Goal: Complete application form: Complete application form

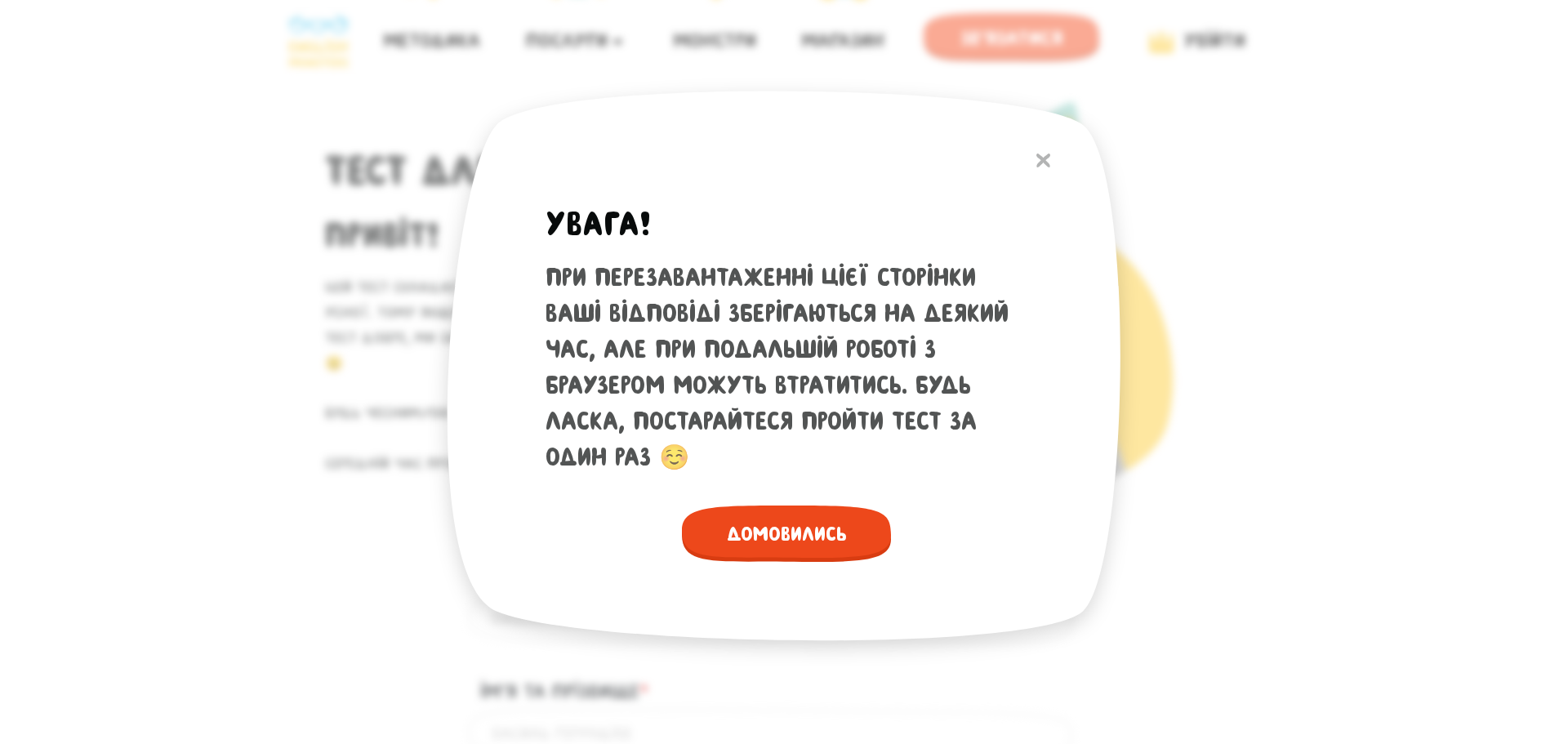
click at [791, 539] on span "Домовились" at bounding box center [786, 534] width 209 height 57
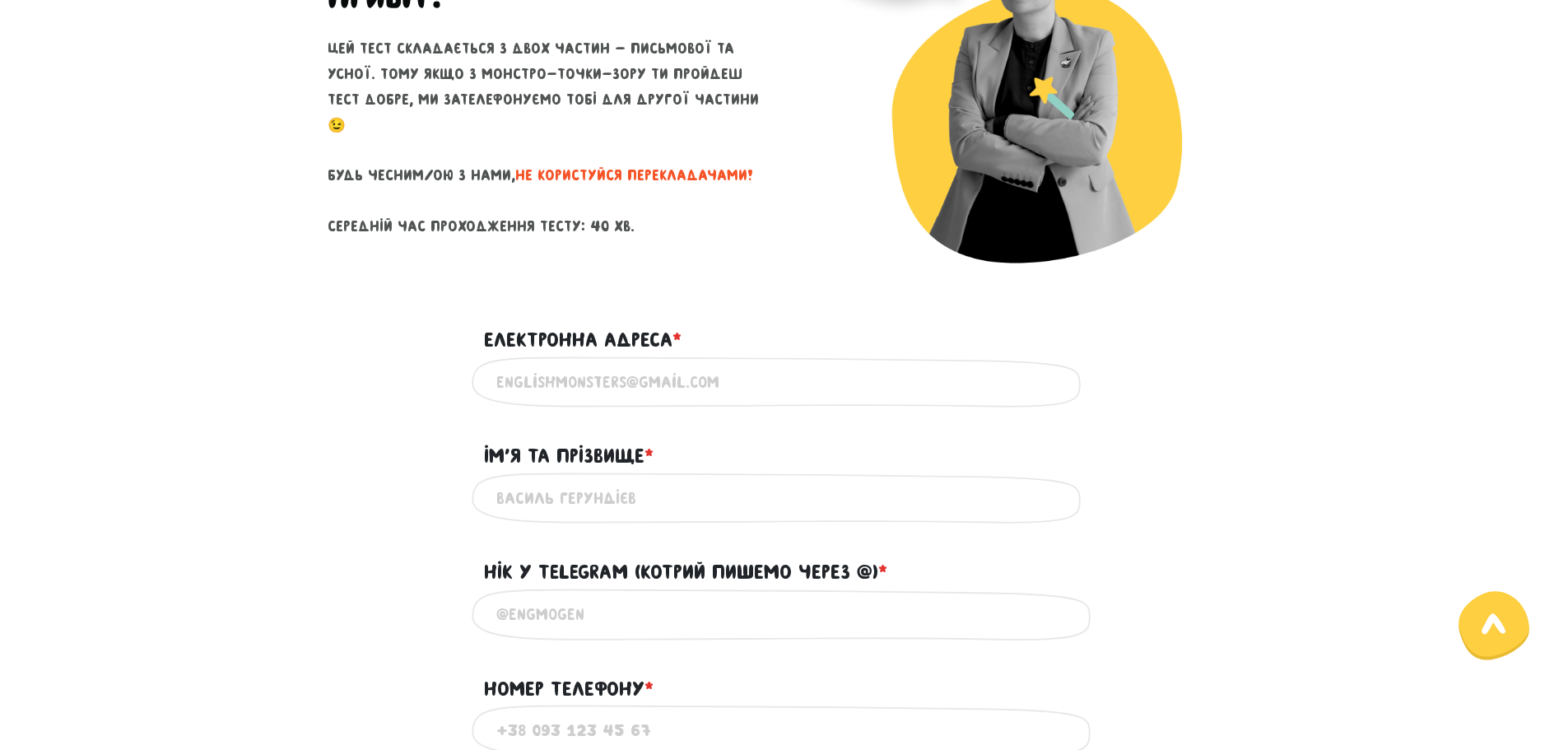
scroll to position [247, 0]
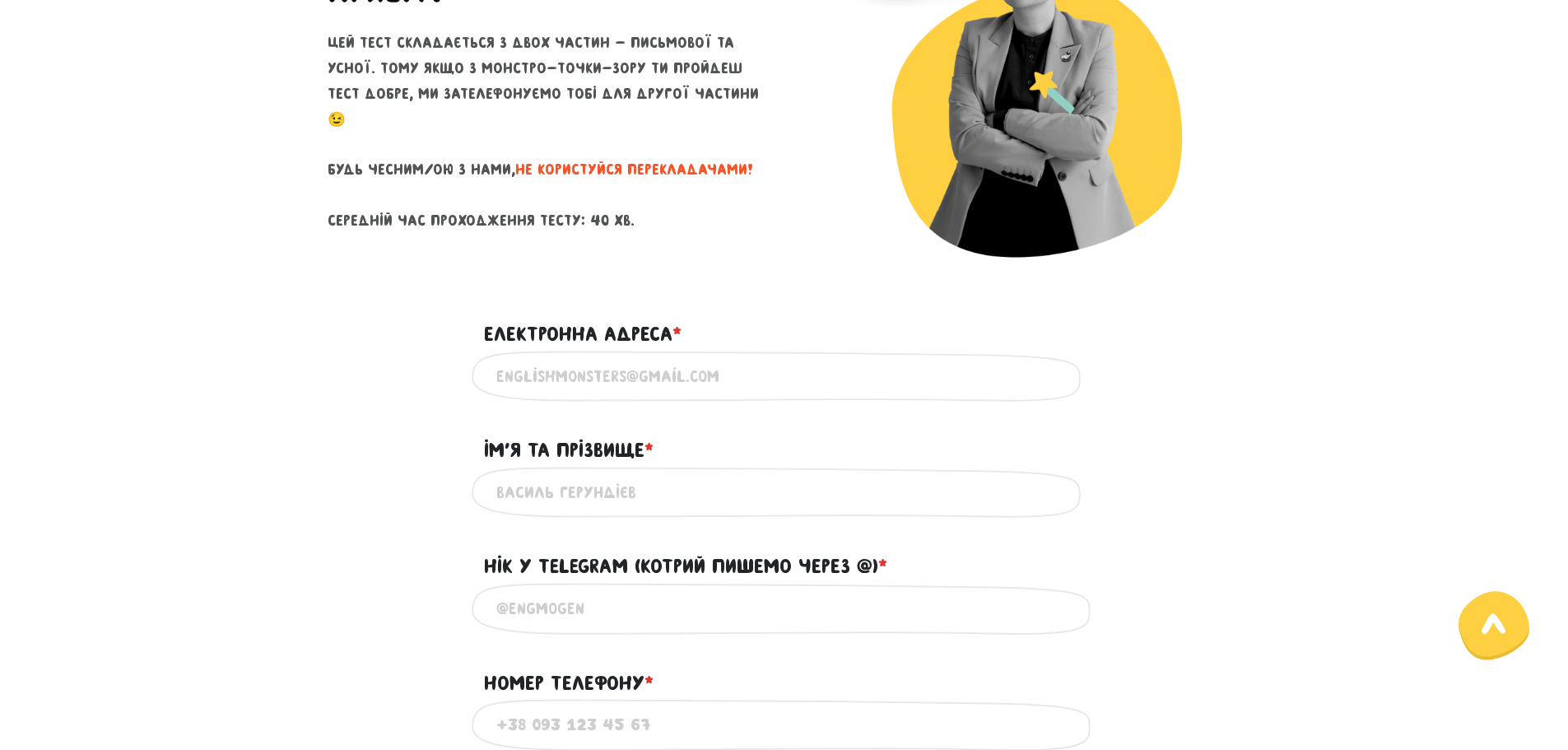
click at [624, 381] on input "Електронна адреса * ?" at bounding box center [784, 377] width 576 height 37
type input "[EMAIL_ADDRESS][DOMAIN_NAME]"
click at [652, 490] on input "Ім'я та прізвище * ?" at bounding box center [784, 493] width 576 height 37
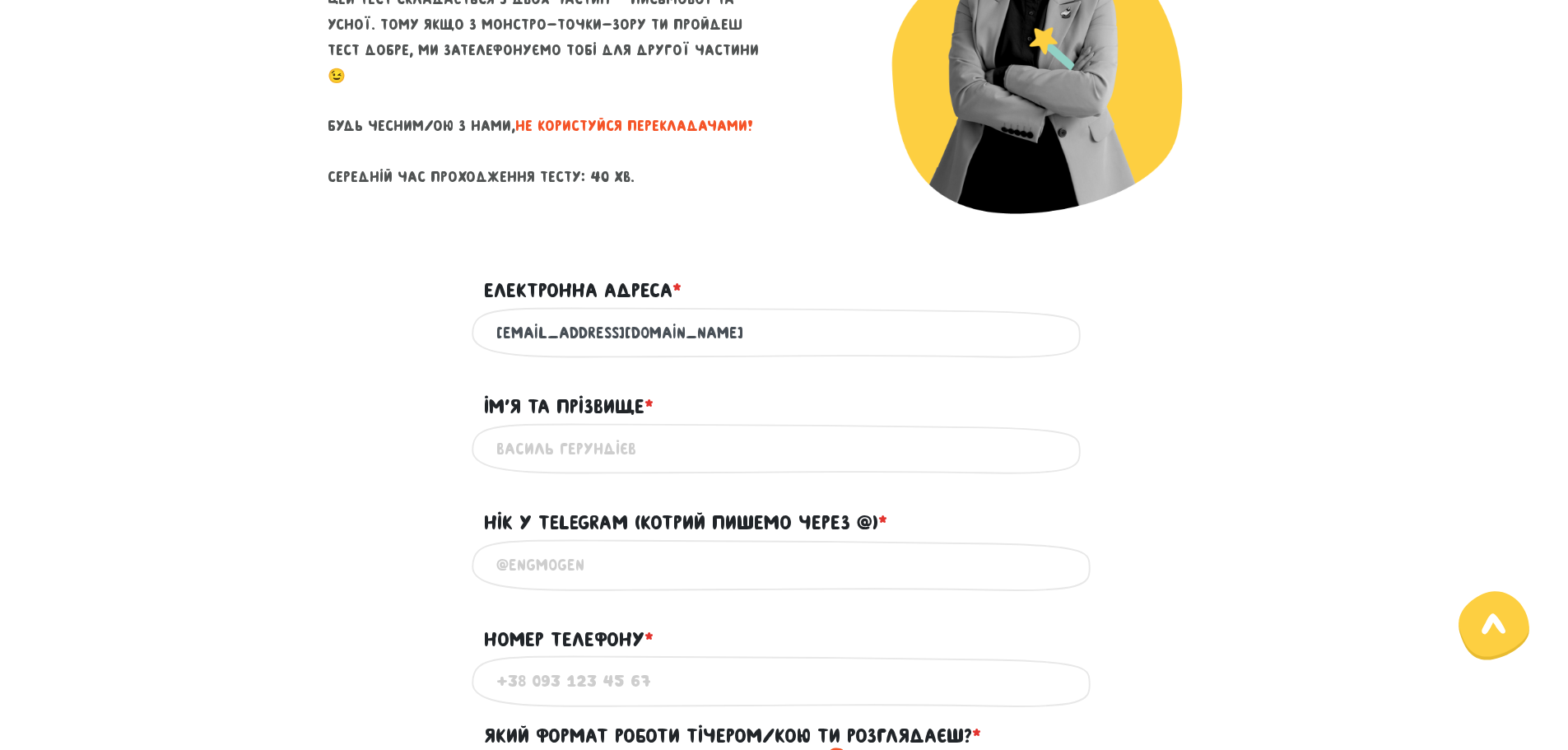
scroll to position [329, 0]
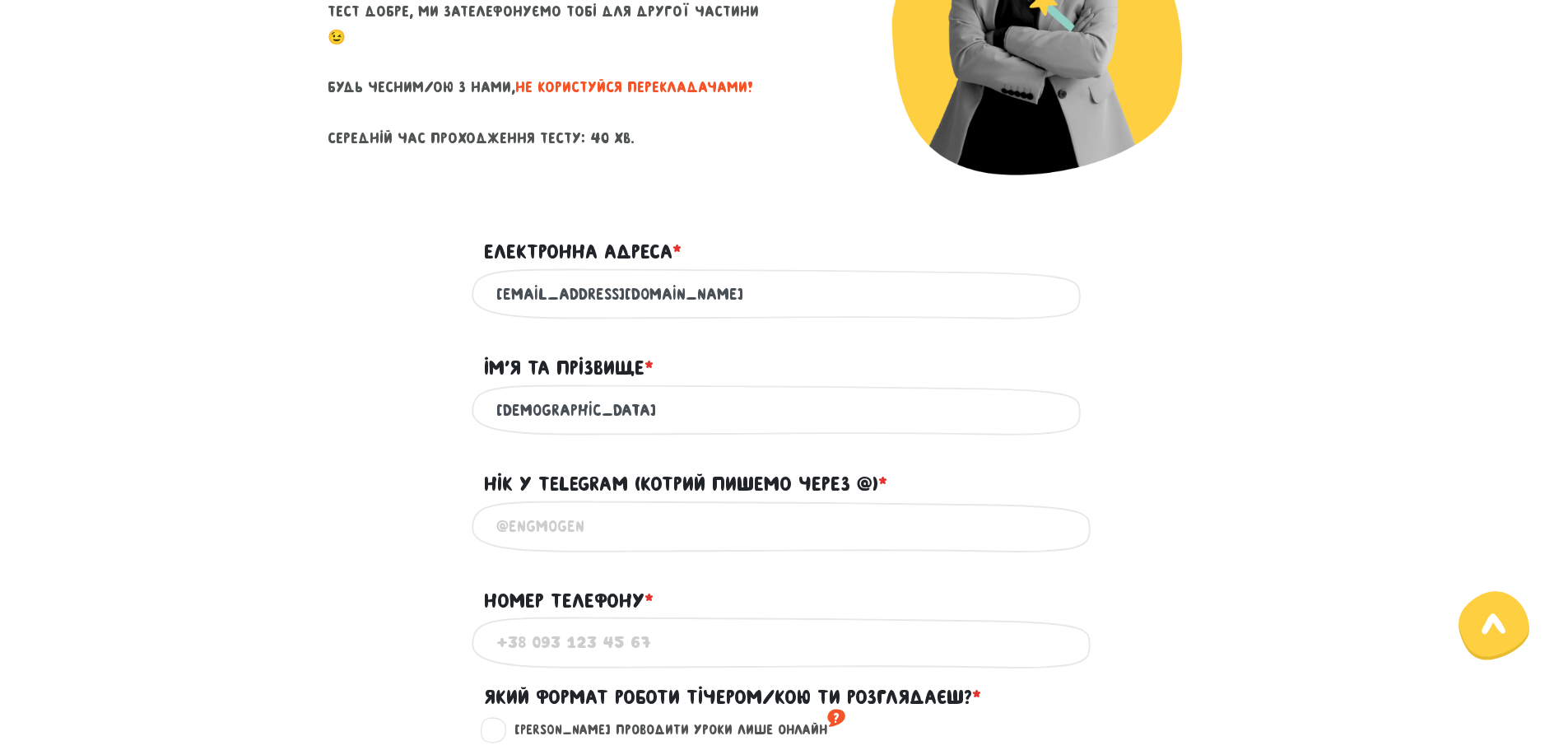
type input "[DEMOGRAPHIC_DATA]"
paste input "@Pahlava_Medova_ZGorishkamy"
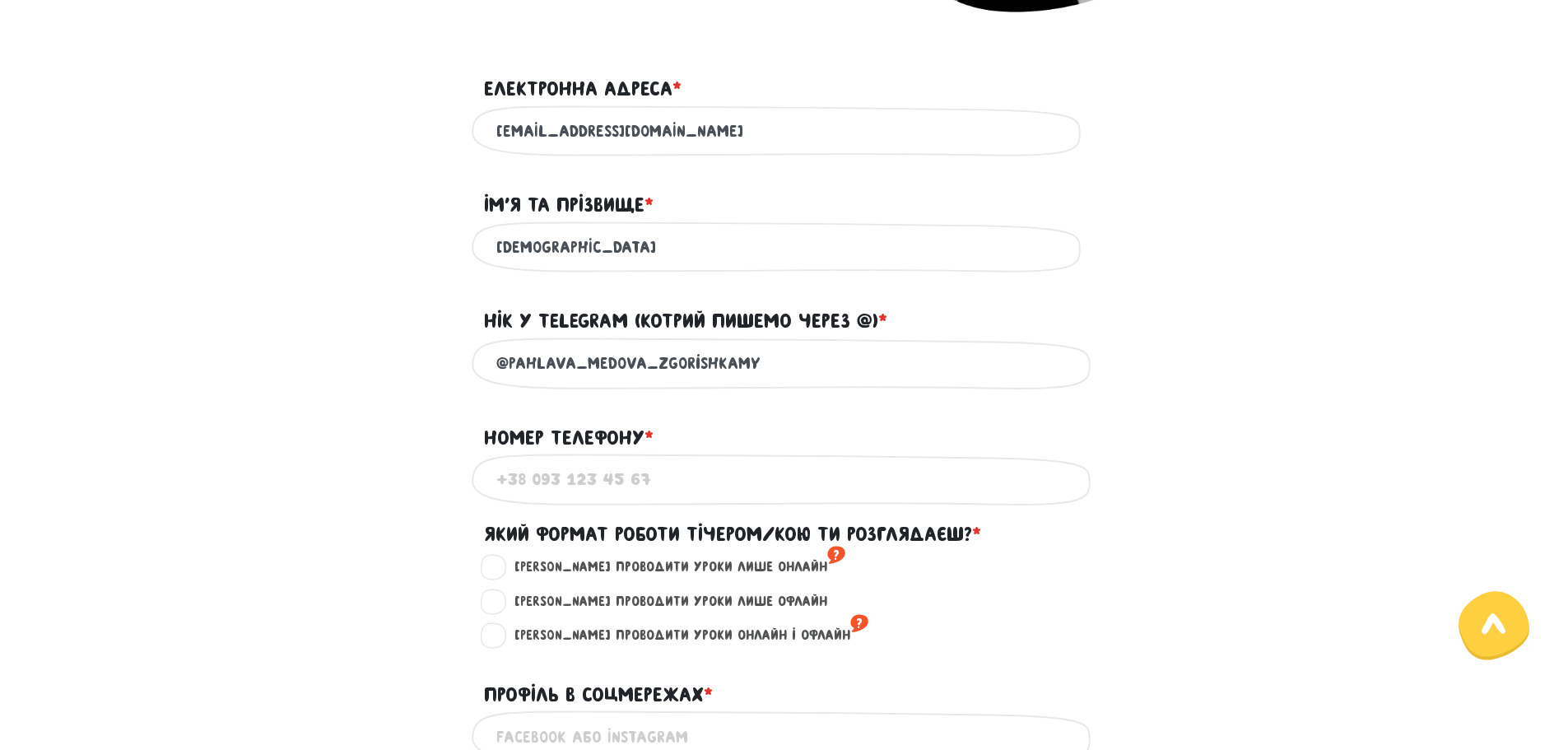
scroll to position [494, 0]
type input "@Pahlava_Medova_ZGorishkamy"
click at [688, 479] on input "Номер телефону * ?" at bounding box center [784, 477] width 576 height 37
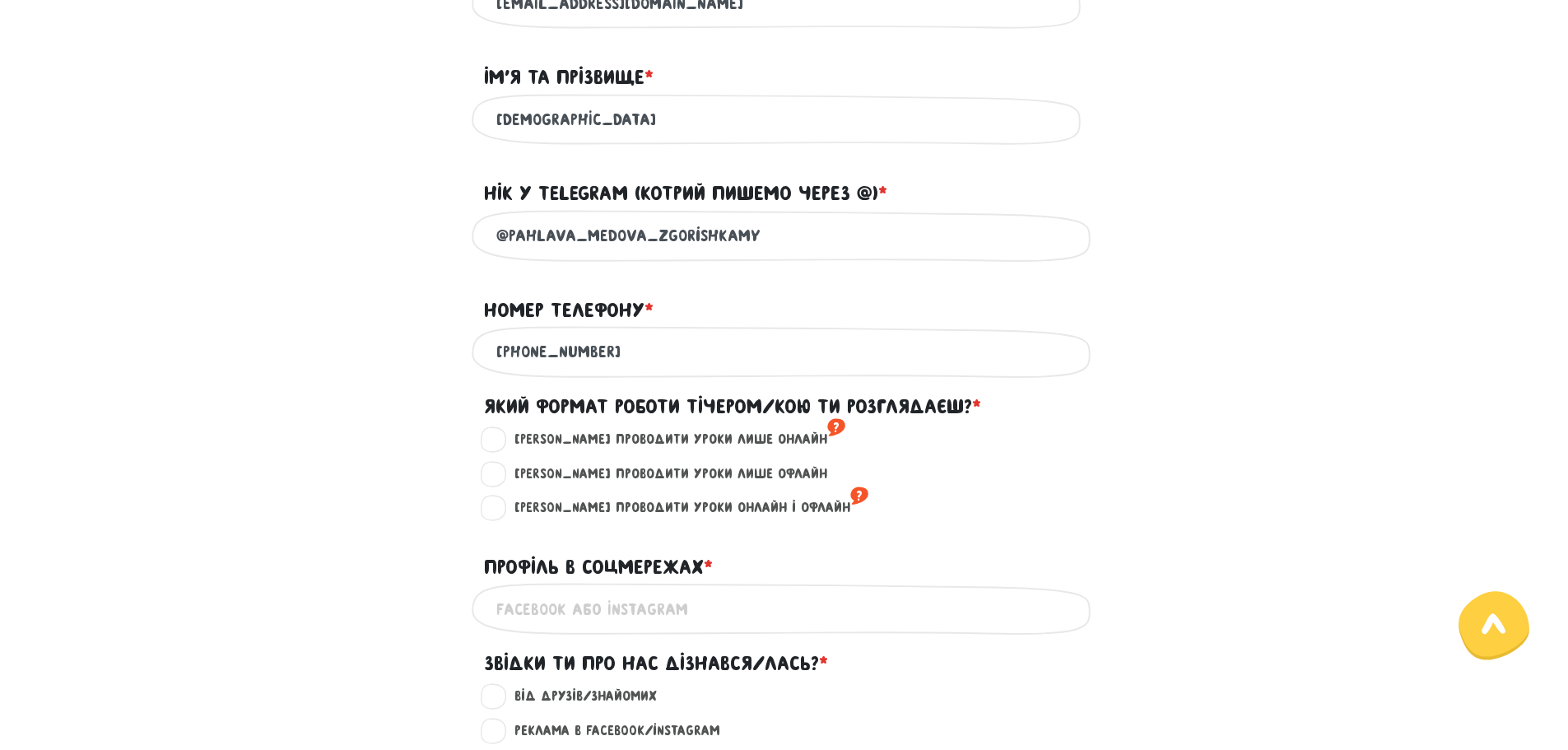
scroll to position [659, 0]
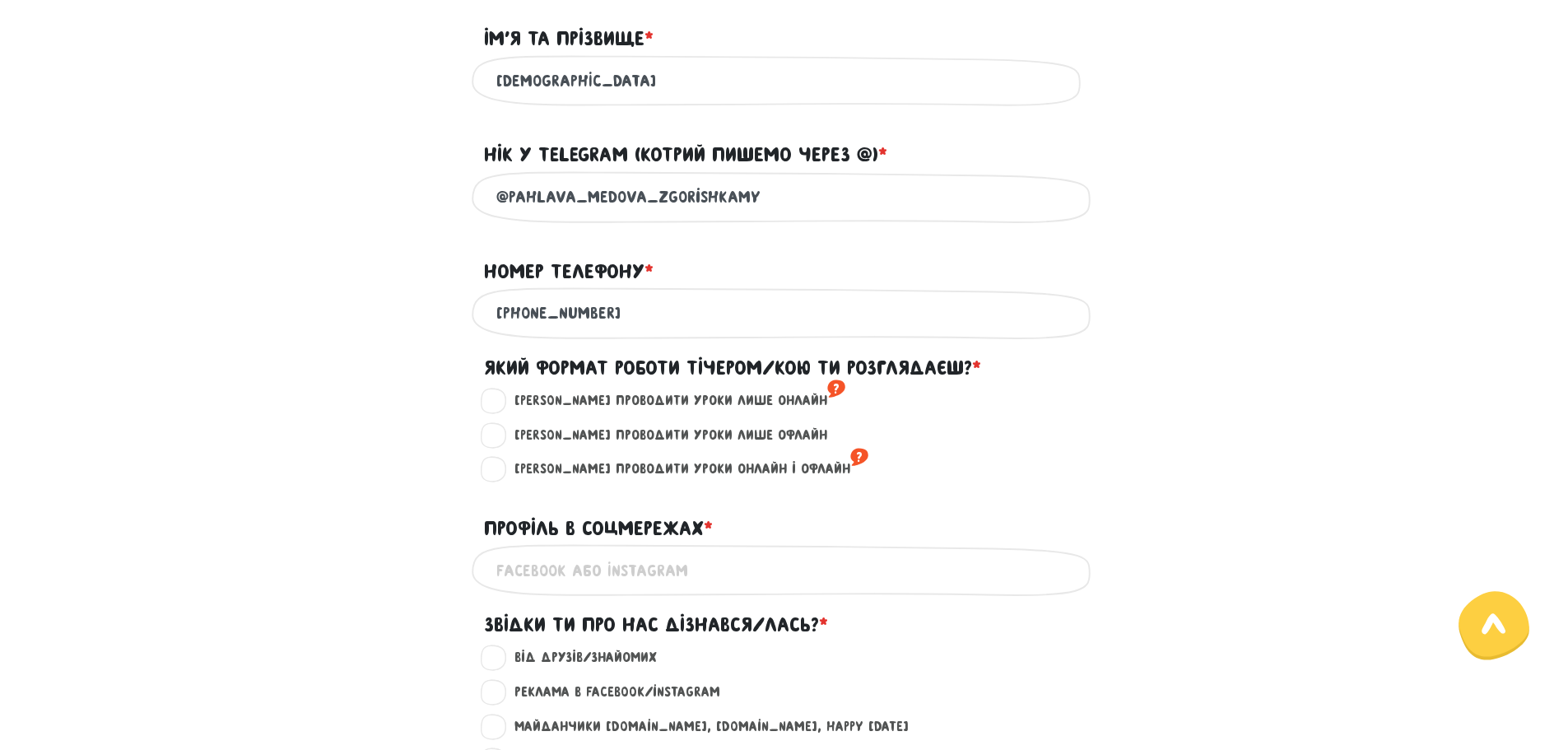
type input "[PHONE_NUMBER]"
click at [500, 407] on label "Хочу проводити уроки лише онлайн ?" at bounding box center [673, 400] width 345 height 21
click at [491, 406] on input "Хочу проводити уроки лише онлайн ?" at bounding box center [495, 398] width 13 height 17
radio input "true"
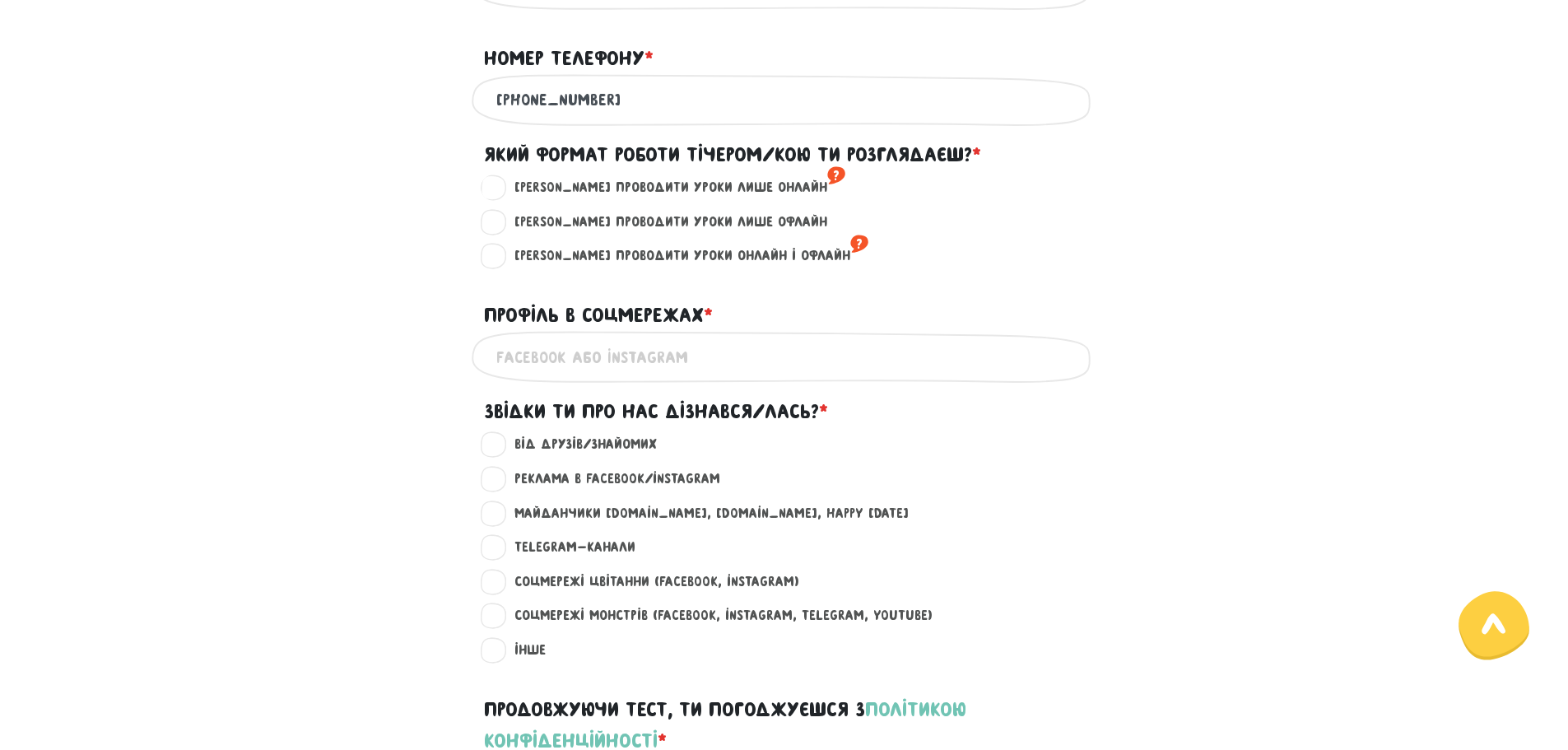
scroll to position [906, 0]
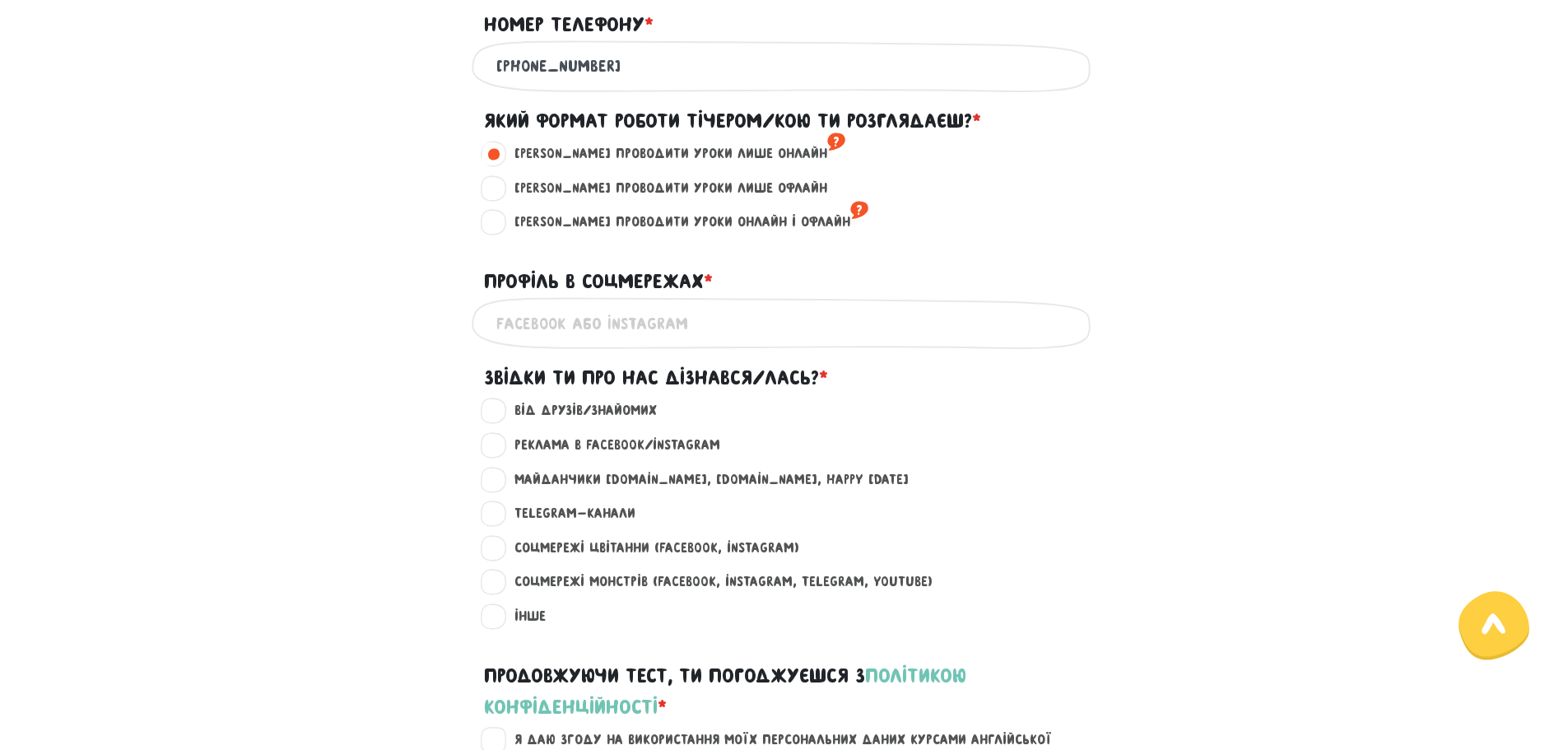
click at [572, 328] on input "Профіль в соцмережах * ?" at bounding box center [784, 323] width 576 height 37
click at [978, 486] on div "Майданчики work.ua, rabota.ua, happy monday ?" at bounding box center [794, 479] width 613 height 21
click at [944, 342] on input "Профіль в соцмережах * ?" at bounding box center [784, 323] width 576 height 37
type input "svyatmysiuk"
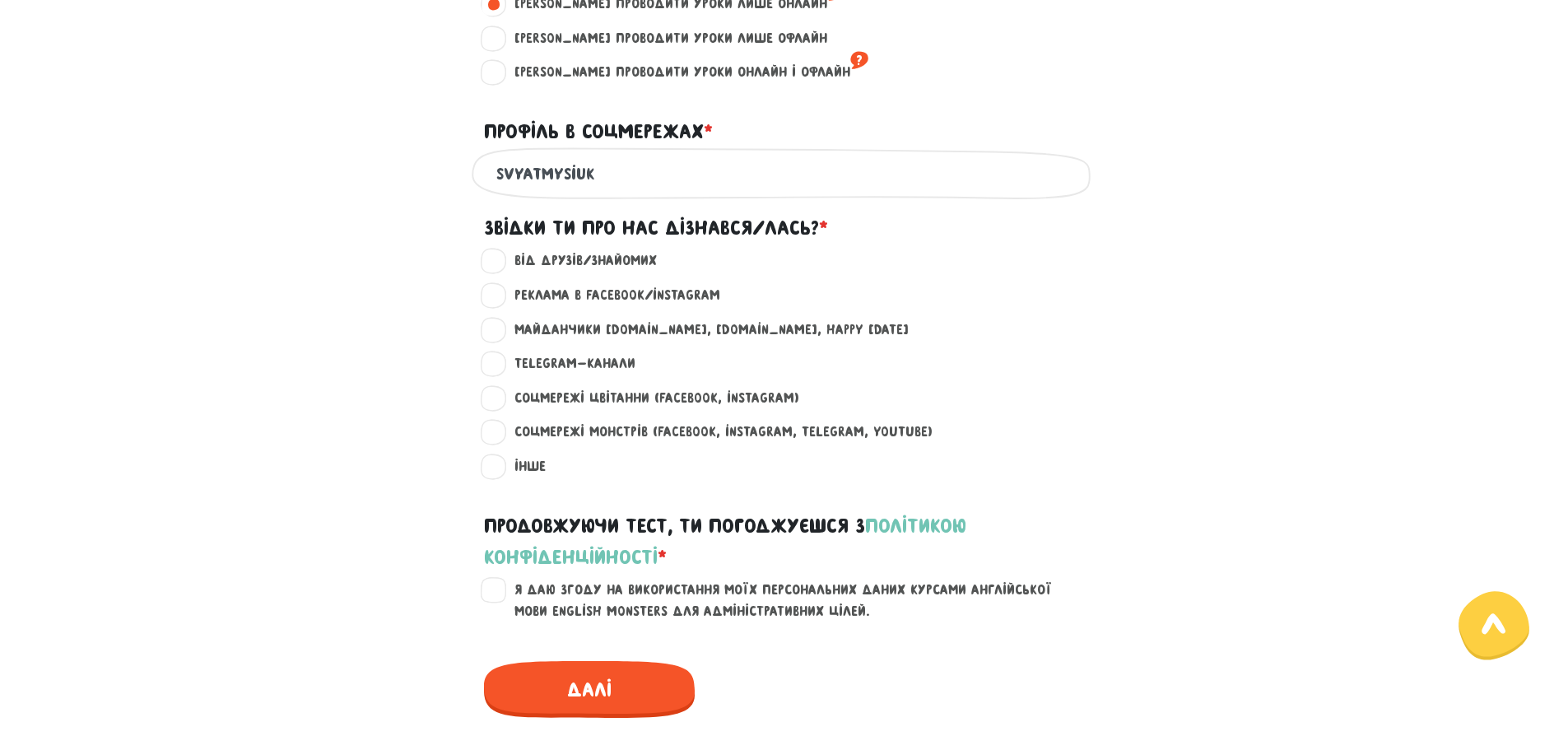
scroll to position [1070, 0]
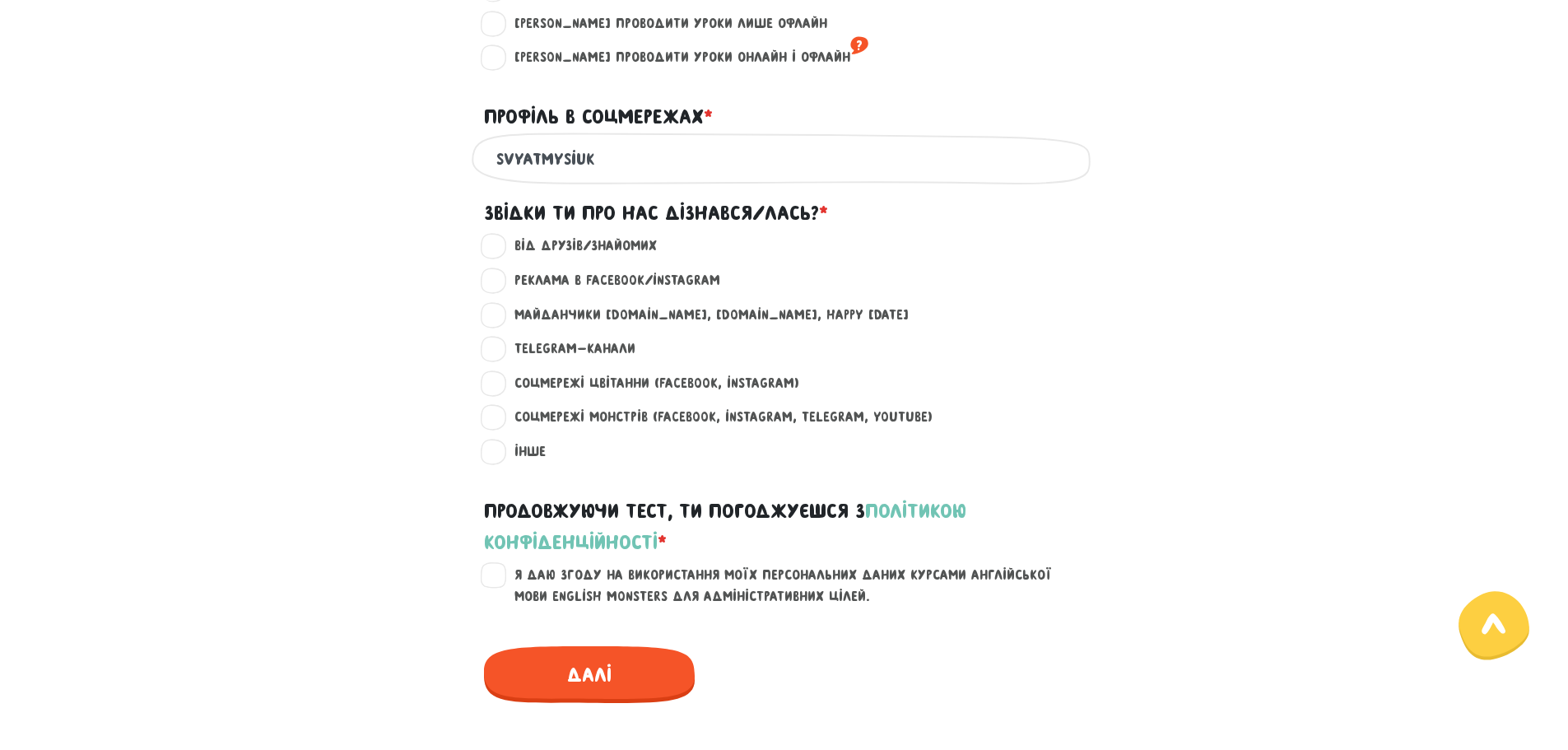
click at [500, 580] on label "Я даю згоду на використання моїх персональних даних курсами англійської мови En…" at bounding box center [794, 586] width 588 height 42
click at [500, 580] on input "Я даю згоду на використання моїх персональних даних курсами англійської мови En…" at bounding box center [495, 573] width 13 height 17
checkbox input "true"
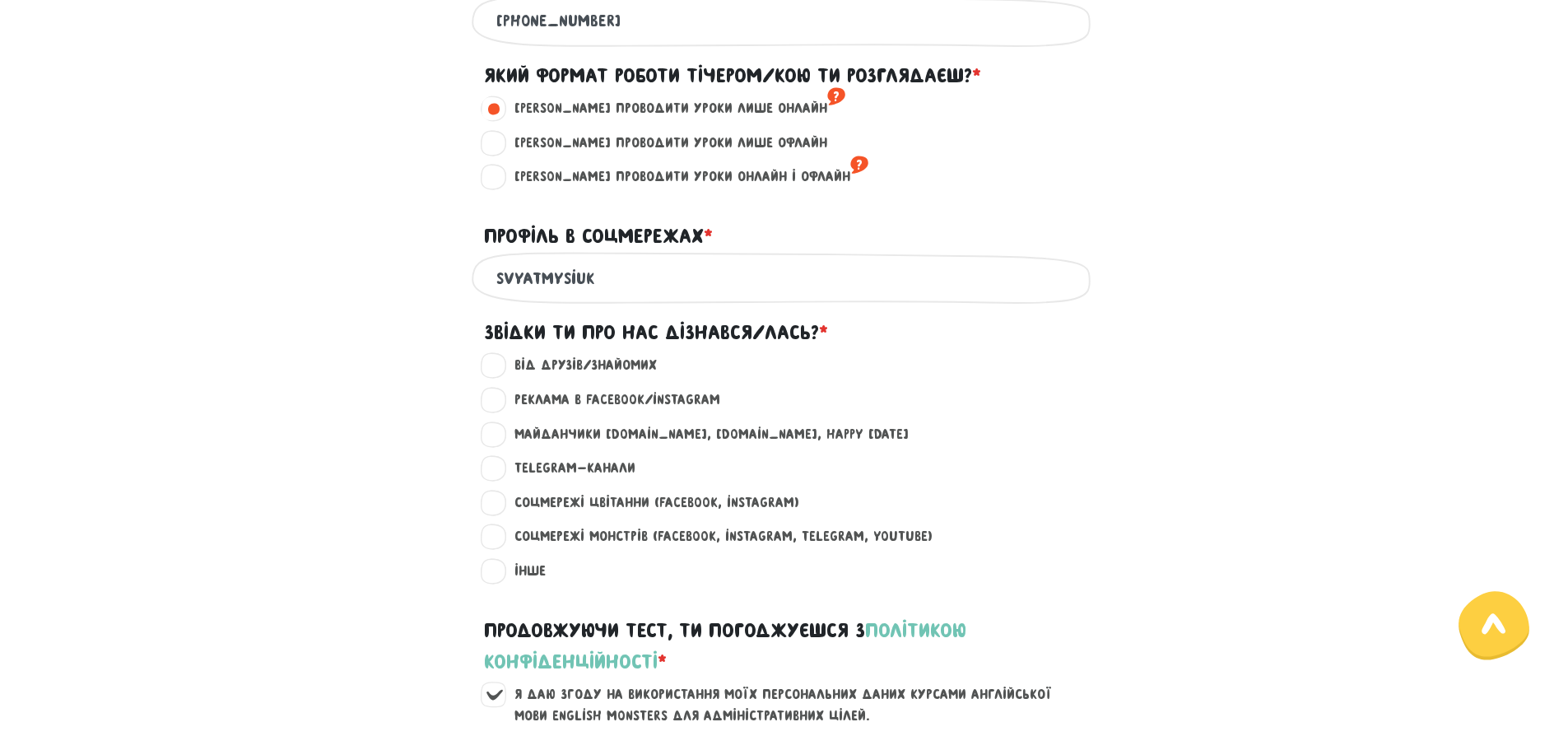
scroll to position [988, 0]
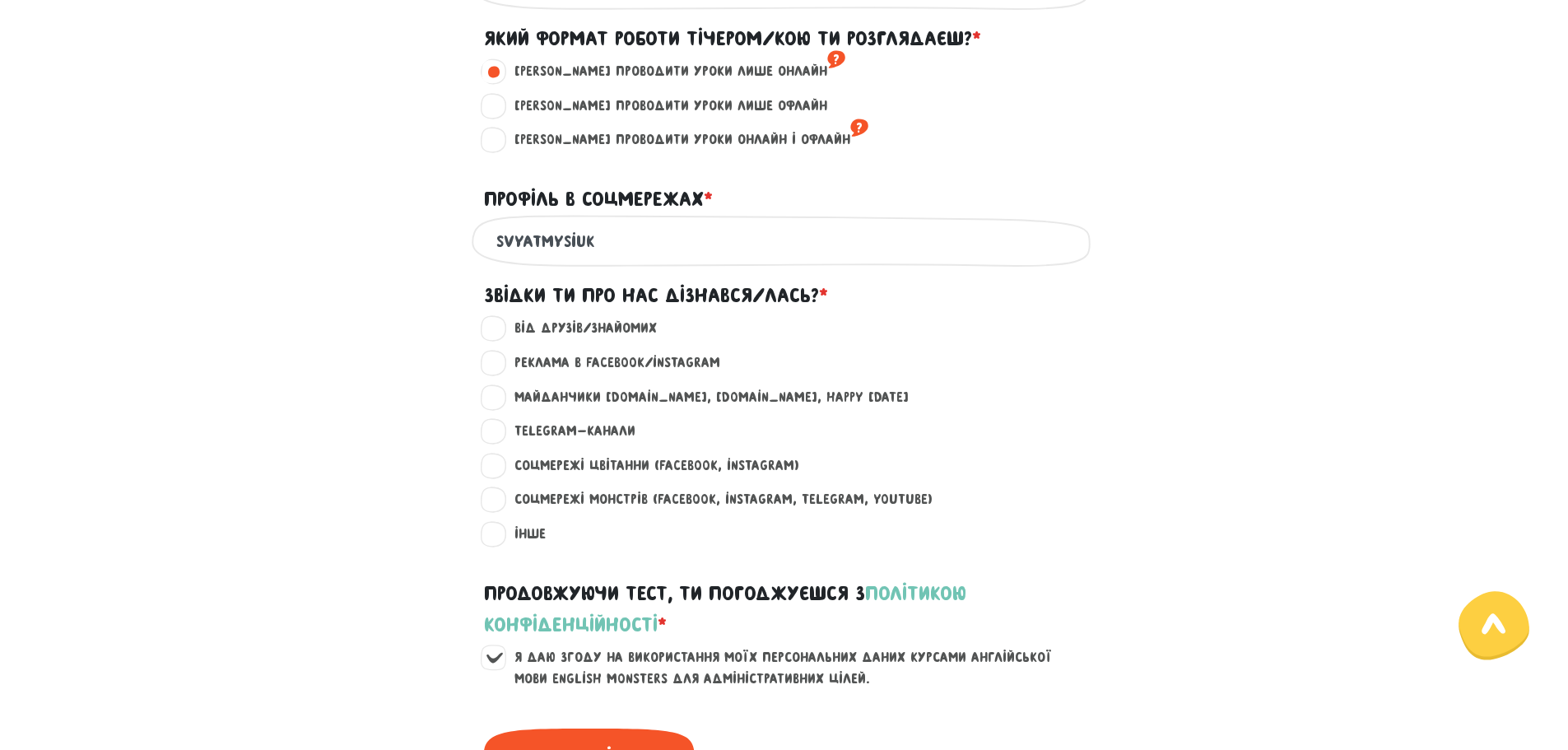
click at [500, 541] on label "Інше ?" at bounding box center [522, 533] width 45 height 21
click at [494, 540] on input "Інше ?" at bounding box center [495, 532] width 13 height 17
radio input "true"
click at [626, 255] on input "svyatmysiuk" at bounding box center [784, 240] width 576 height 37
paste input "https://www.instagram.com/svyatmysiuk/#"
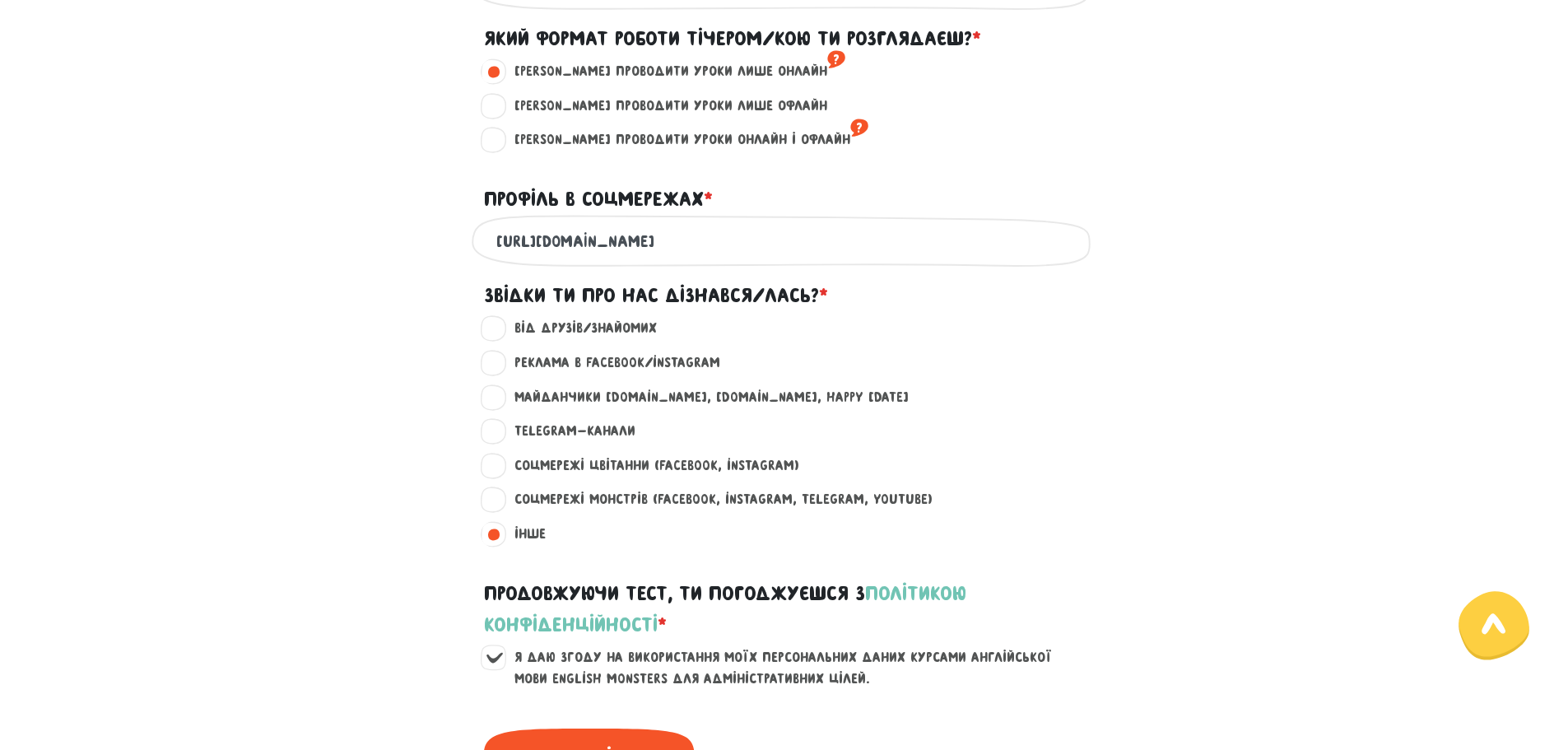
drag, startPoint x: 871, startPoint y: 240, endPoint x: 385, endPoint y: 233, distance: 486.1
click at [385, 233] on div "https://www.instagram.com/svyatmysiuk/# Це обов'язкове поле" at bounding box center [784, 240] width 938 height 52
paste input "text"
type input "[URL][DOMAIN_NAME]"
click at [390, 318] on div "Звідки ти про нас дізнався/лась? *" at bounding box center [784, 299] width 938 height 38
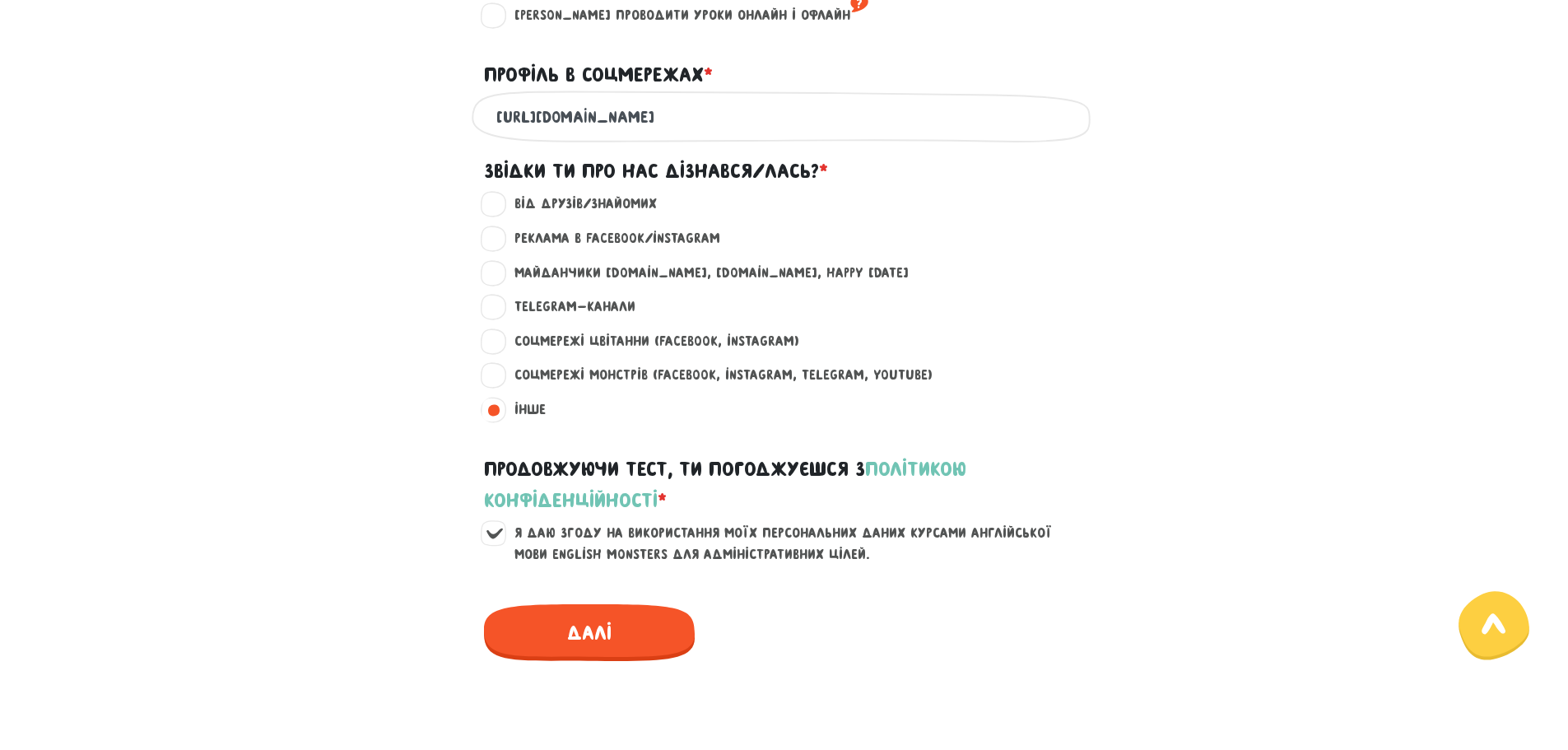
scroll to position [1153, 0]
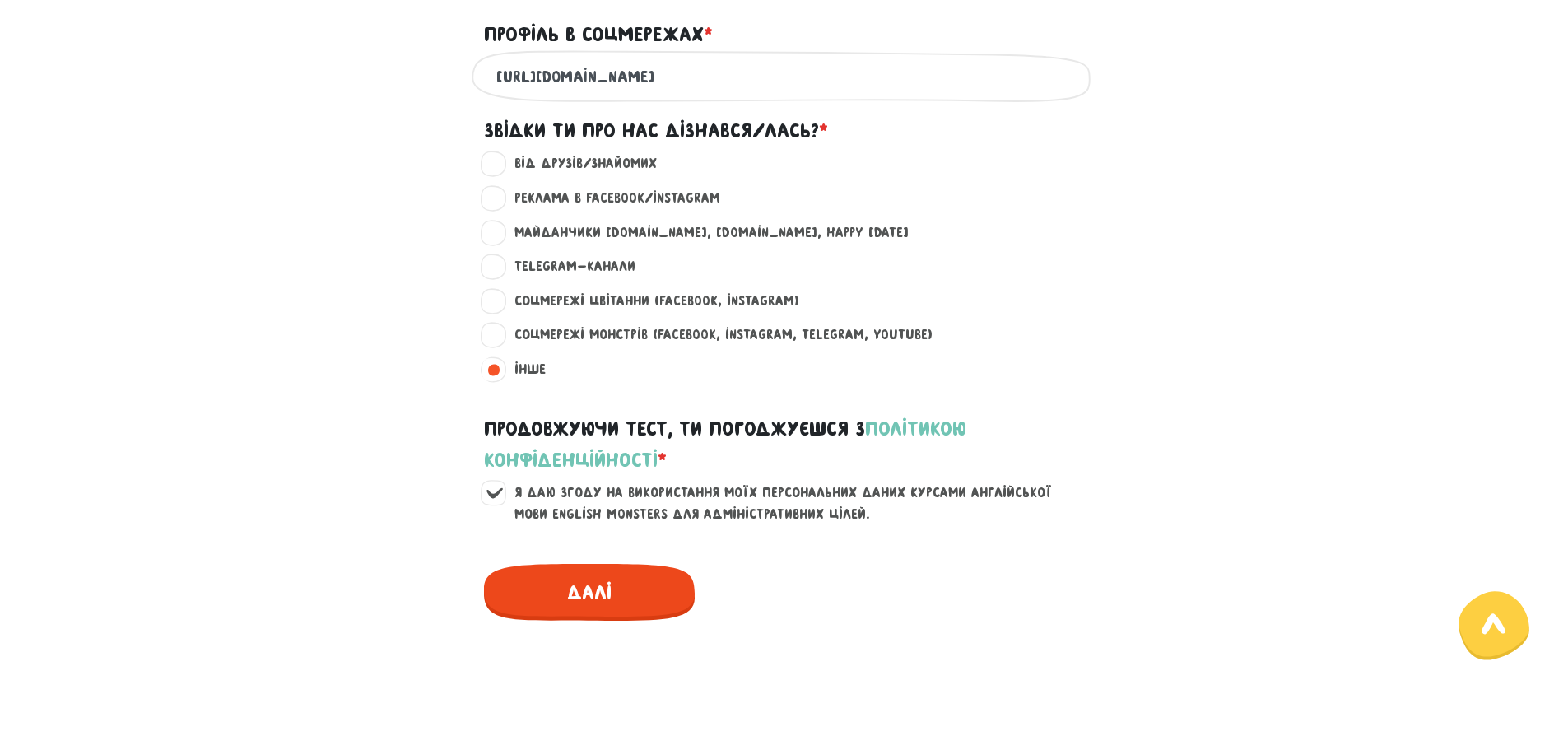
click at [582, 597] on span "Далі" at bounding box center [589, 592] width 211 height 57
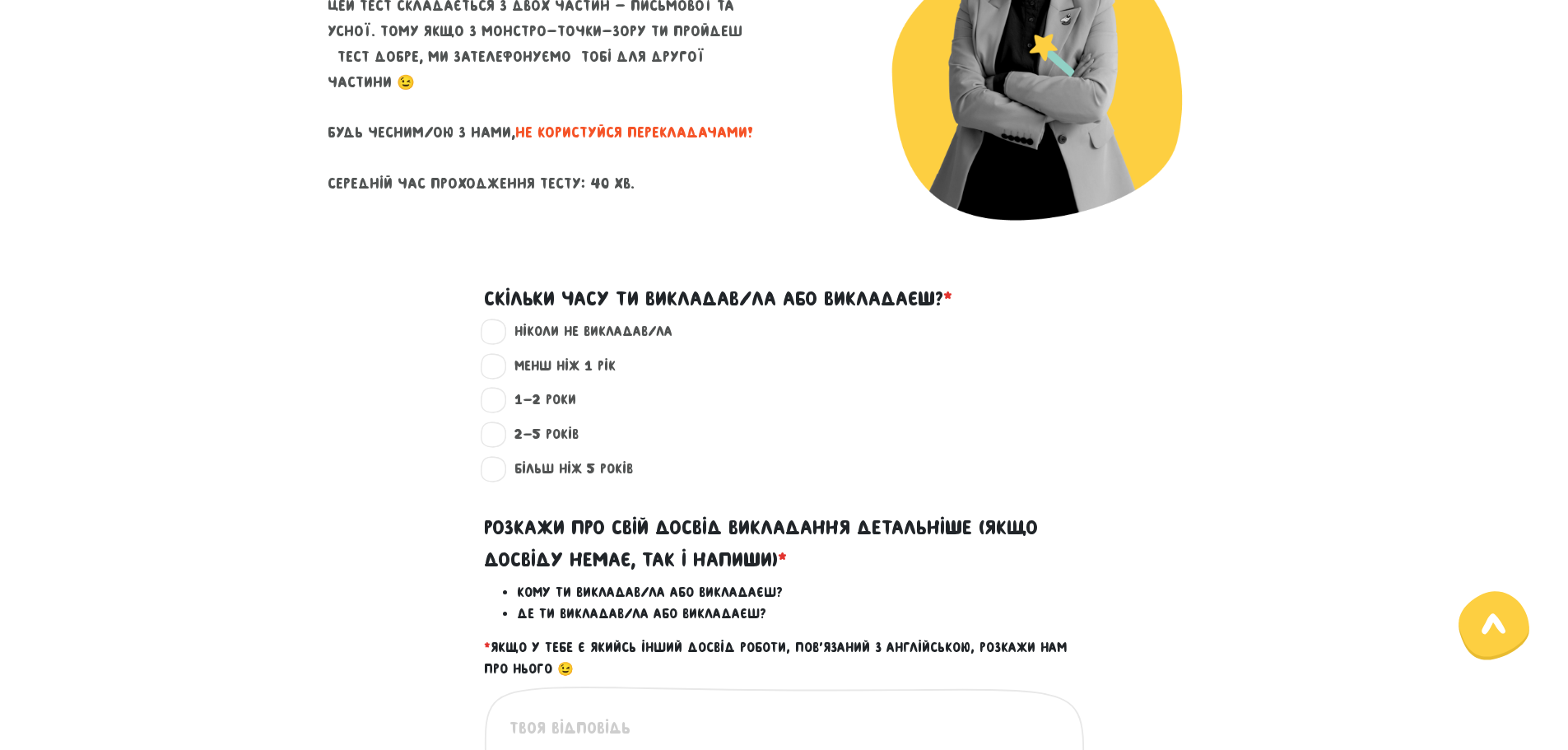
scroll to position [225, 0]
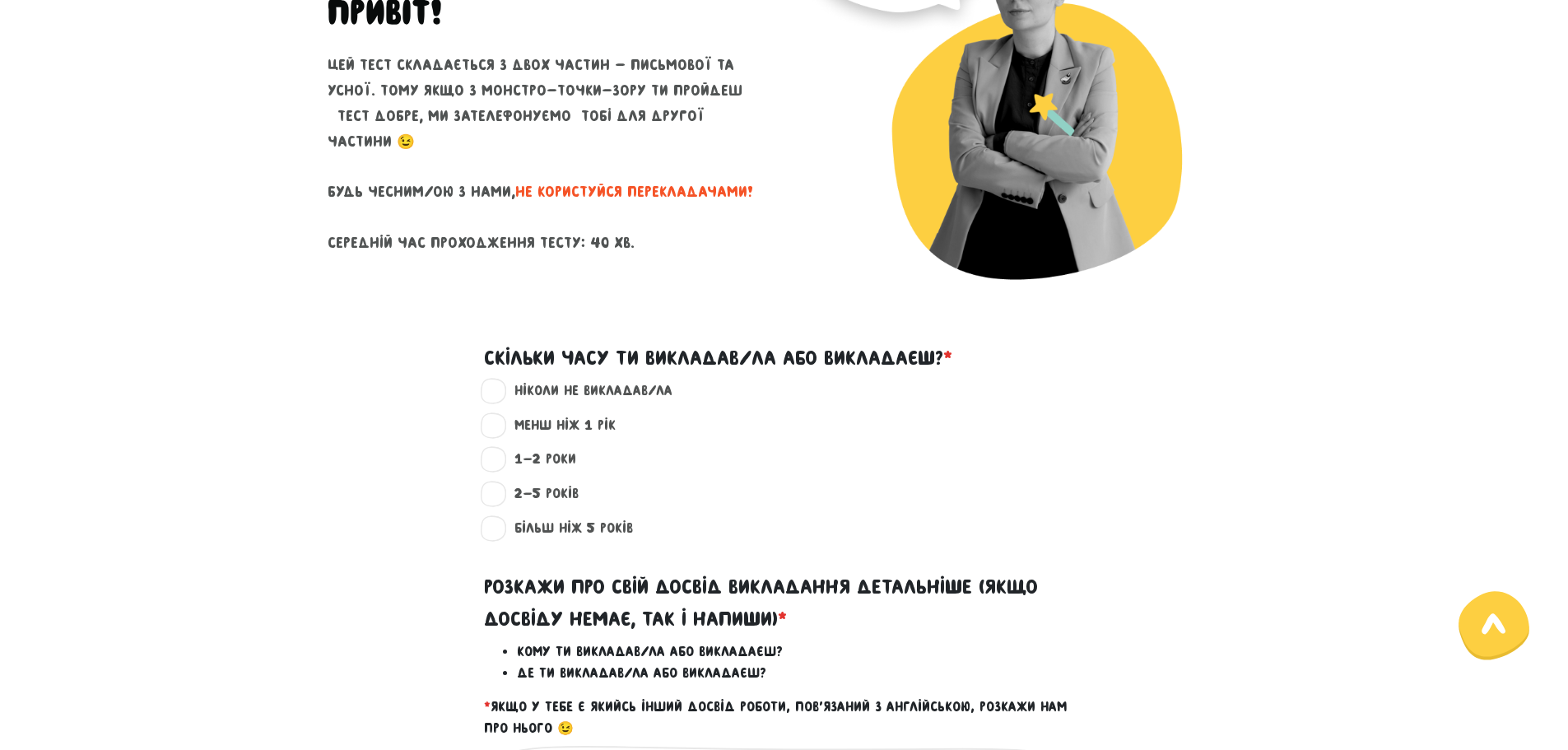
click at [548, 386] on label "ніколи не викладав/ла ?" at bounding box center [586, 391] width 172 height 21
click at [501, 386] on input "ніколи не викладав/ла ?" at bounding box center [495, 389] width 13 height 17
radio input "true"
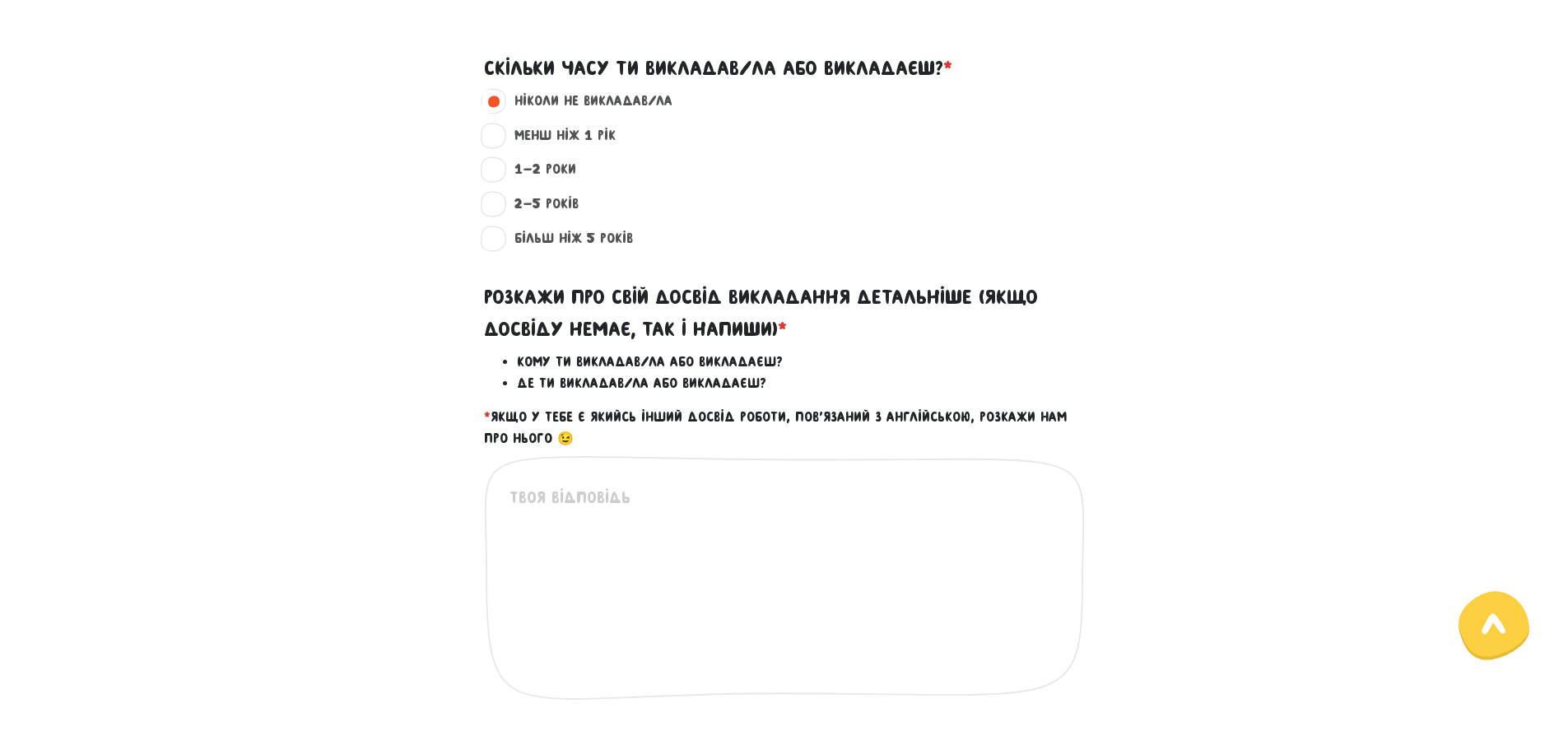
scroll to position [554, 0]
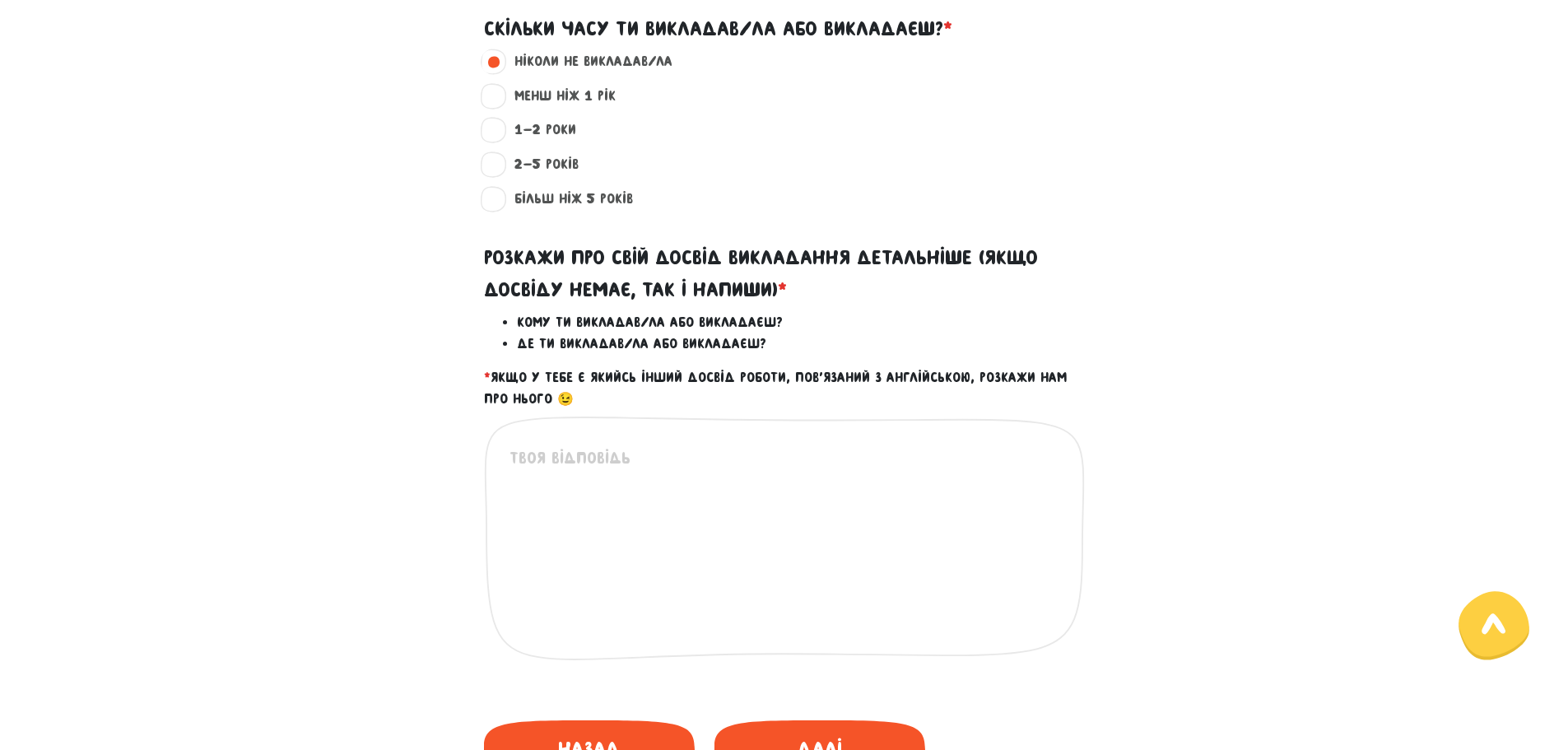
click at [742, 473] on textarea at bounding box center [785, 546] width 551 height 203
type textarea "немає досвіду роботи , поки що :)"
click at [806, 732] on span "Далі" at bounding box center [819, 749] width 211 height 57
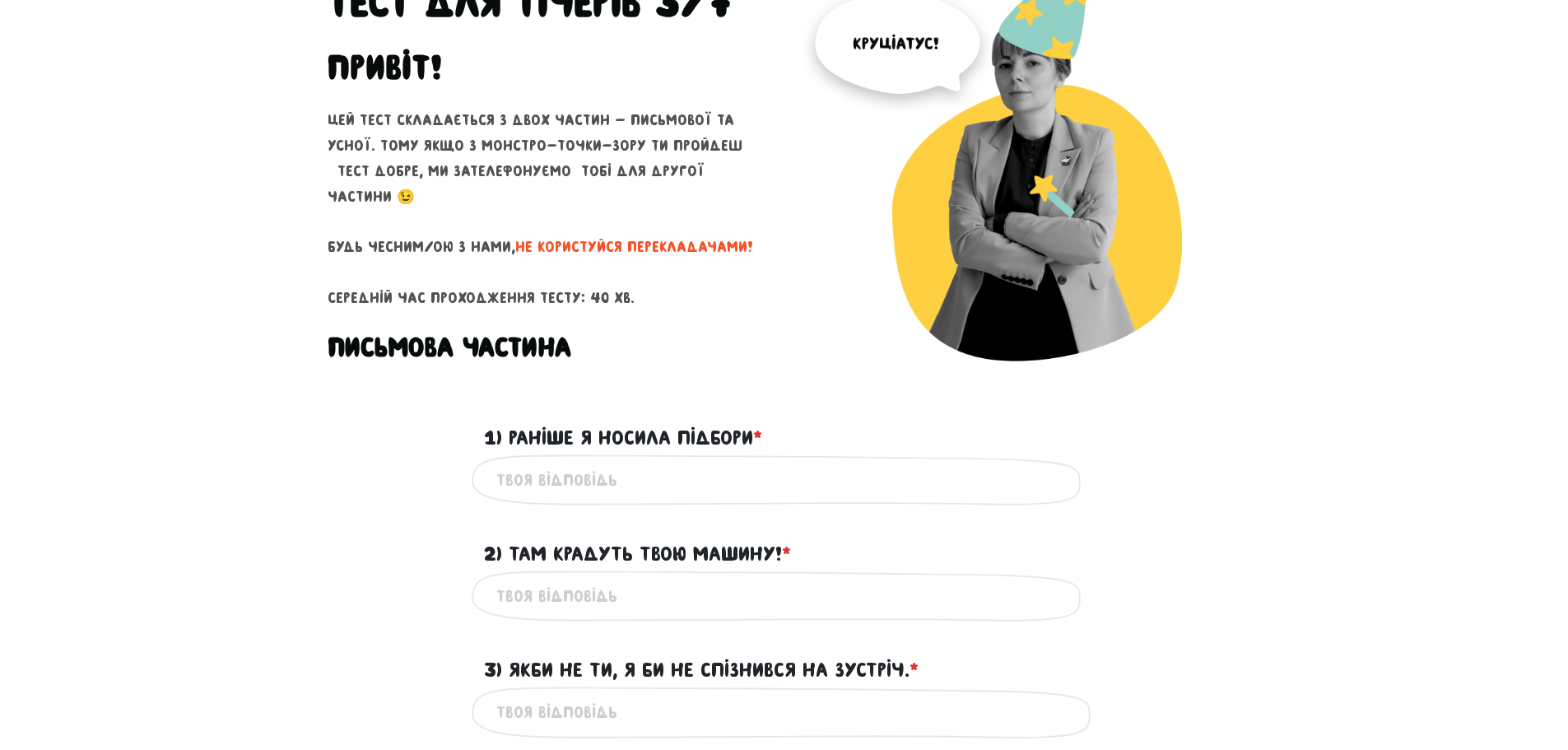
scroll to position [143, 0]
click at [731, 486] on input "1) Раніше я носила підбори * ?" at bounding box center [784, 481] width 576 height 37
type input "ш"
type input "i"
type input "I used to wear heels"
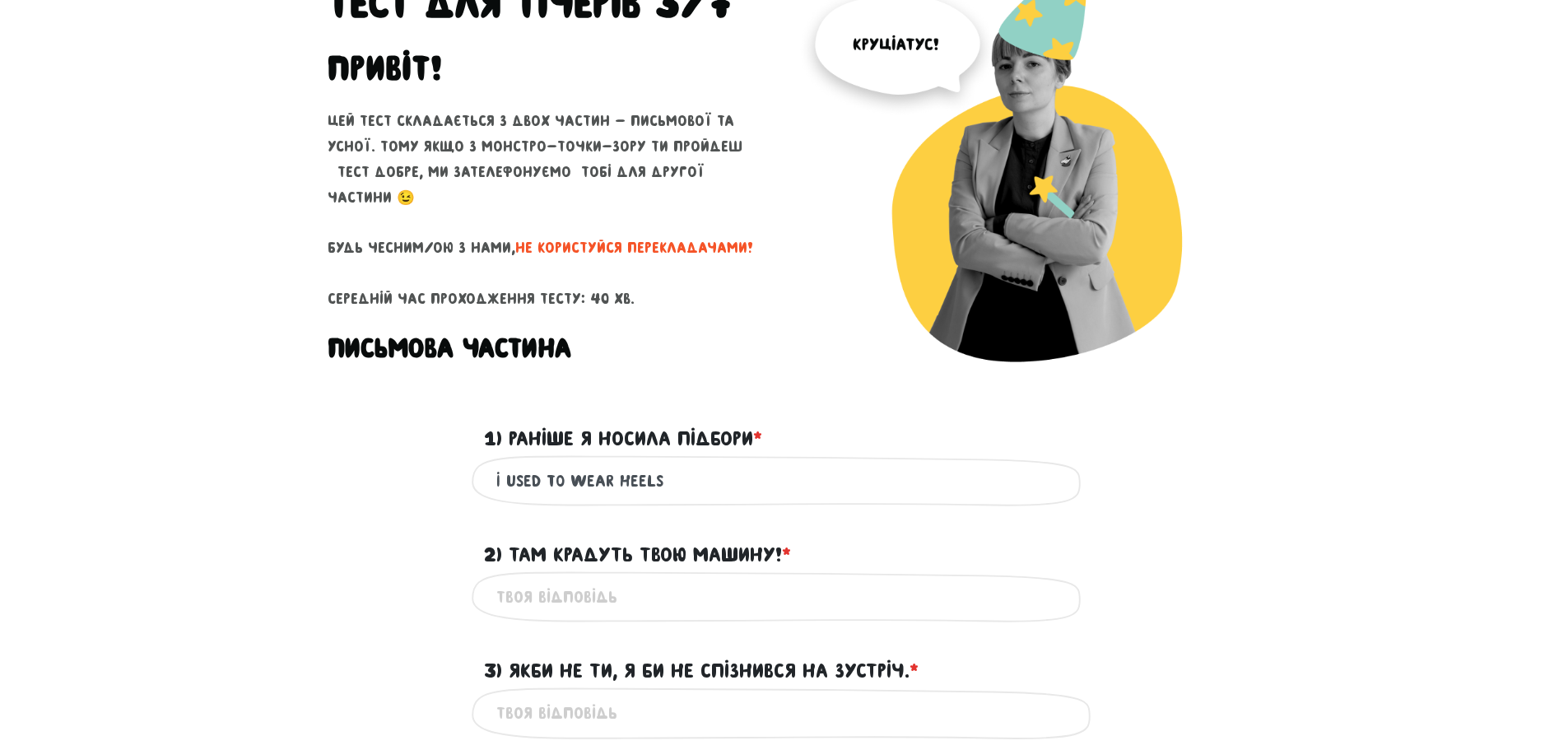
click at [651, 594] on input "2) Там крадуть твою машину! * ?" at bounding box center [784, 597] width 576 height 37
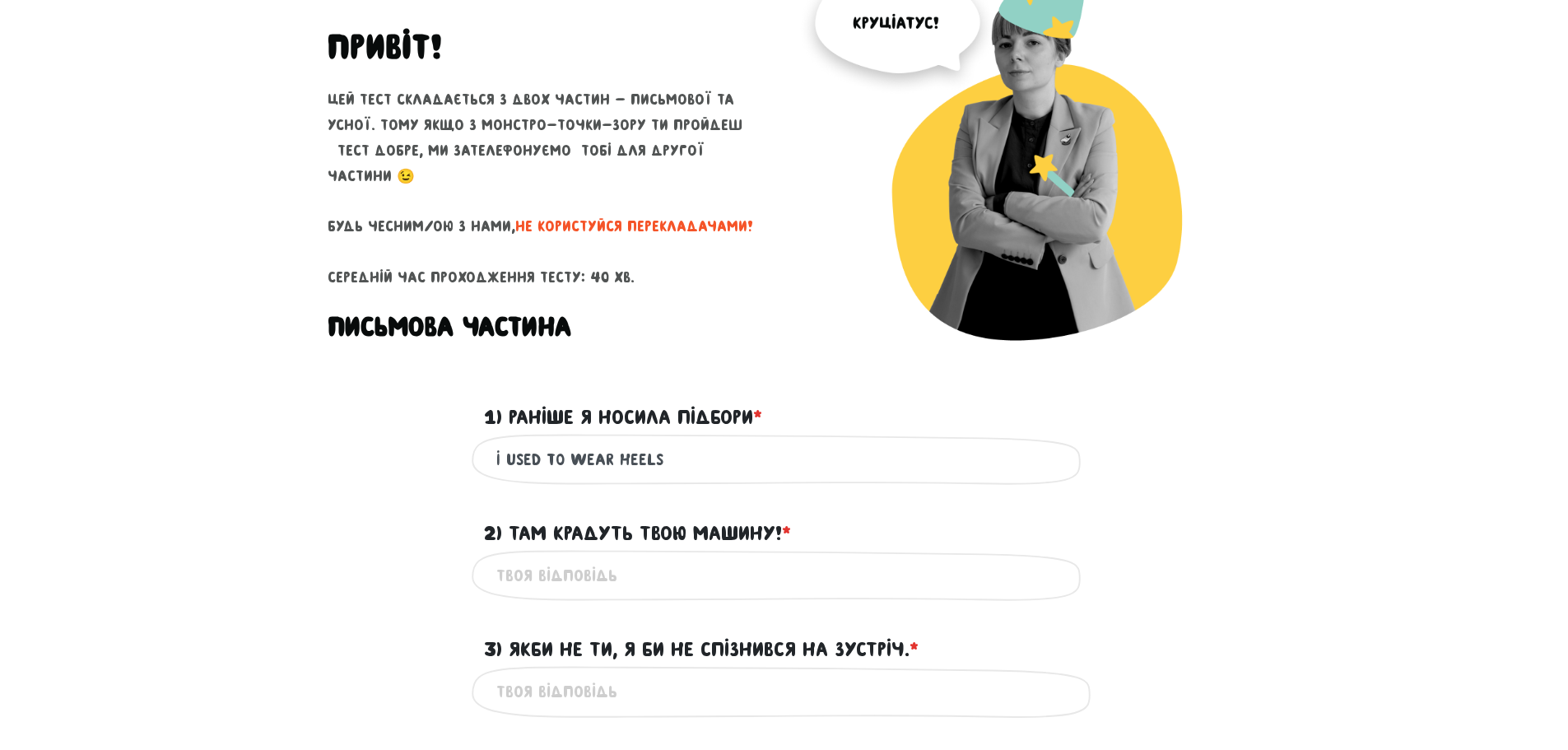
scroll to position [225, 0]
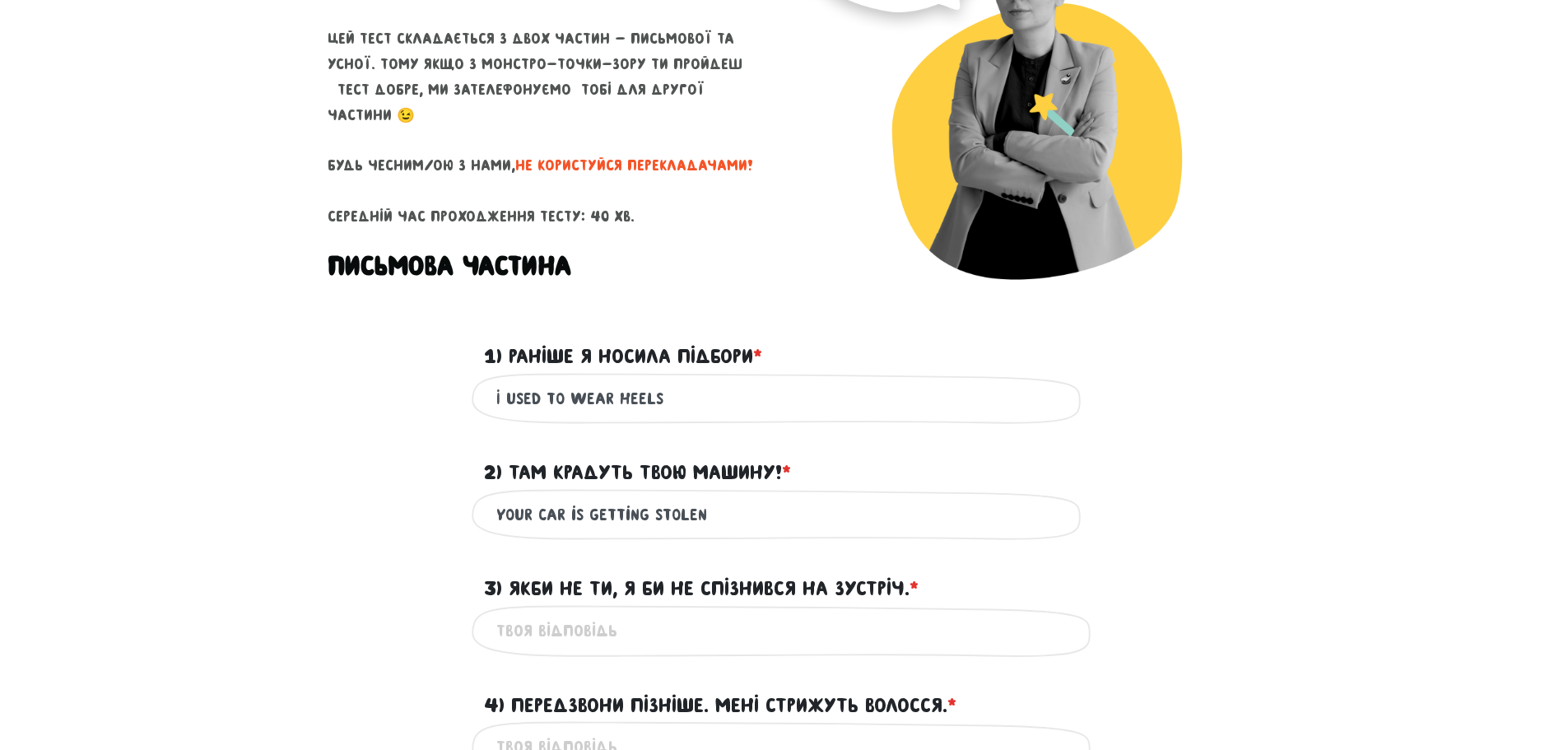
click at [1047, 528] on input "your car is getting stolen" at bounding box center [784, 515] width 576 height 37
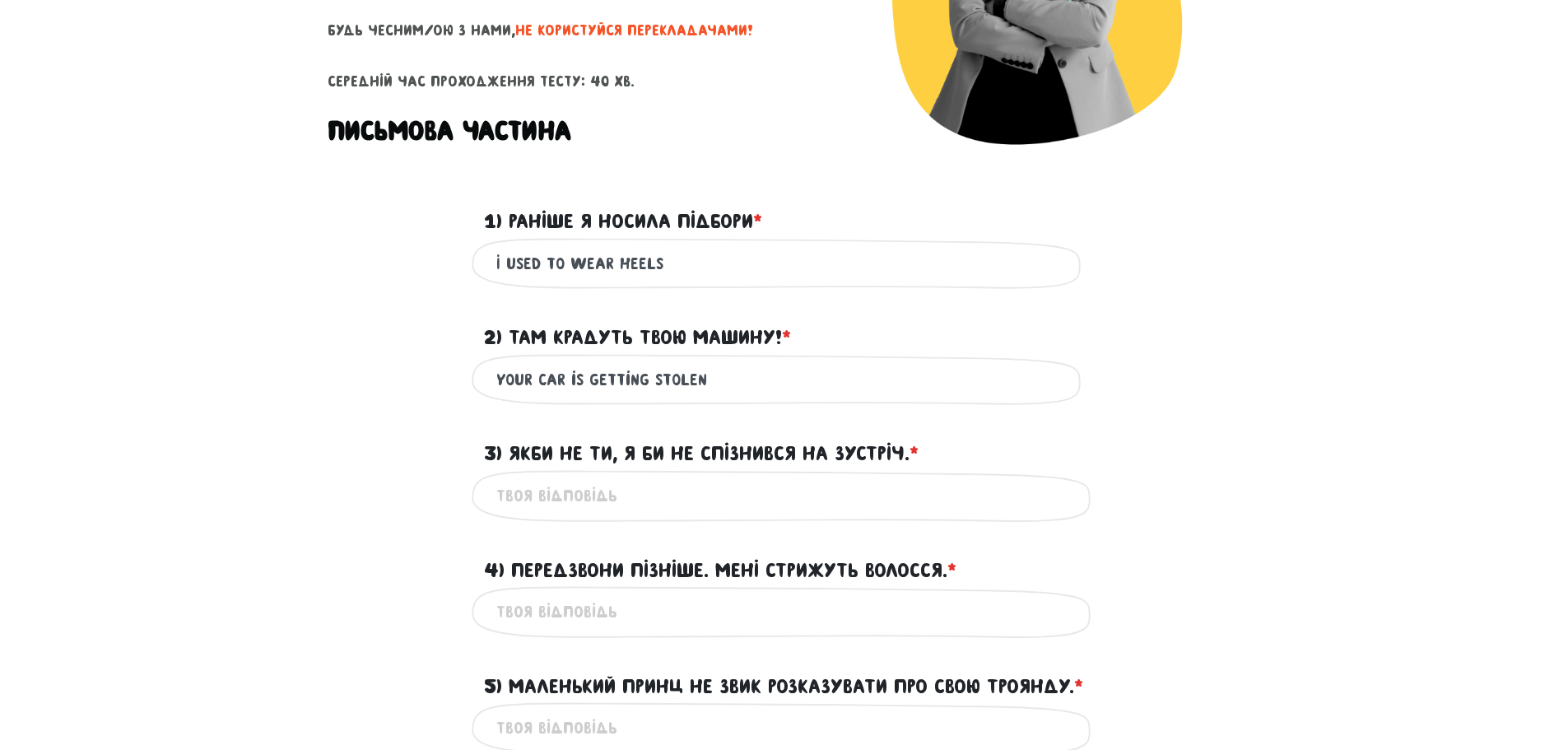
scroll to position [390, 0]
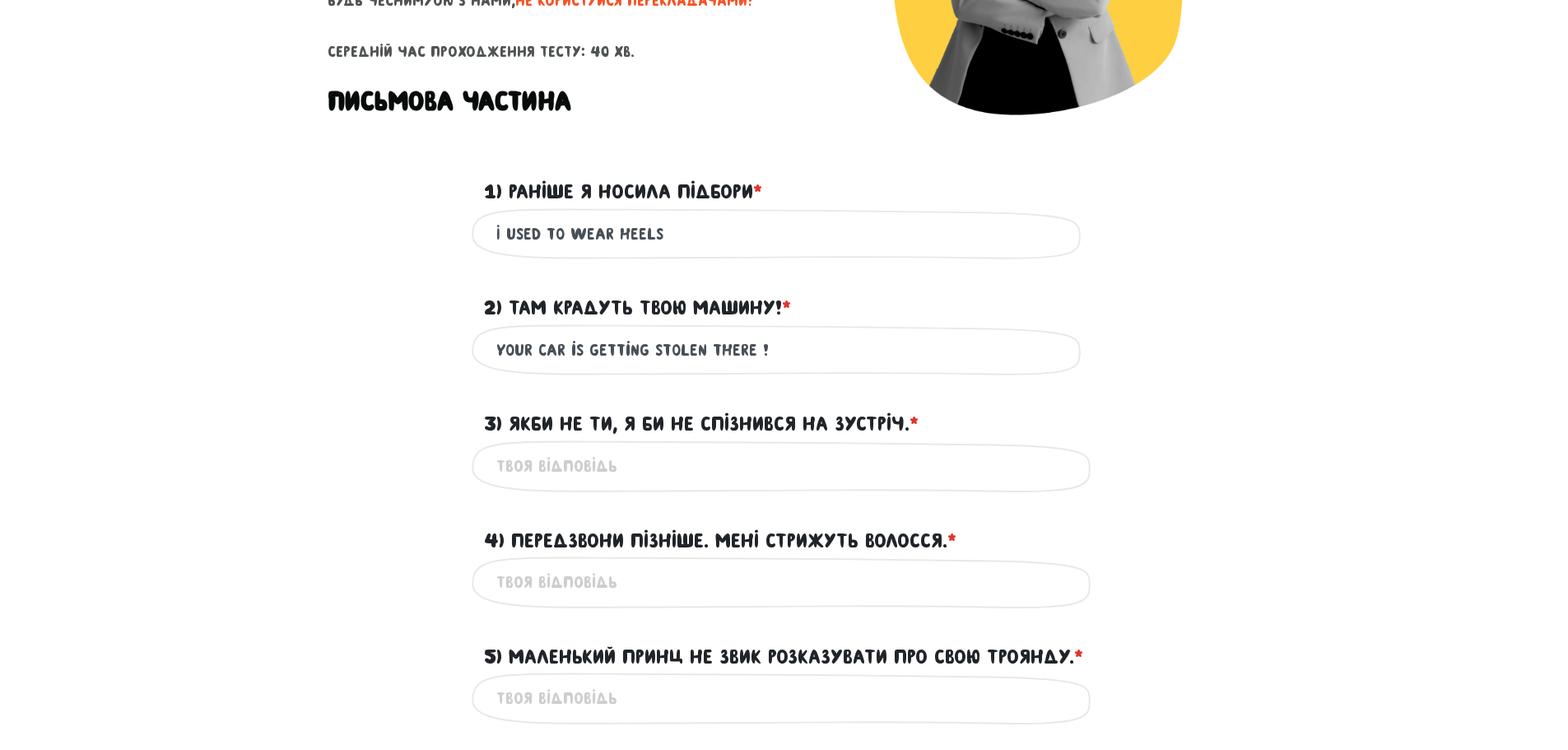
type input "your car is getting stolen there !"
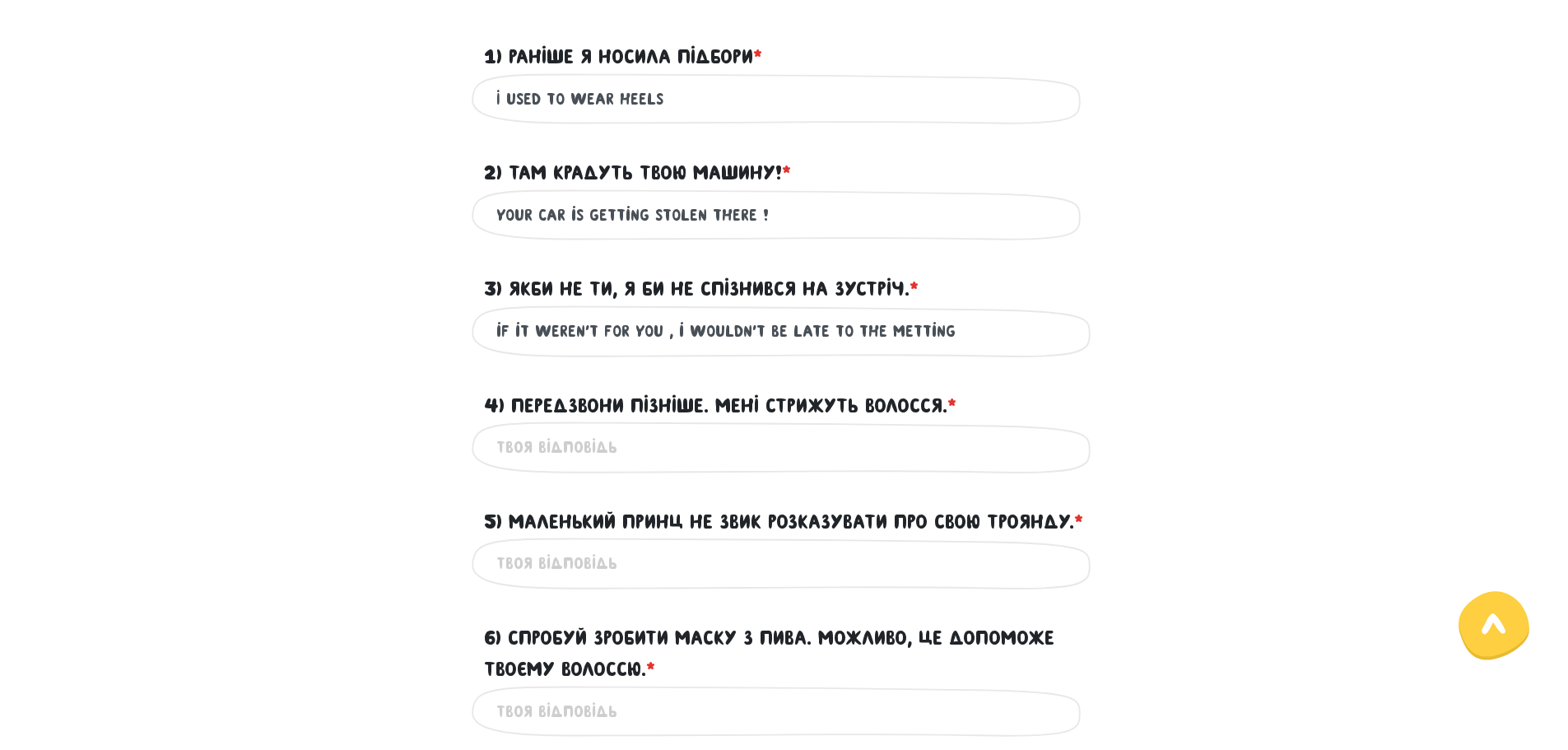
scroll to position [554, 0]
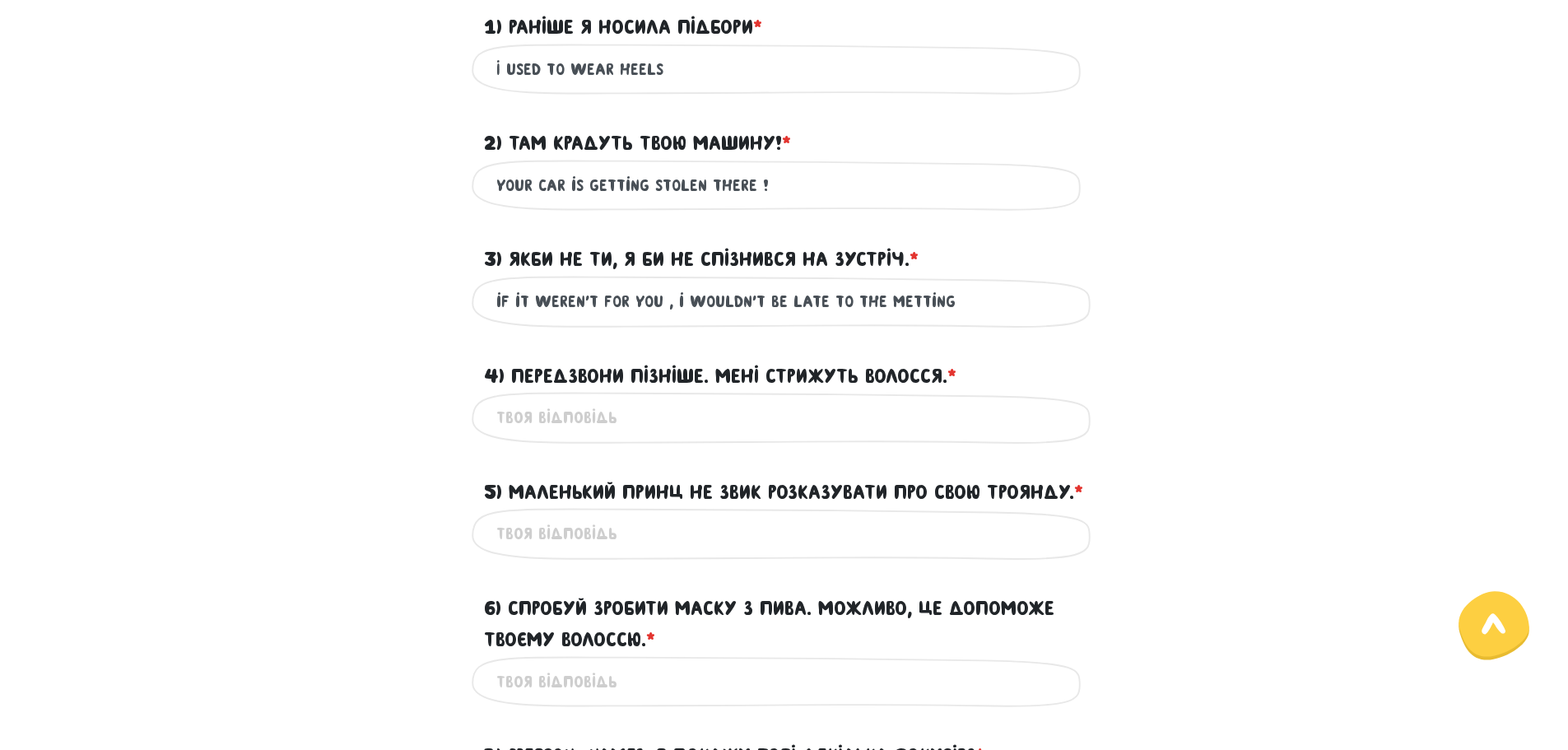
type input "if it weren't for you , i wouldn't be late to the metting"
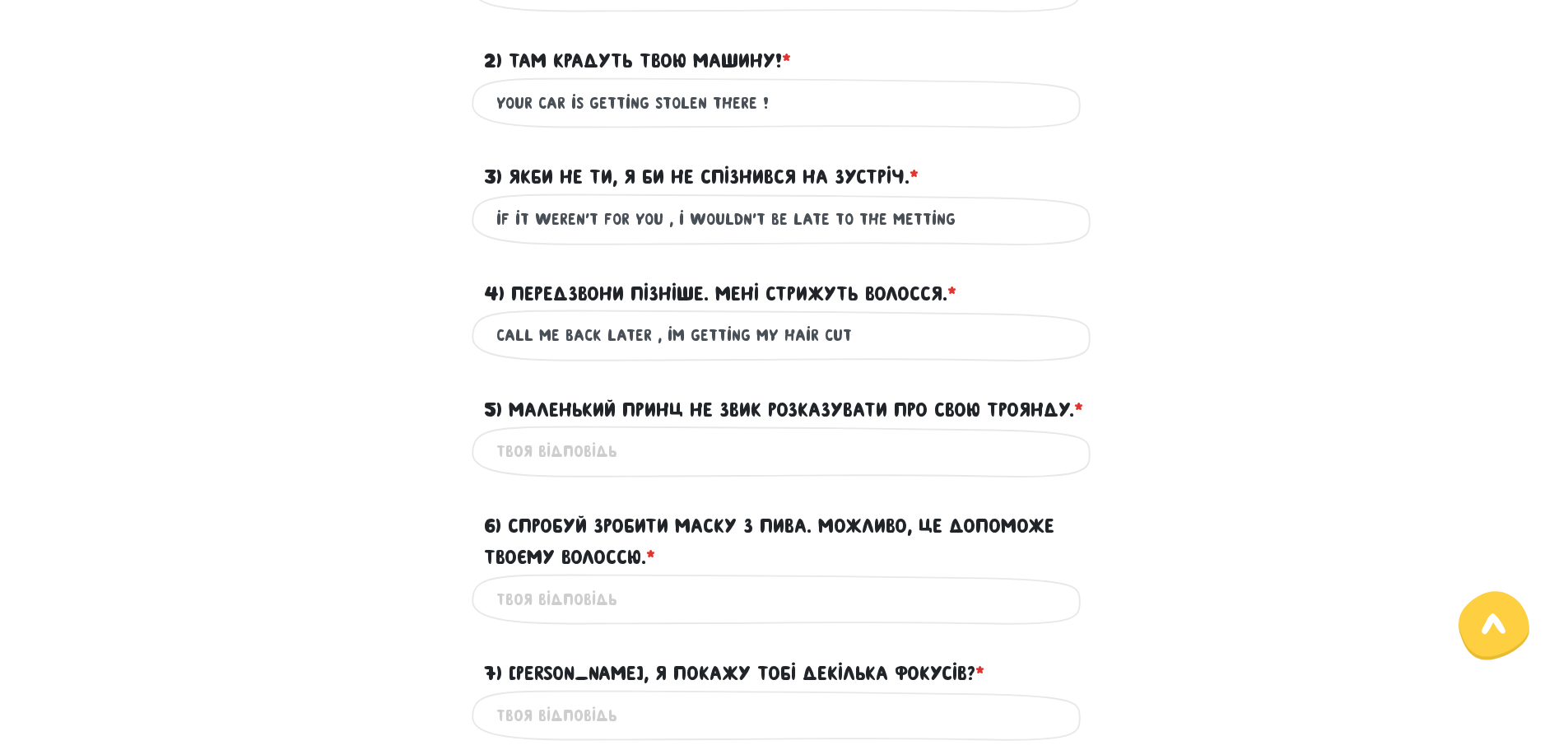
type input "call me back later , im getting my hair cut"
type input "the [PERSON_NAME] [PERSON_NAME] used to talk about his beautiful flower :)"
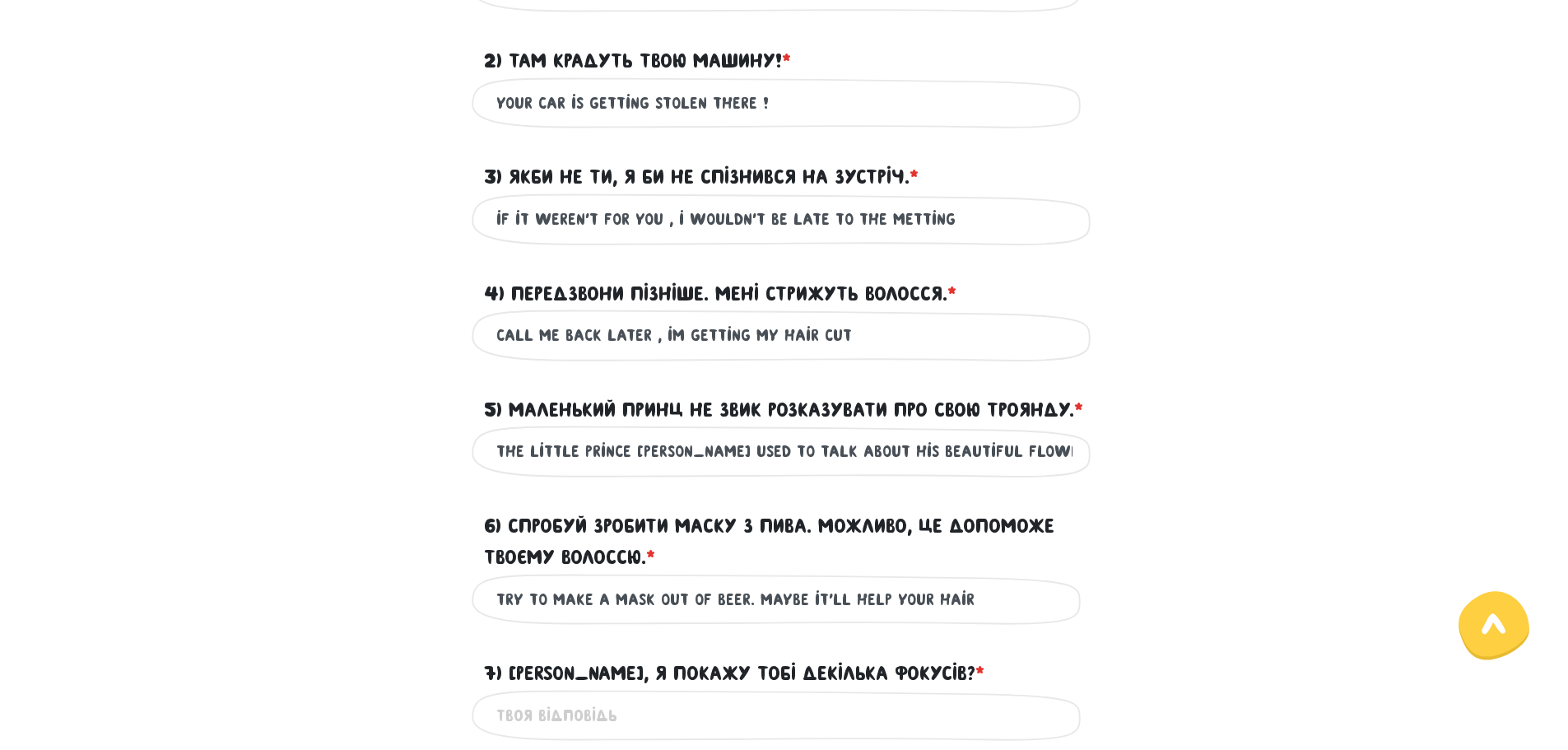
type input "try to make a mask out of beer. maybe it'll help your hair"
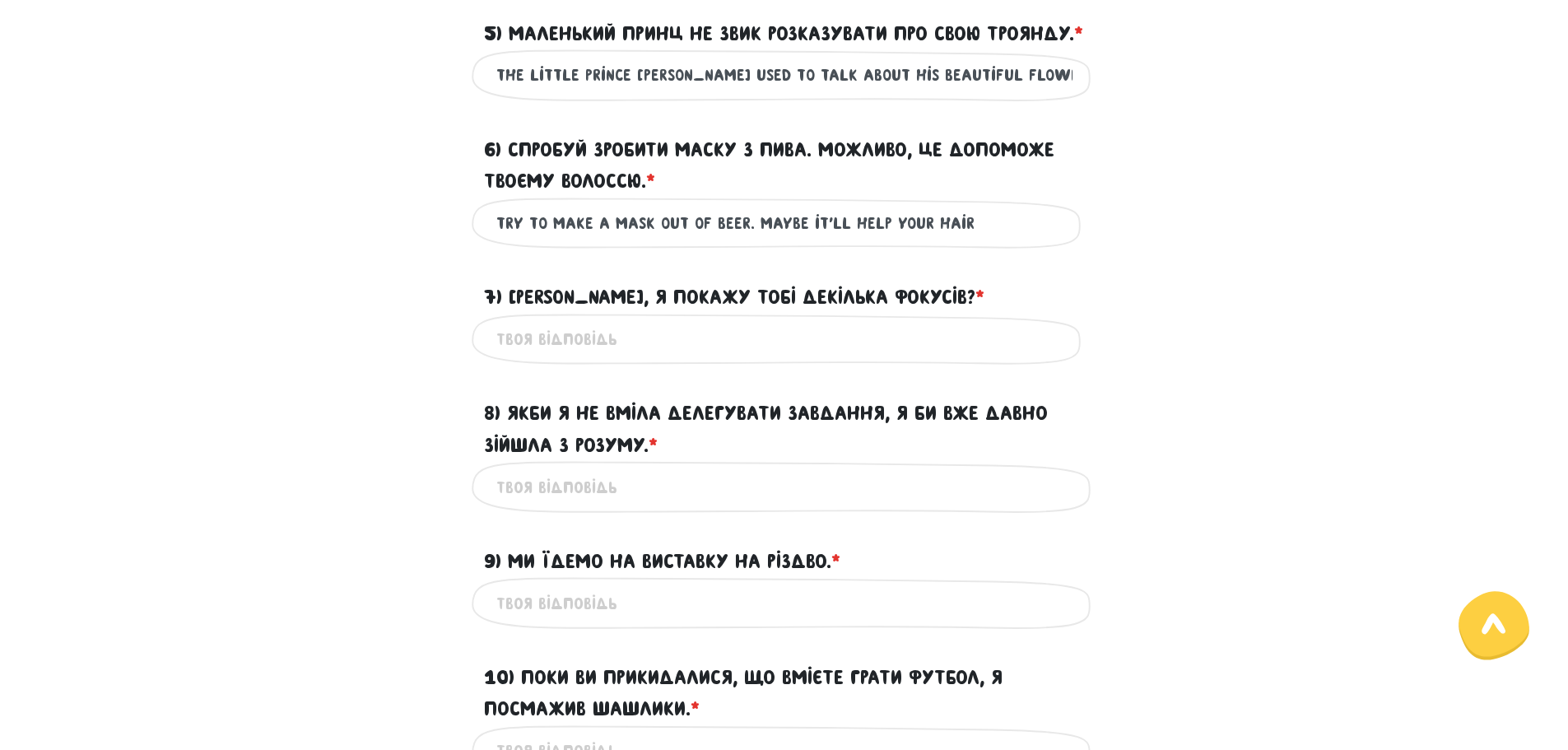
scroll to position [1054, 0]
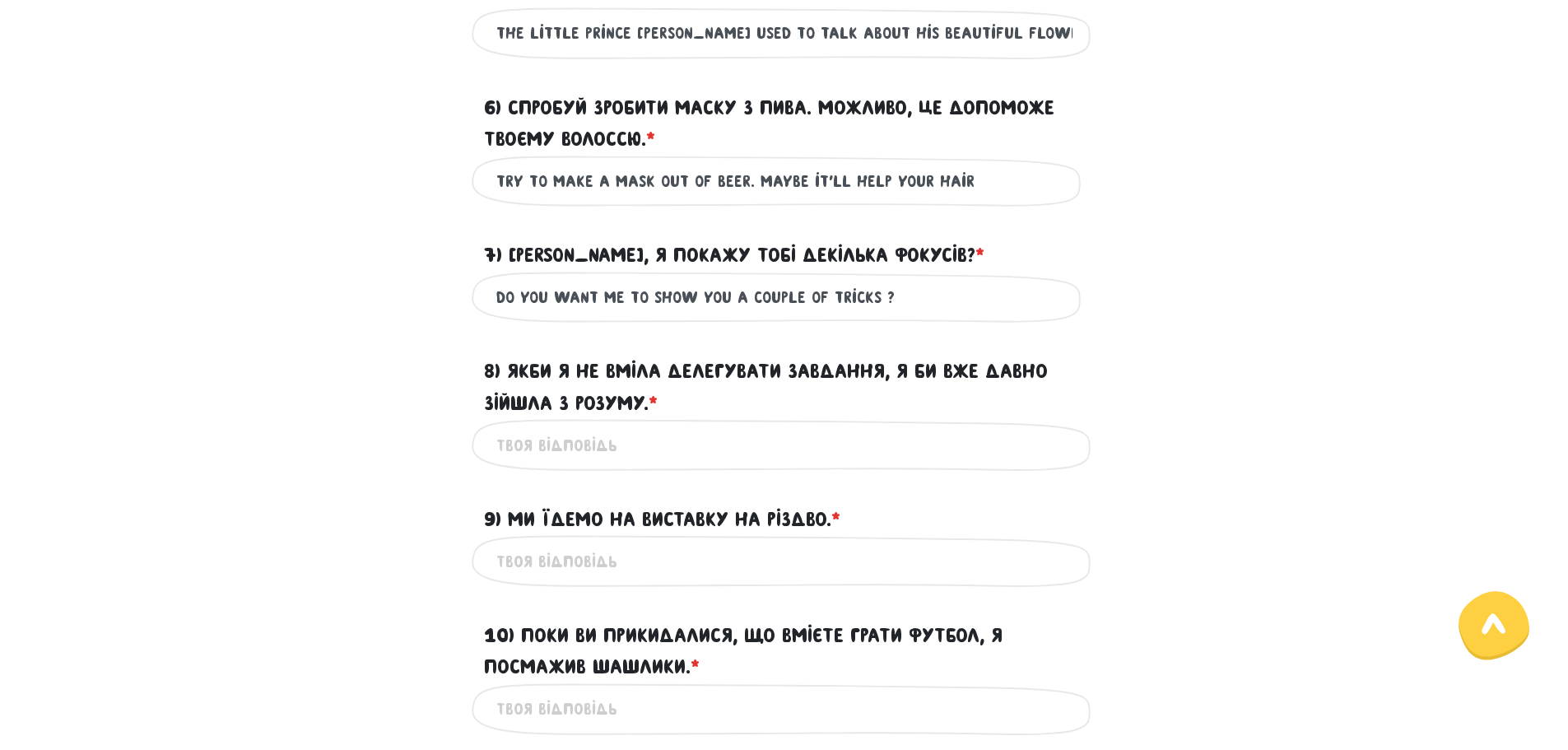
type input "do you want me to show you a couple of tricks ?"
type input "if i wouldn't know how to delegate tasks , i would have lost my mind a long tim…"
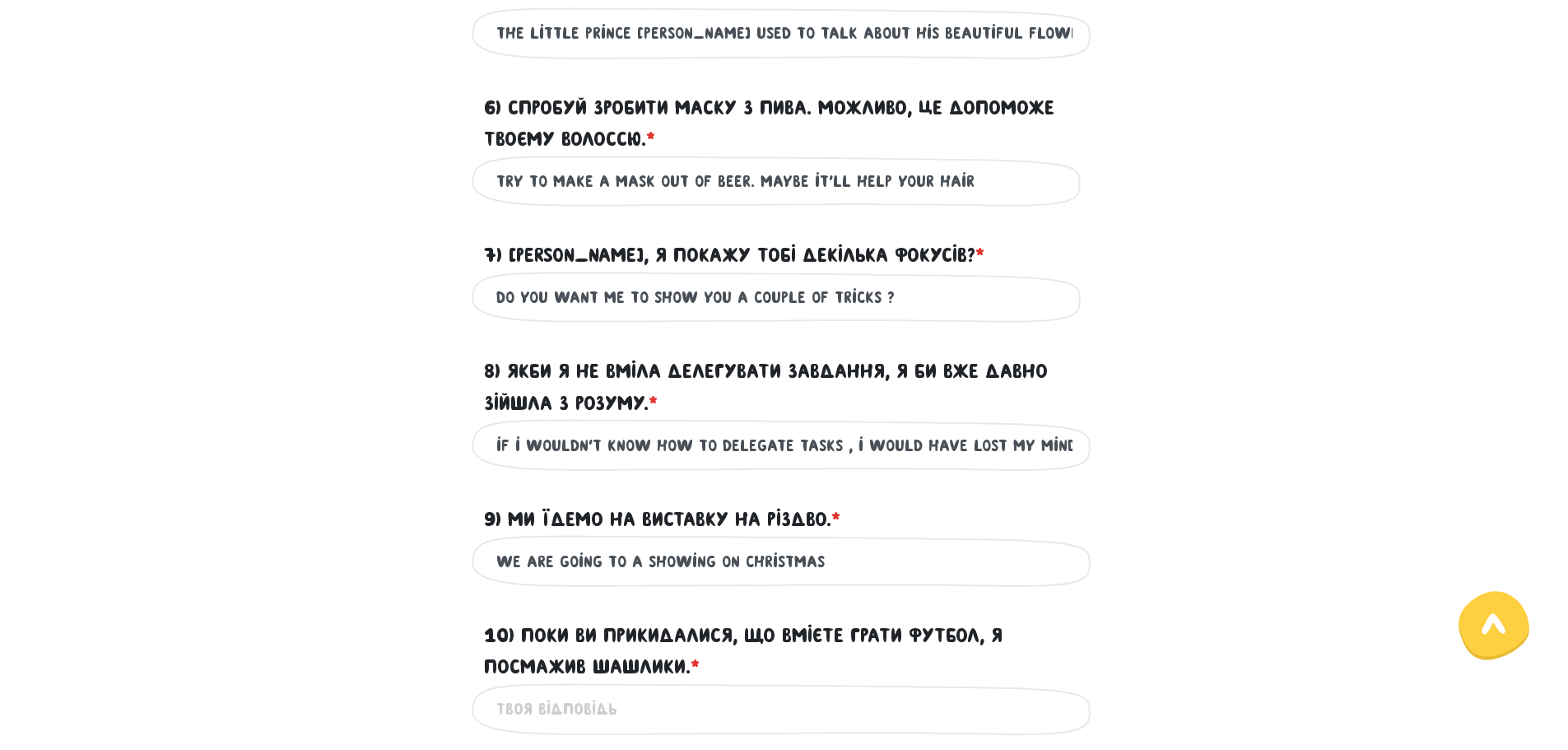
type input "we are going to a showing on christmas"
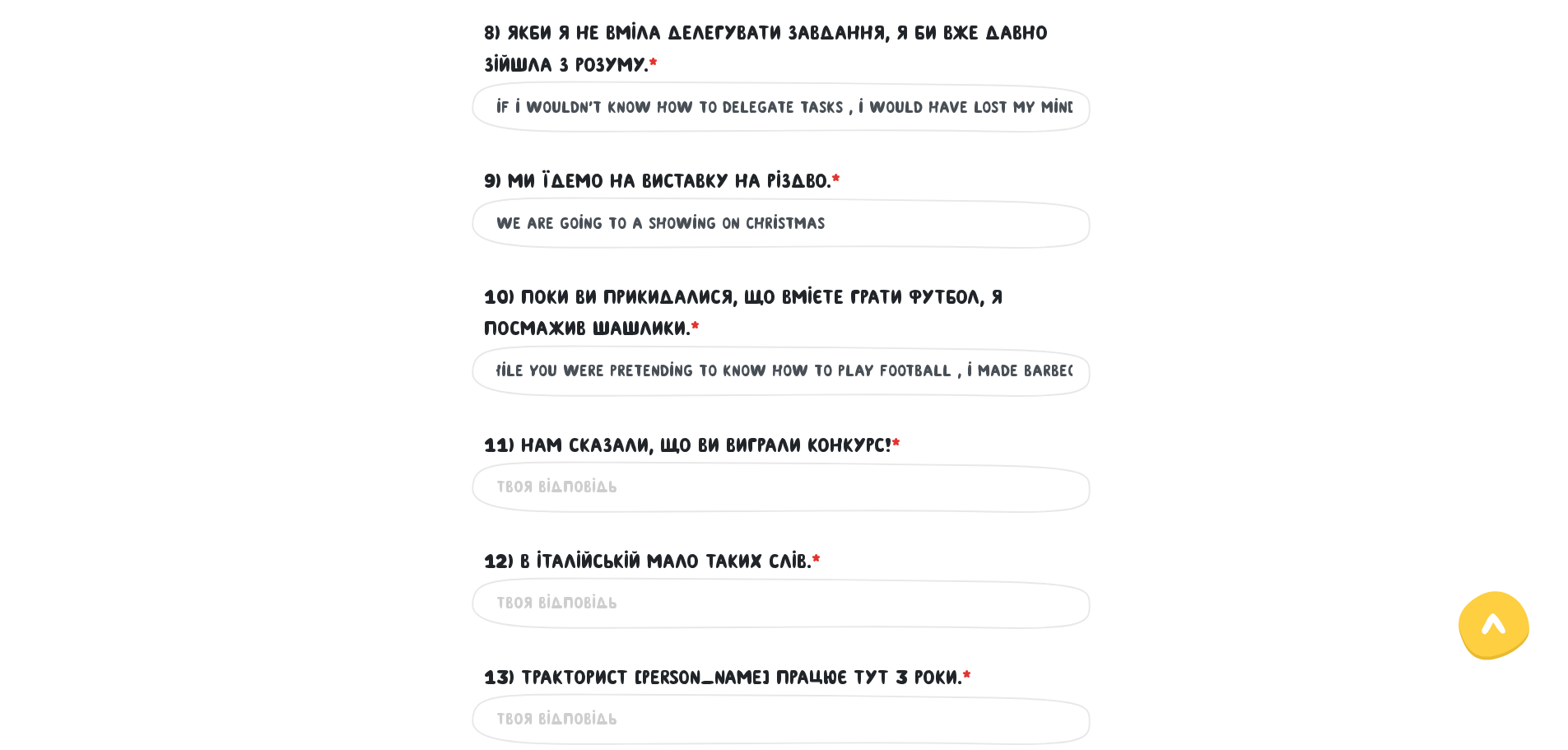
scroll to position [0, 28]
type input "while you were pretending to know how to play football , i made barbecue"
type input "we were told that you won a contest"
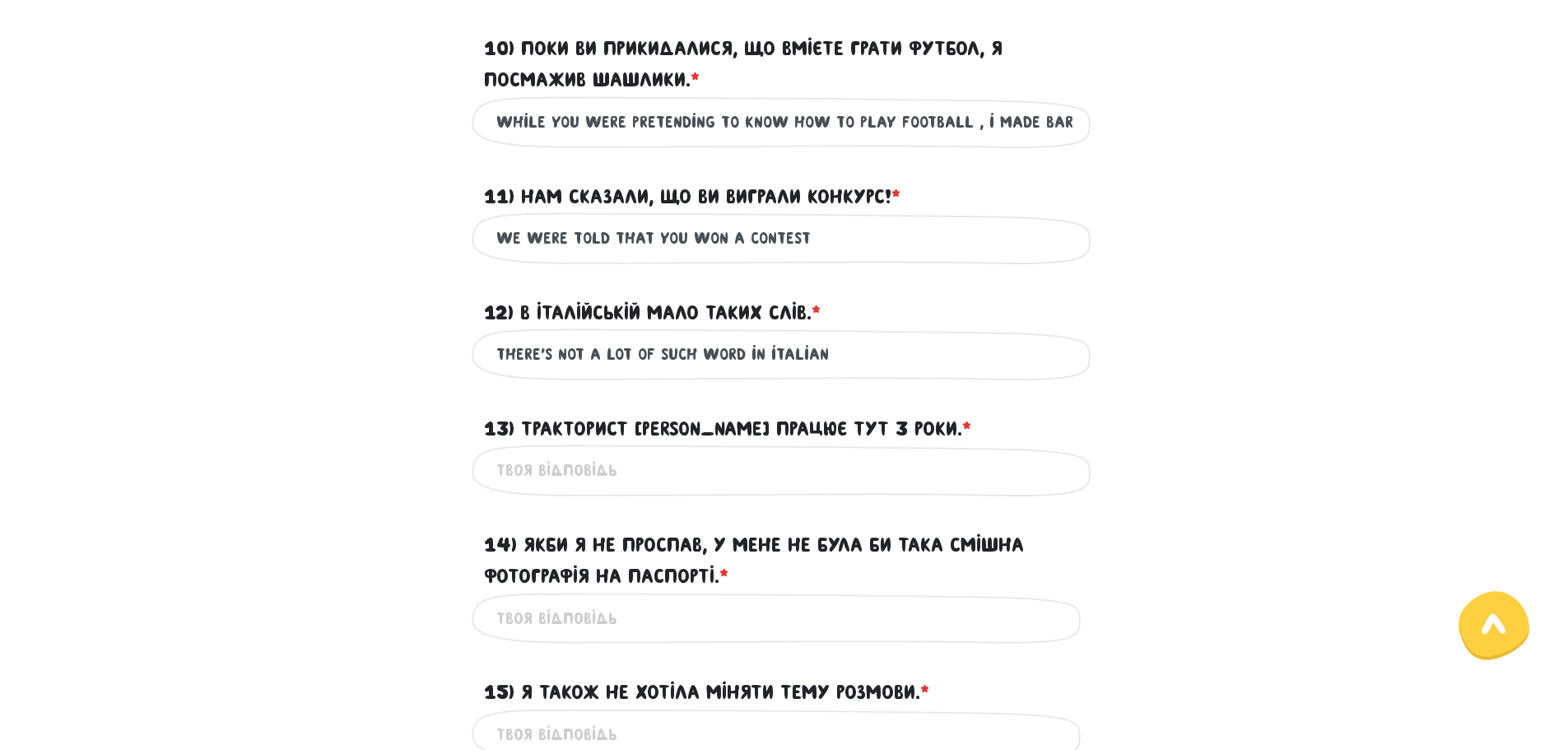
scroll to position [1649, 0]
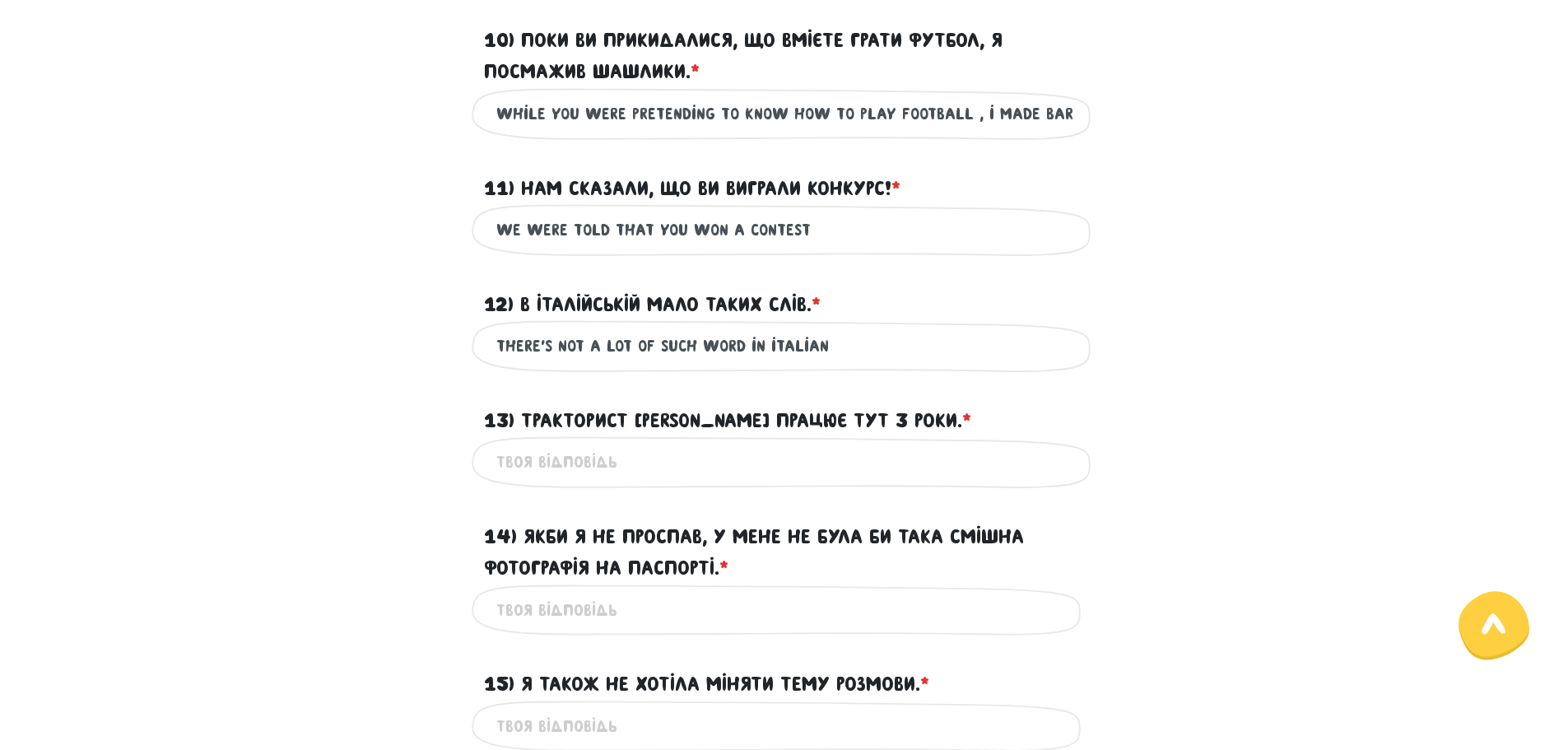
click at [766, 365] on input "there's not a lot of such word in italian" at bounding box center [784, 346] width 576 height 37
type input "there's not a lot of such word in the italian language"
type input "tractorist [PERSON_NAME] is working here for 3 years"
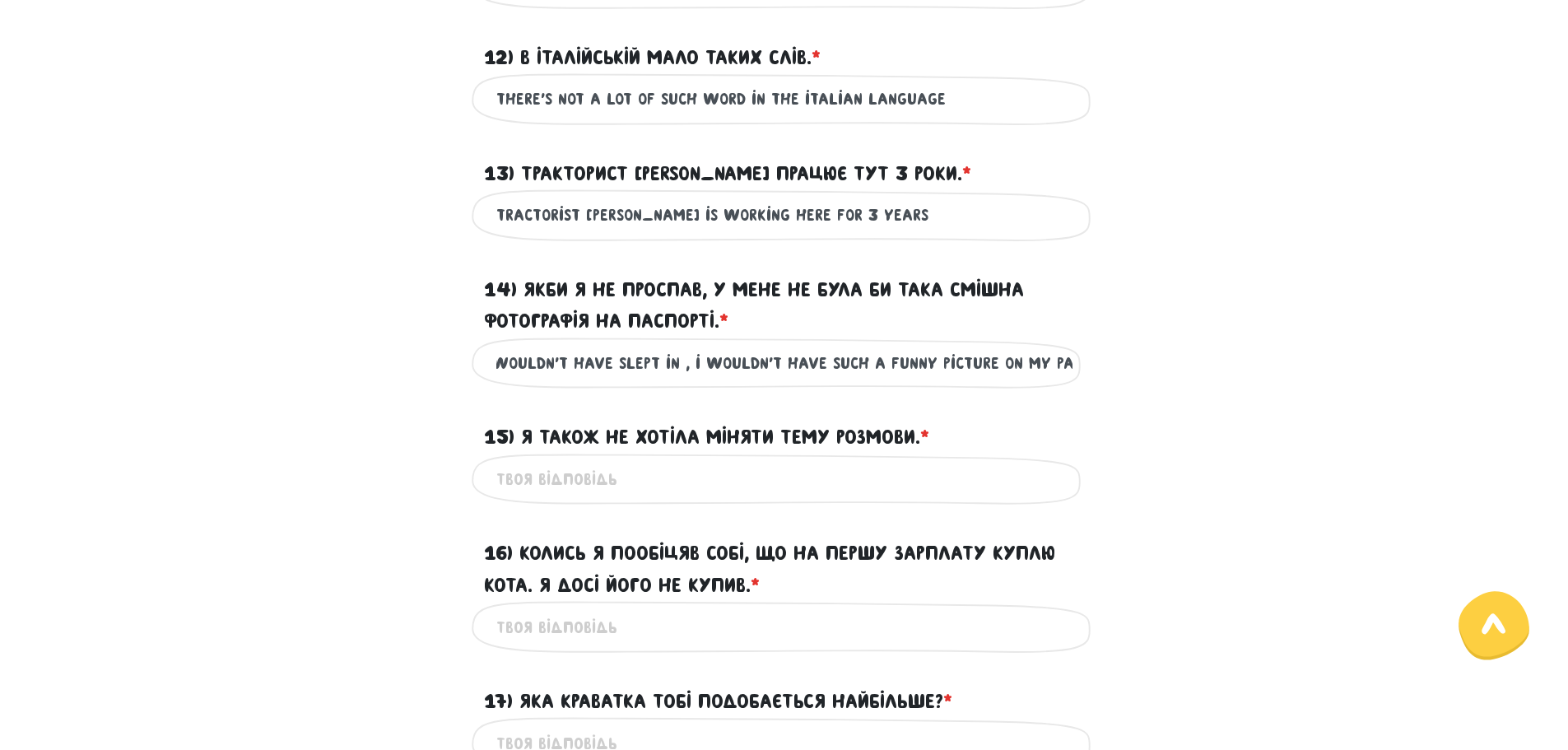
scroll to position [0, 65]
type input "if i wouldn't have slept in , i wouldn't have such a funny picture on my passpo…"
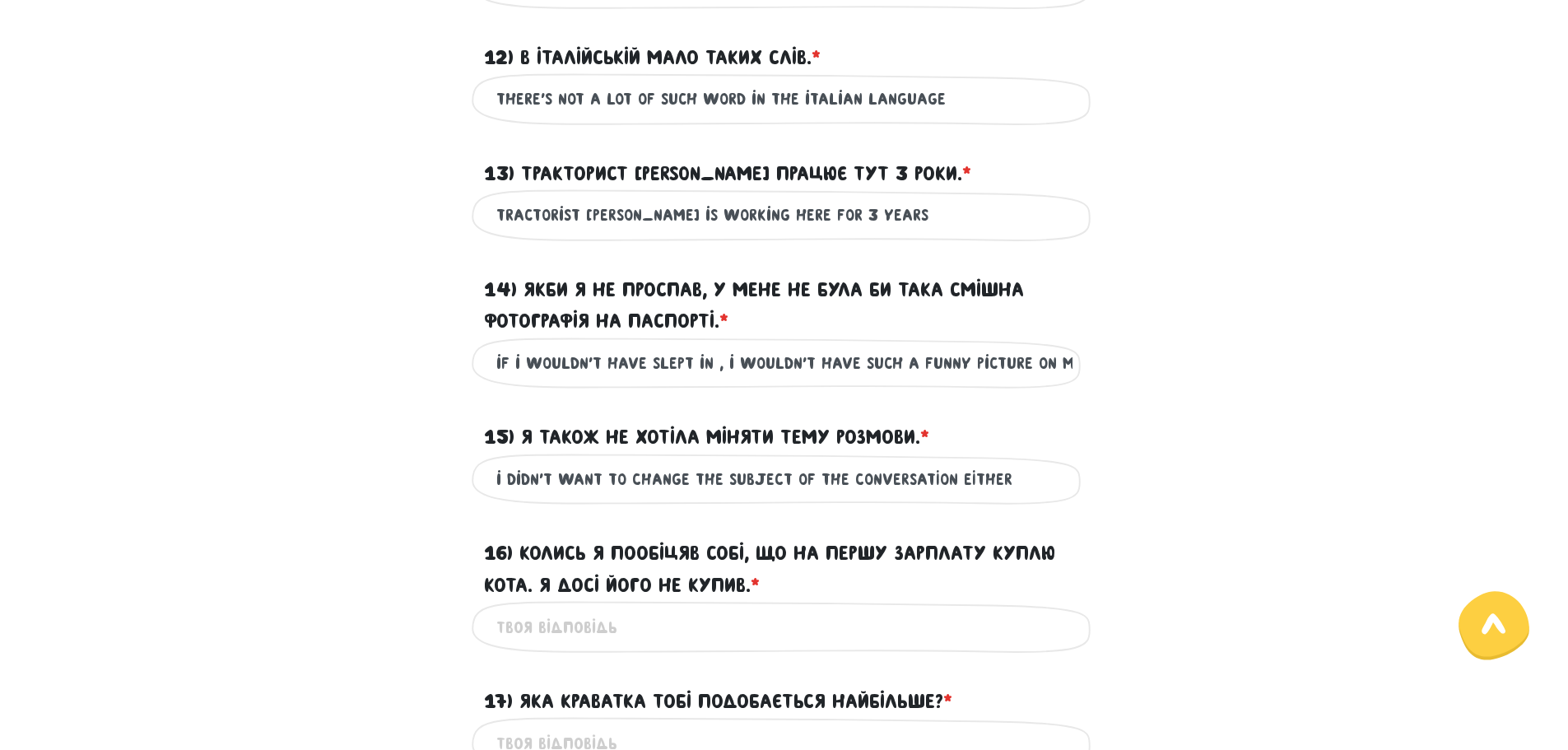
type input "i didN'T WANT TO CHANGE THE SUBJECT OF THE CONVERSATION EITHER"
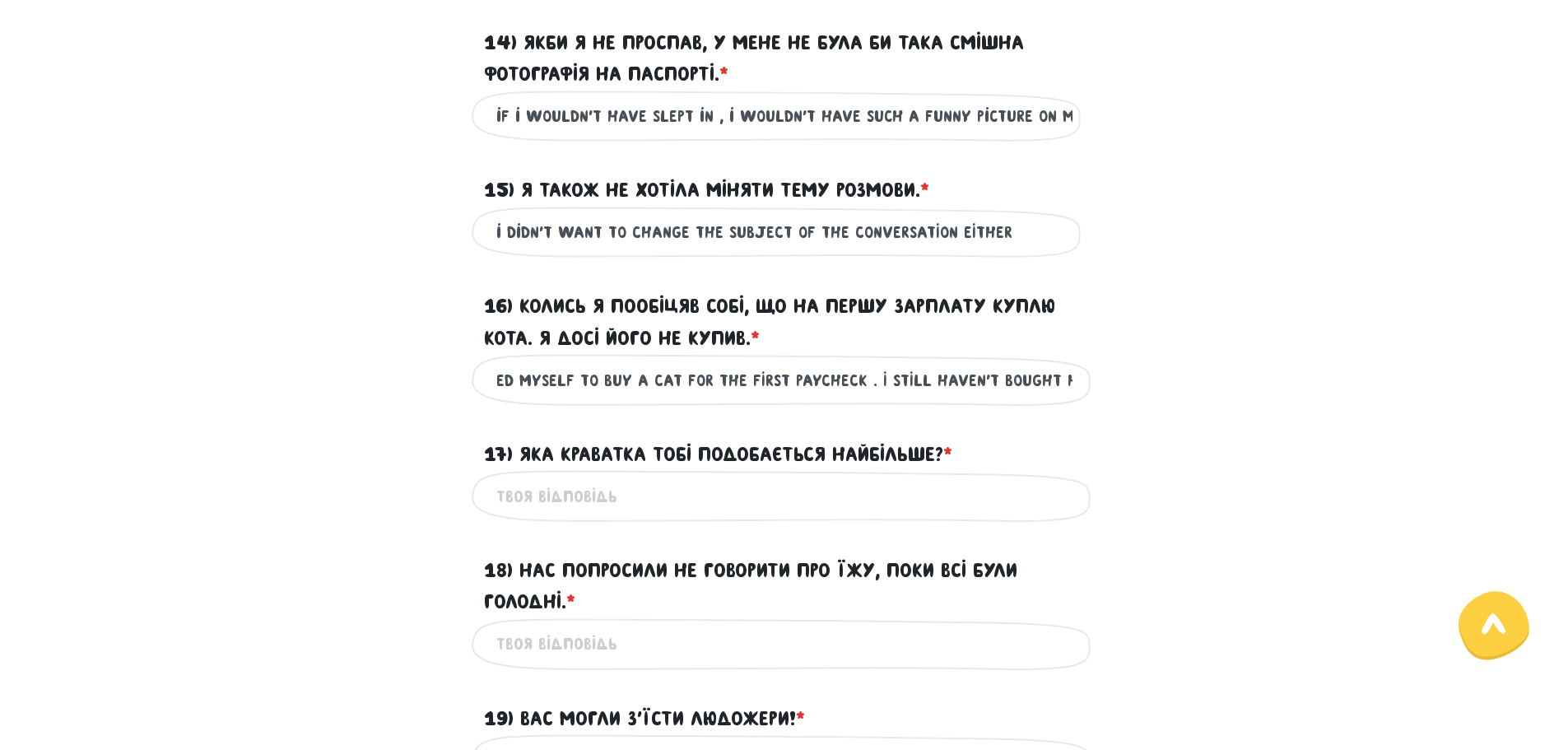
scroll to position [0, 167]
type input "A WHILE BACK I PROMISED MYSELF TO BUY A CAT FOR THE FIRST PAYCHECK . I STILL HA…"
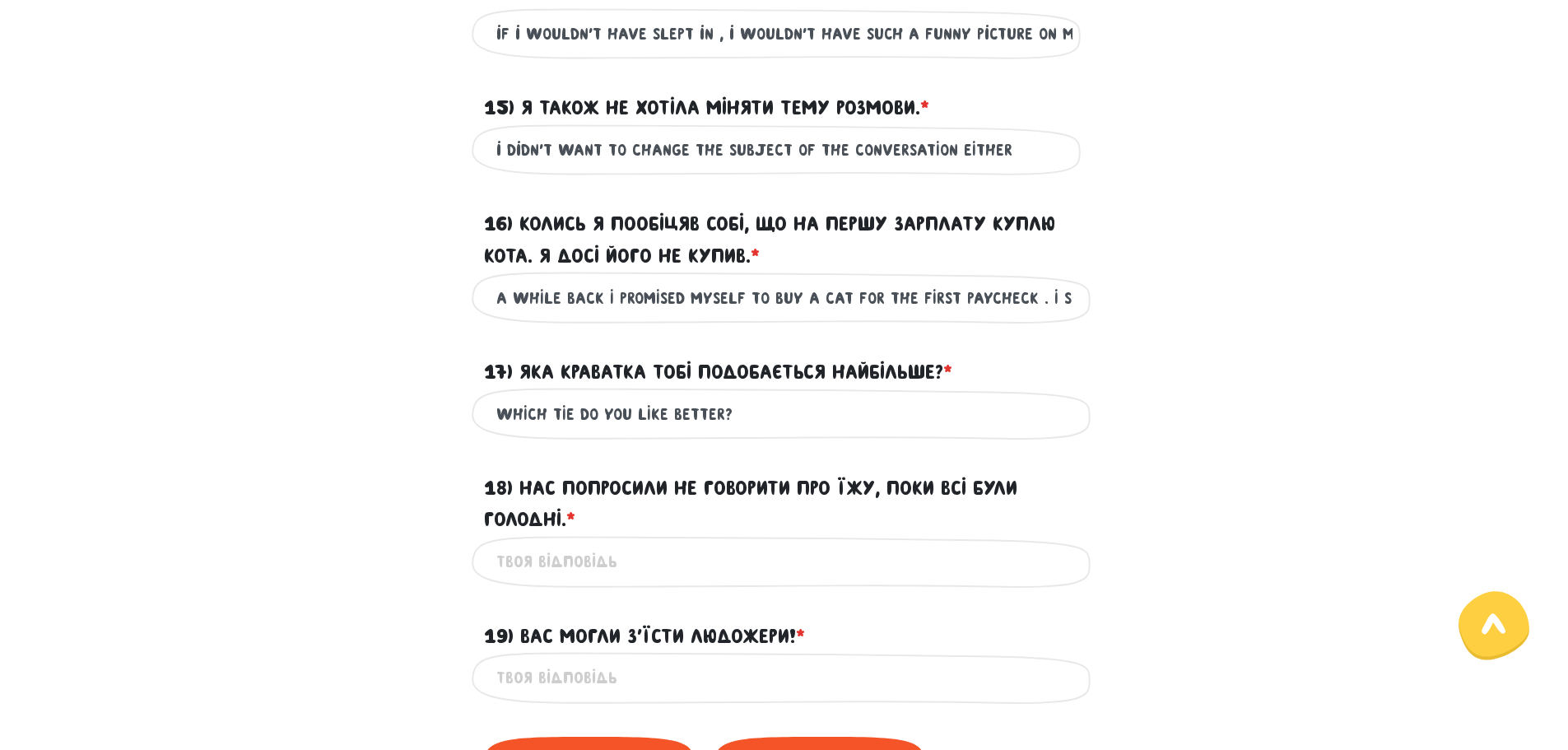
scroll to position [2308, 0]
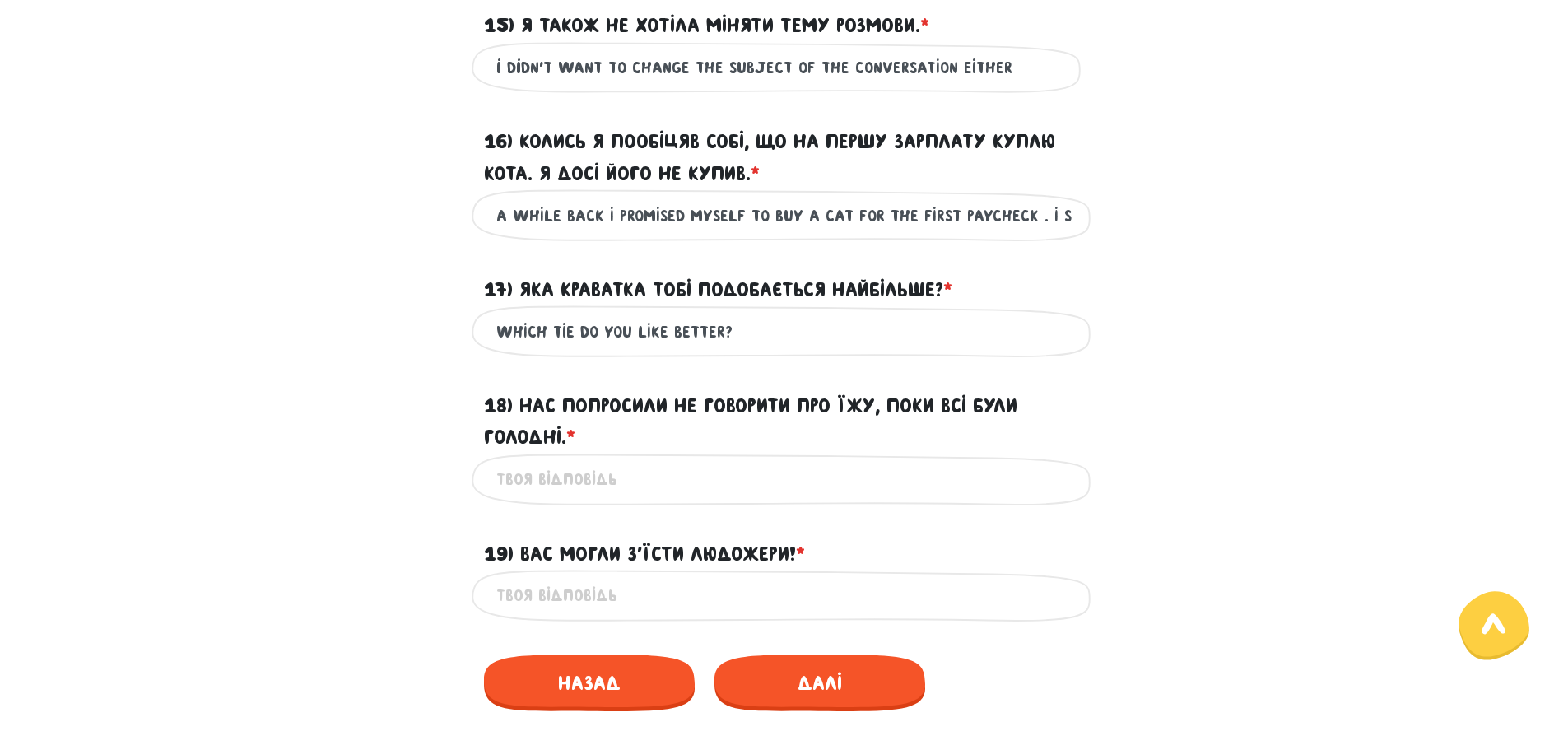
click at [688, 350] on input "WHICH TIE DO YOU LIKE BETTER?" at bounding box center [784, 331] width 576 height 37
type input "WHICH TIE DO YOU LIKE the most?"
click at [698, 498] on input "18) Нас попросили не говорити про їжу, поки всі були голодні. * ?" at bounding box center [784, 479] width 576 height 37
type input "we were asked not to talk about food while everyone was hungry"
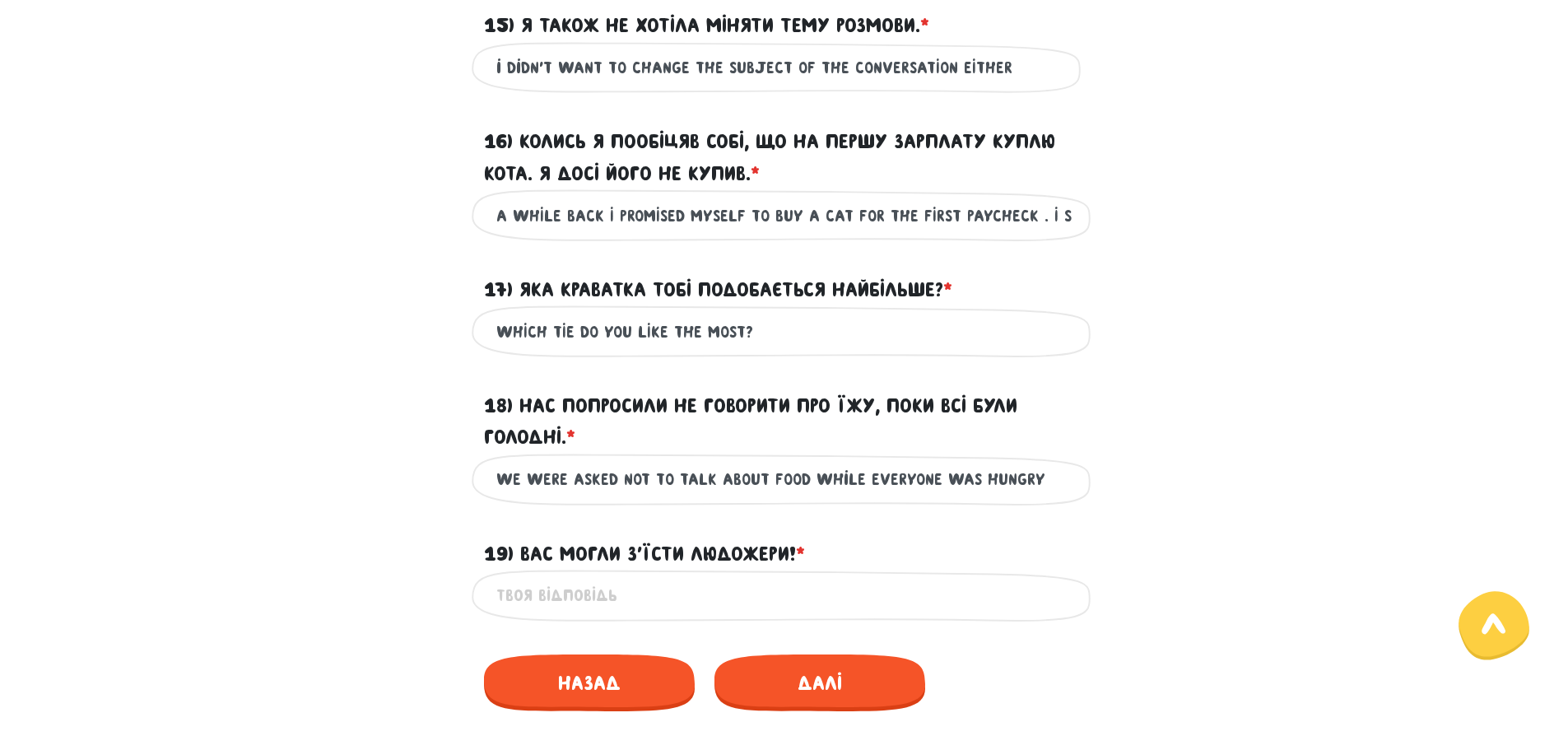
scroll to position [2390, 0]
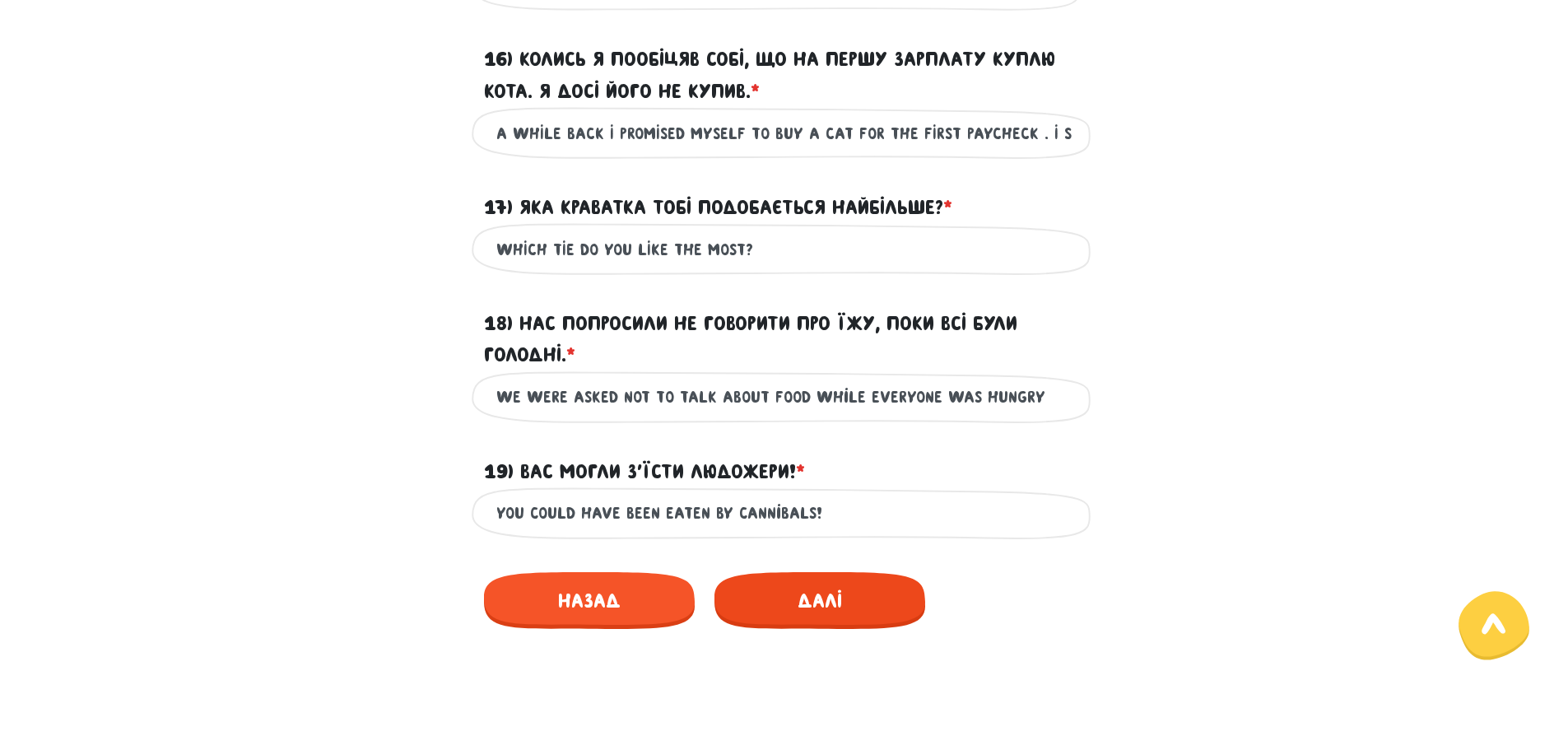
type input "you could have been eaten by cannibals!"
click at [884, 612] on span "Далі" at bounding box center [819, 601] width 211 height 57
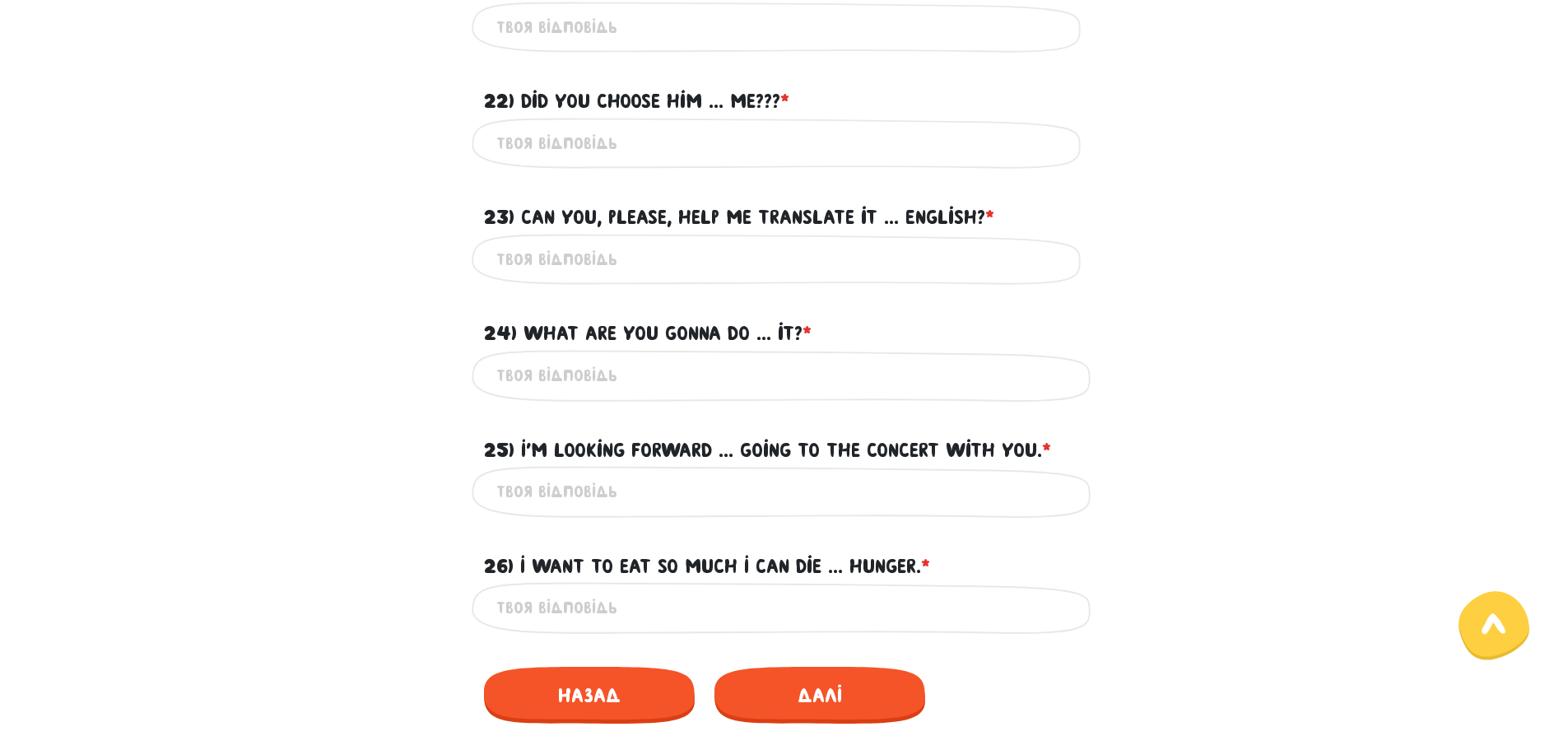
scroll to position [1213, 0]
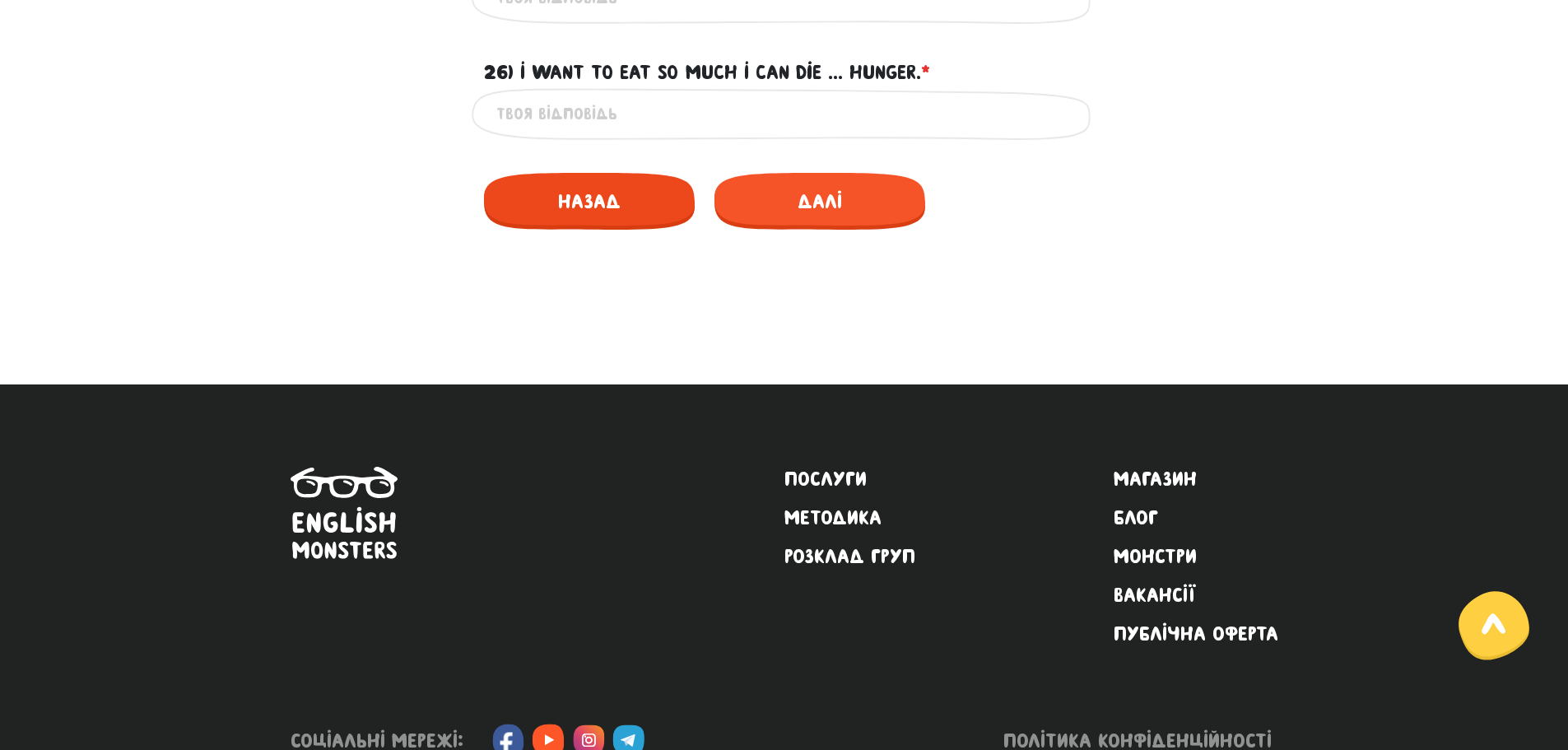
click at [626, 182] on span "Назад" at bounding box center [589, 202] width 211 height 57
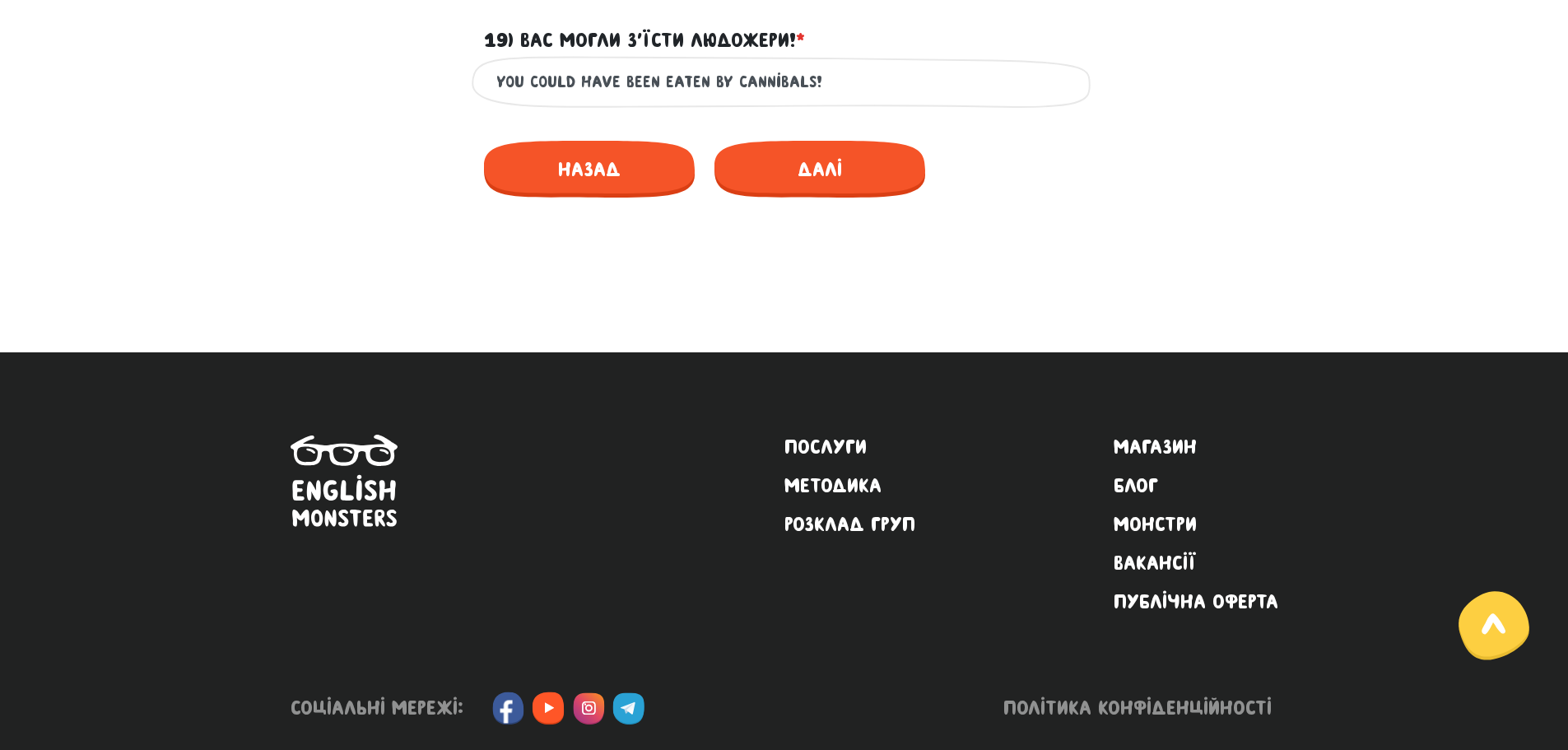
scroll to position [2858, 0]
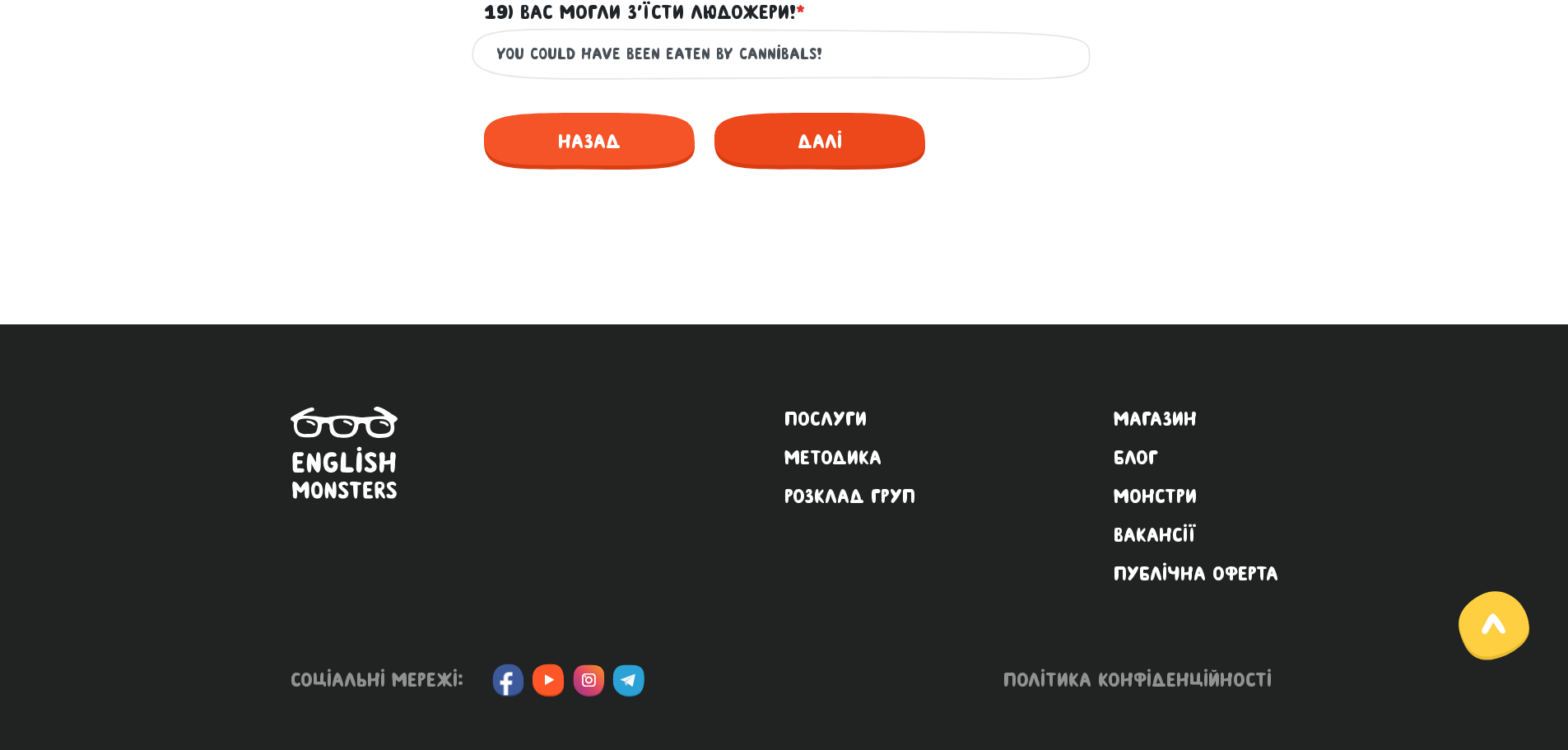
click at [803, 150] on span "Далі" at bounding box center [819, 141] width 211 height 57
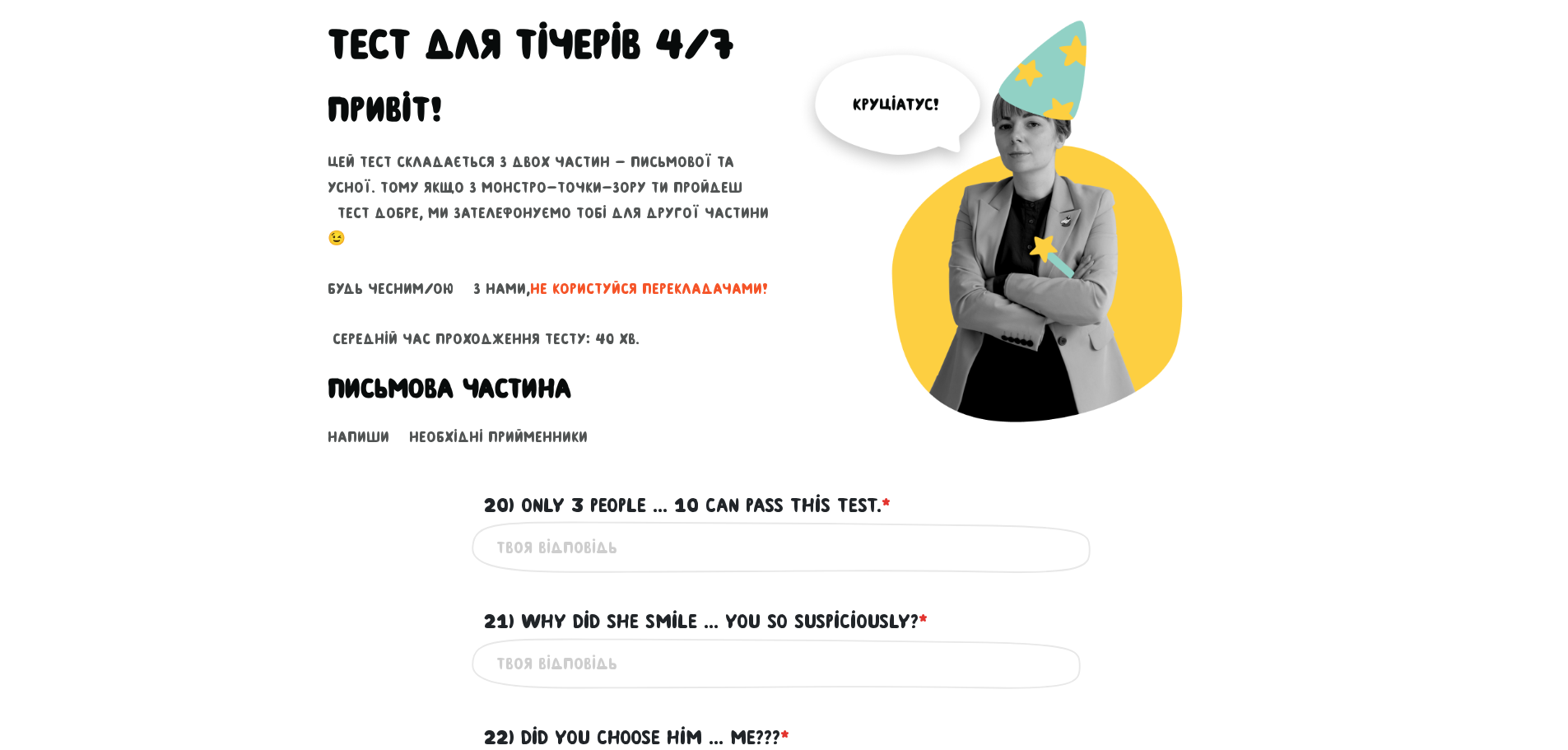
scroll to position [165, 0]
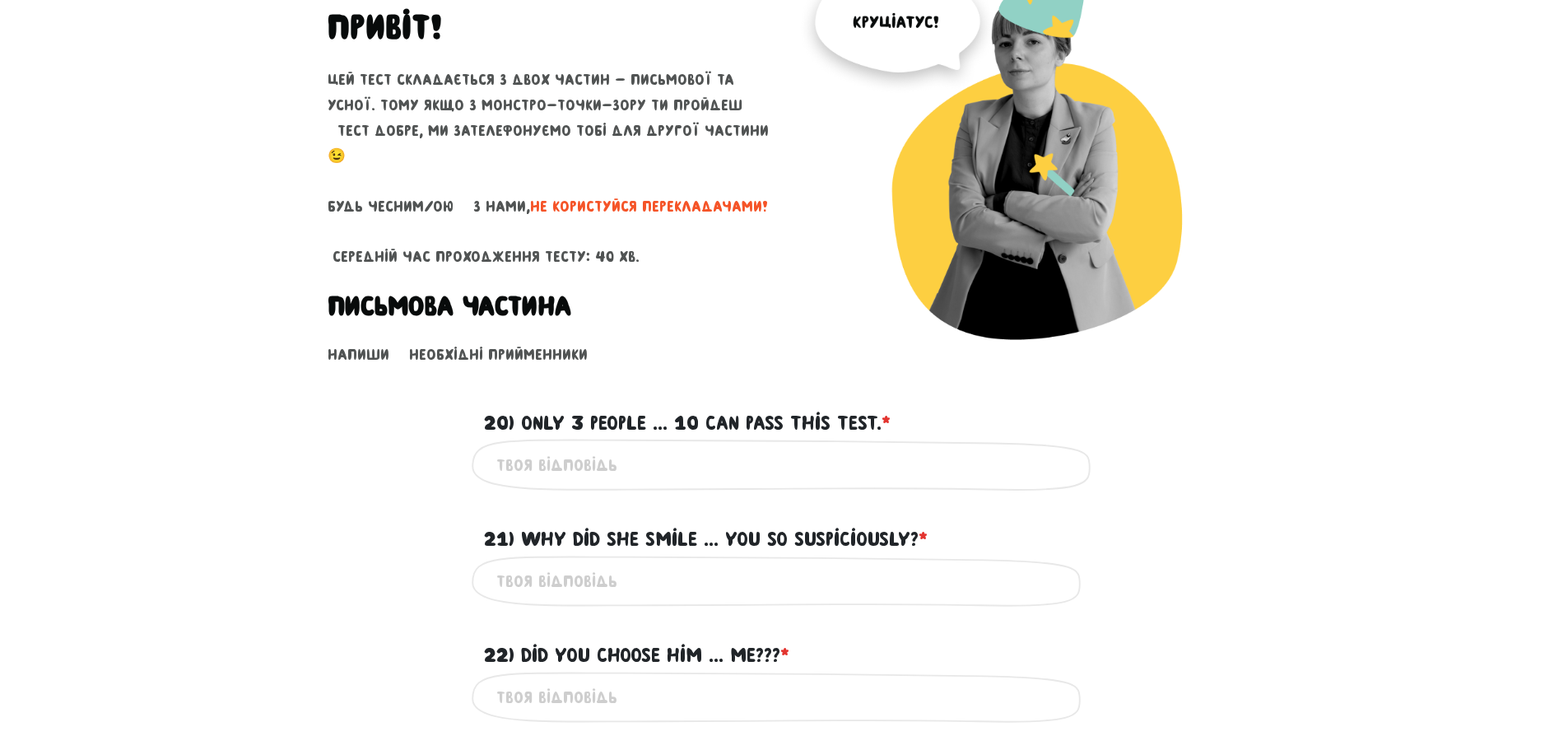
click at [748, 454] on input "20) Only 3 people ... 10 can pass this test. * ?" at bounding box center [784, 464] width 576 height 37
type input "out of"
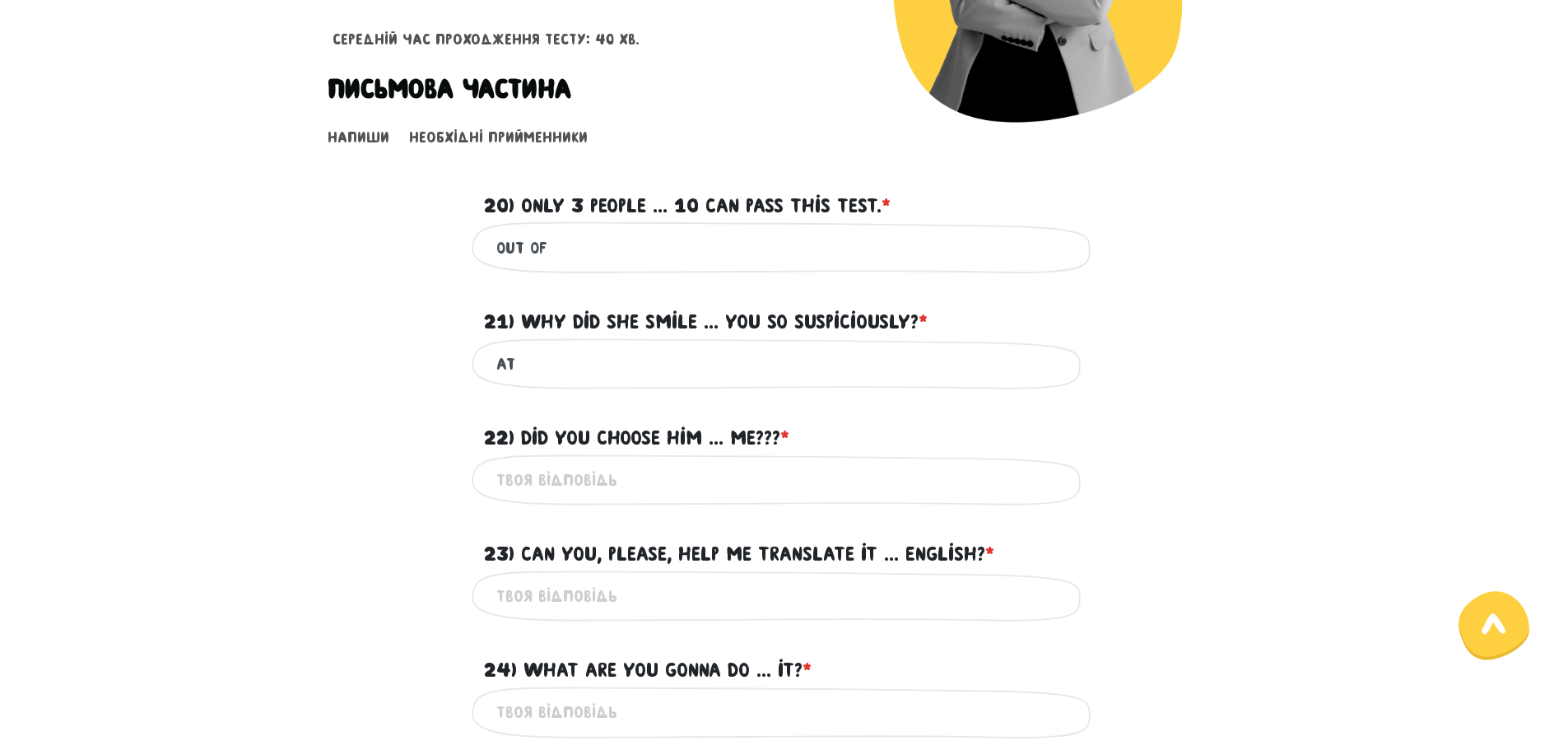
scroll to position [412, 0]
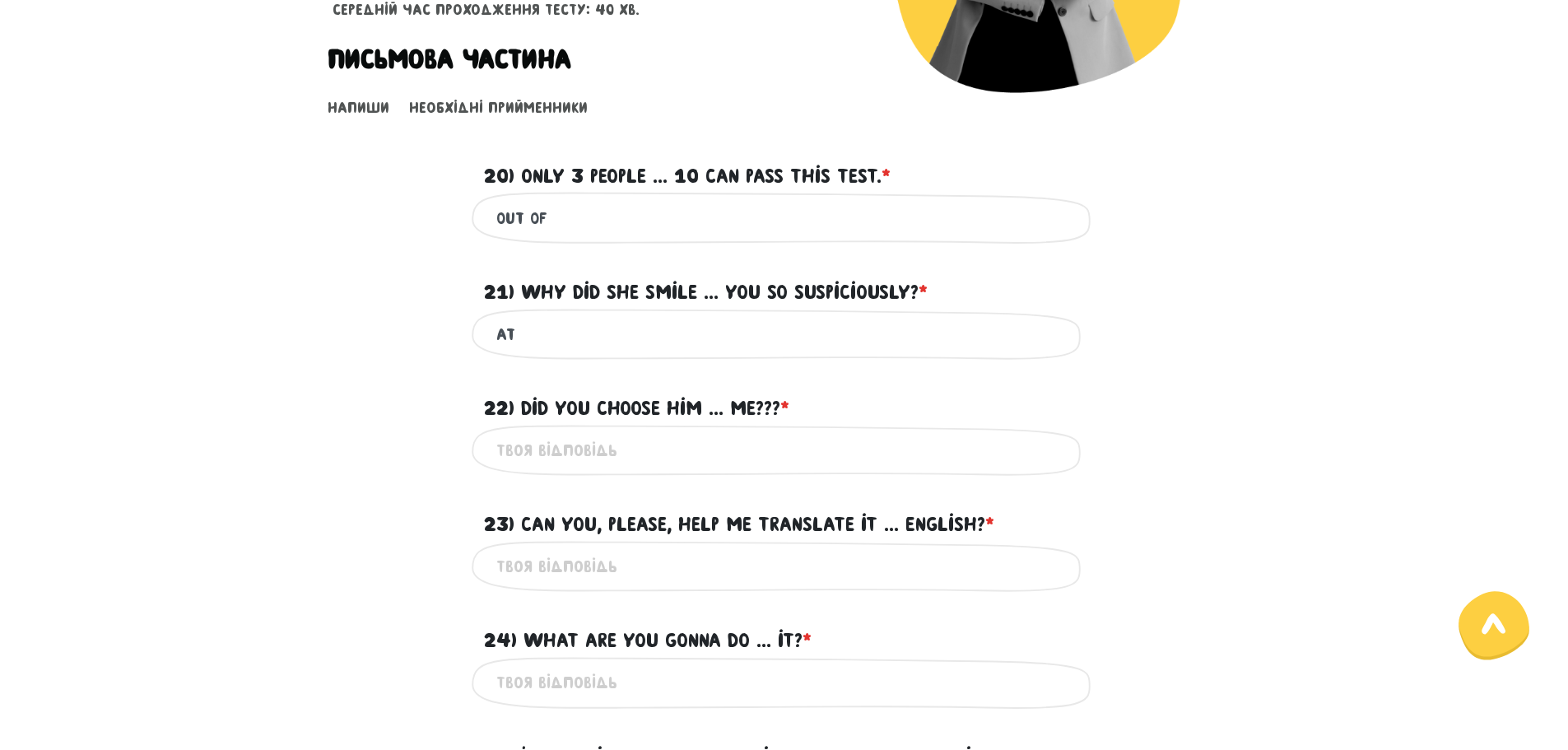
type input "at"
type input "over"
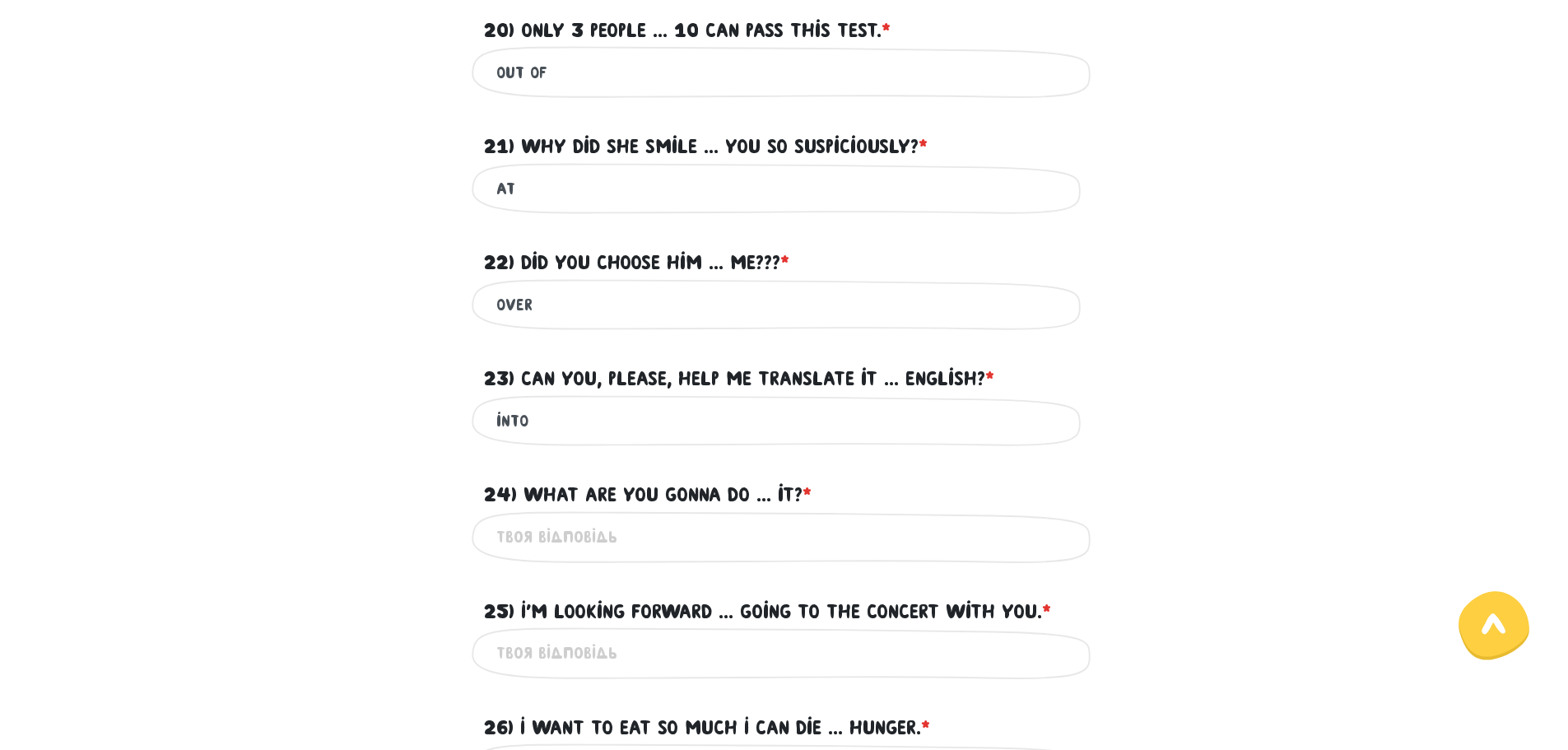
scroll to position [576, 0]
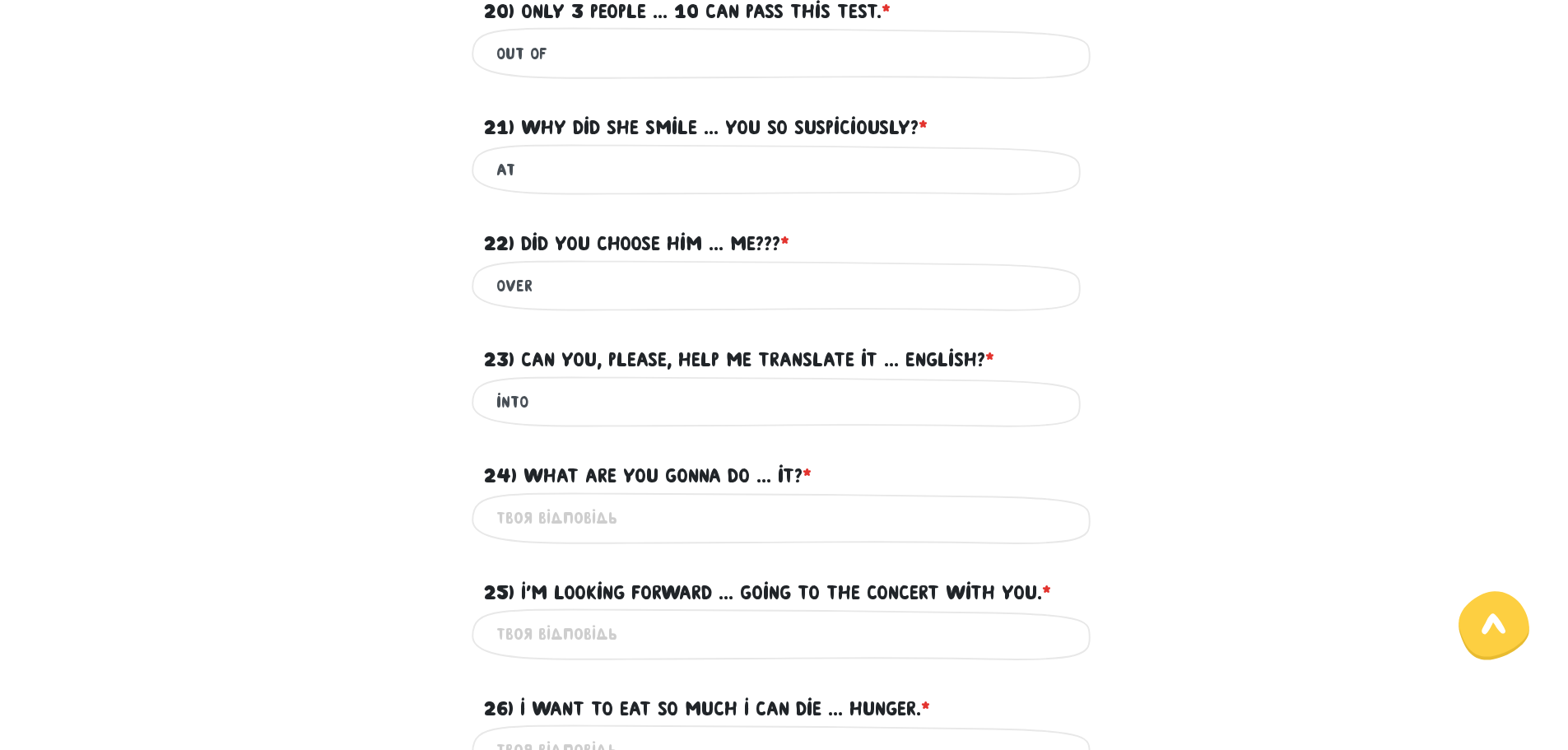
type input "into"
type input "with"
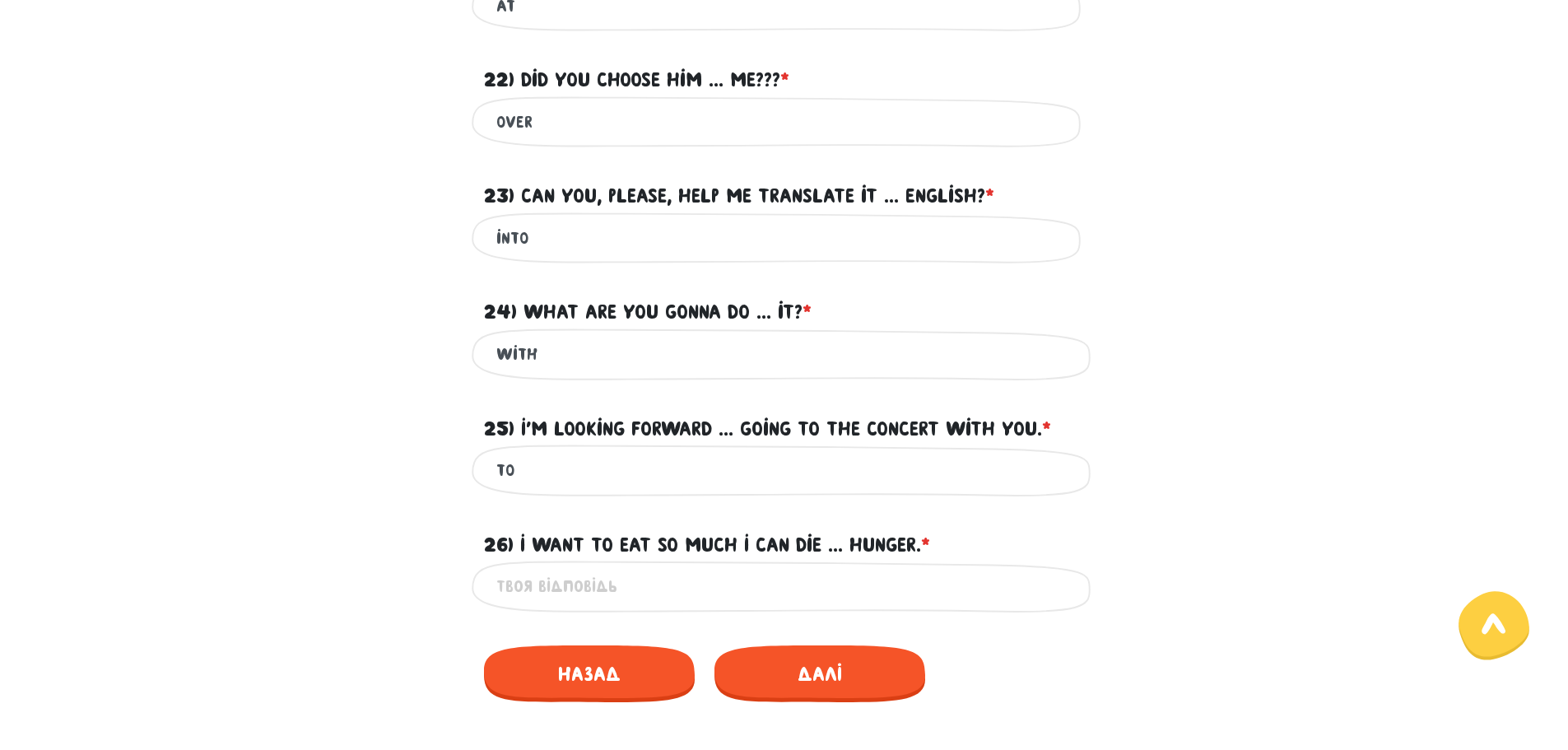
scroll to position [741, 0]
type input "to"
type input "f"
type input "of"
click at [841, 677] on span "Далі" at bounding box center [819, 673] width 211 height 57
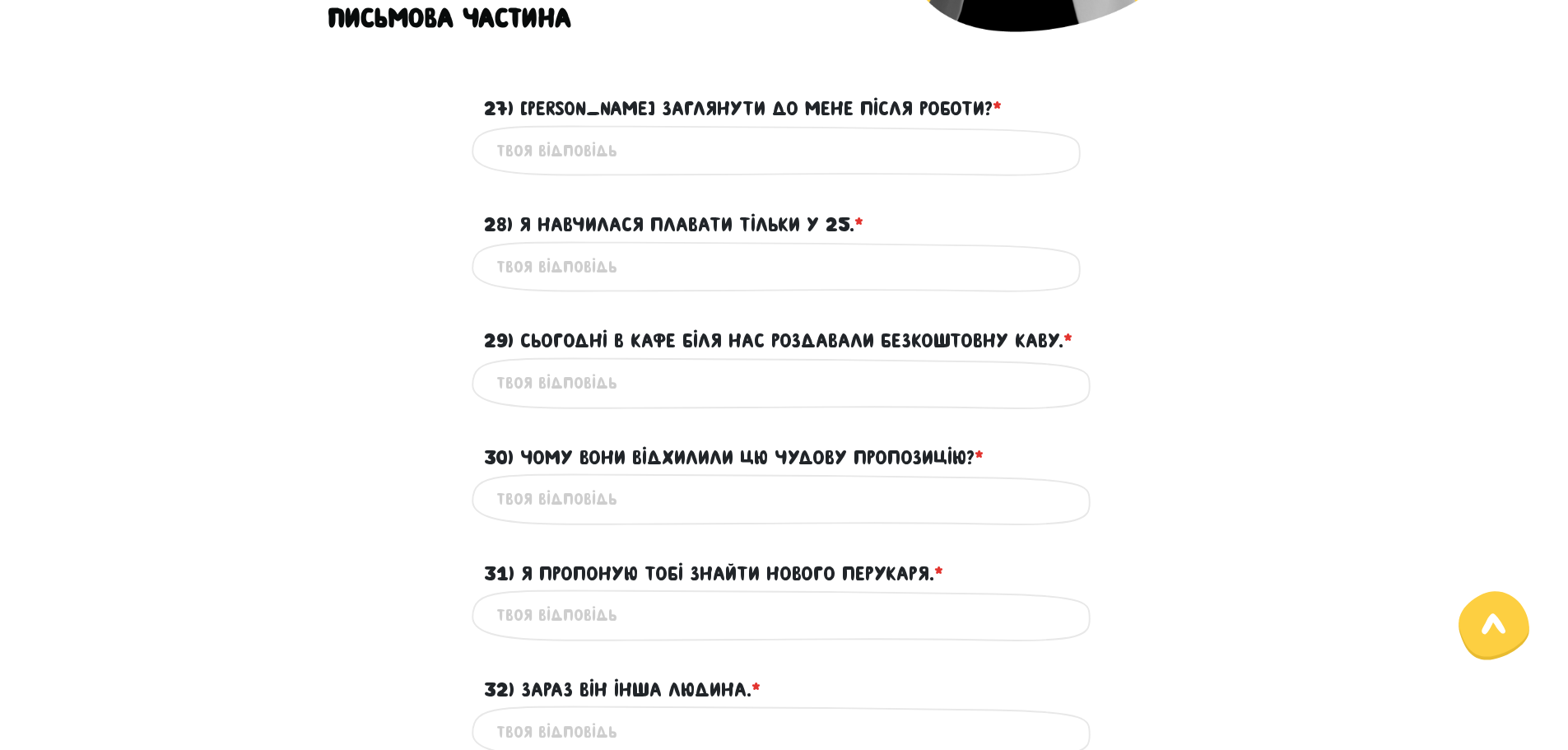
scroll to position [322, 0]
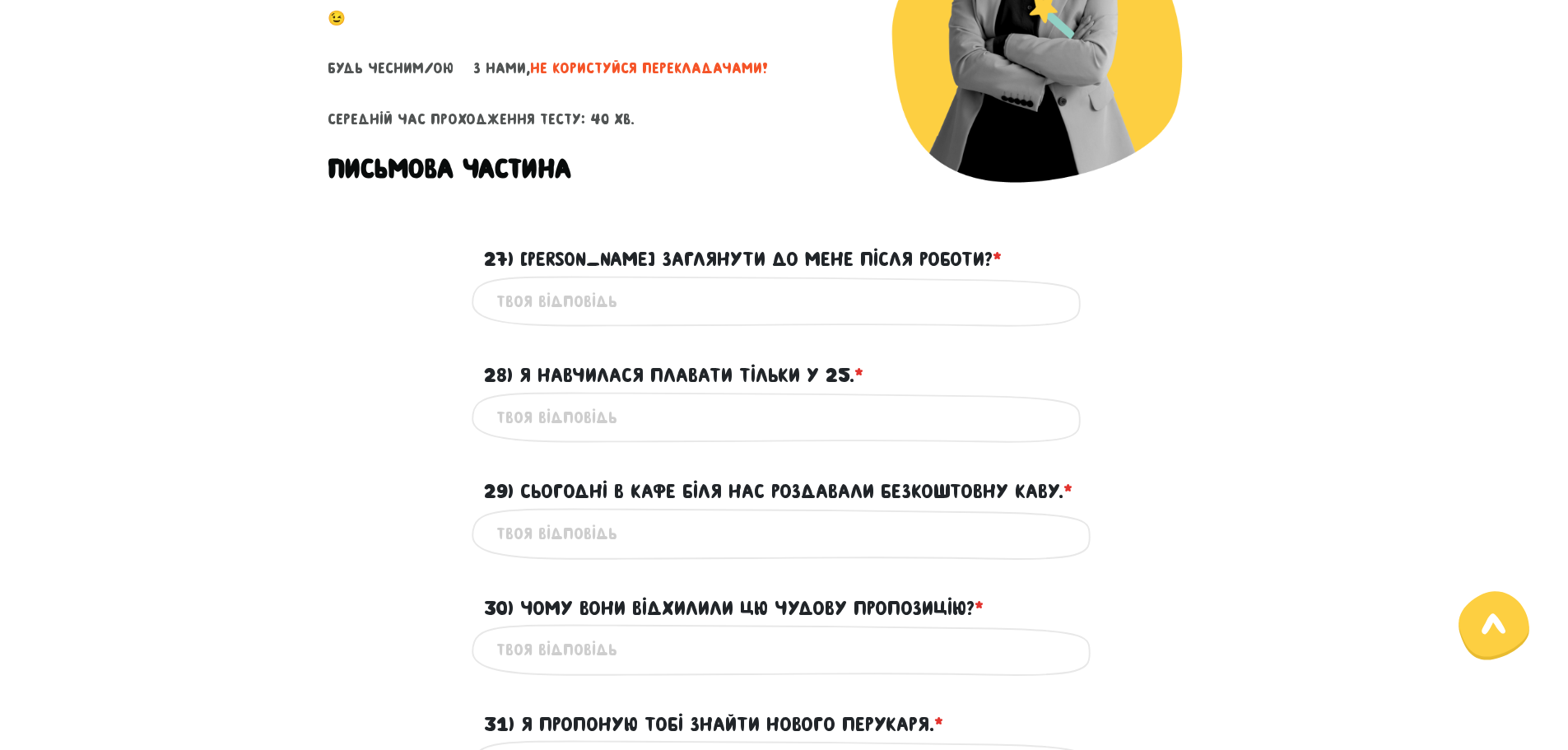
click at [667, 312] on input "27) Можеш заглянути до мене після роботи? * ?" at bounding box center [784, 301] width 576 height 37
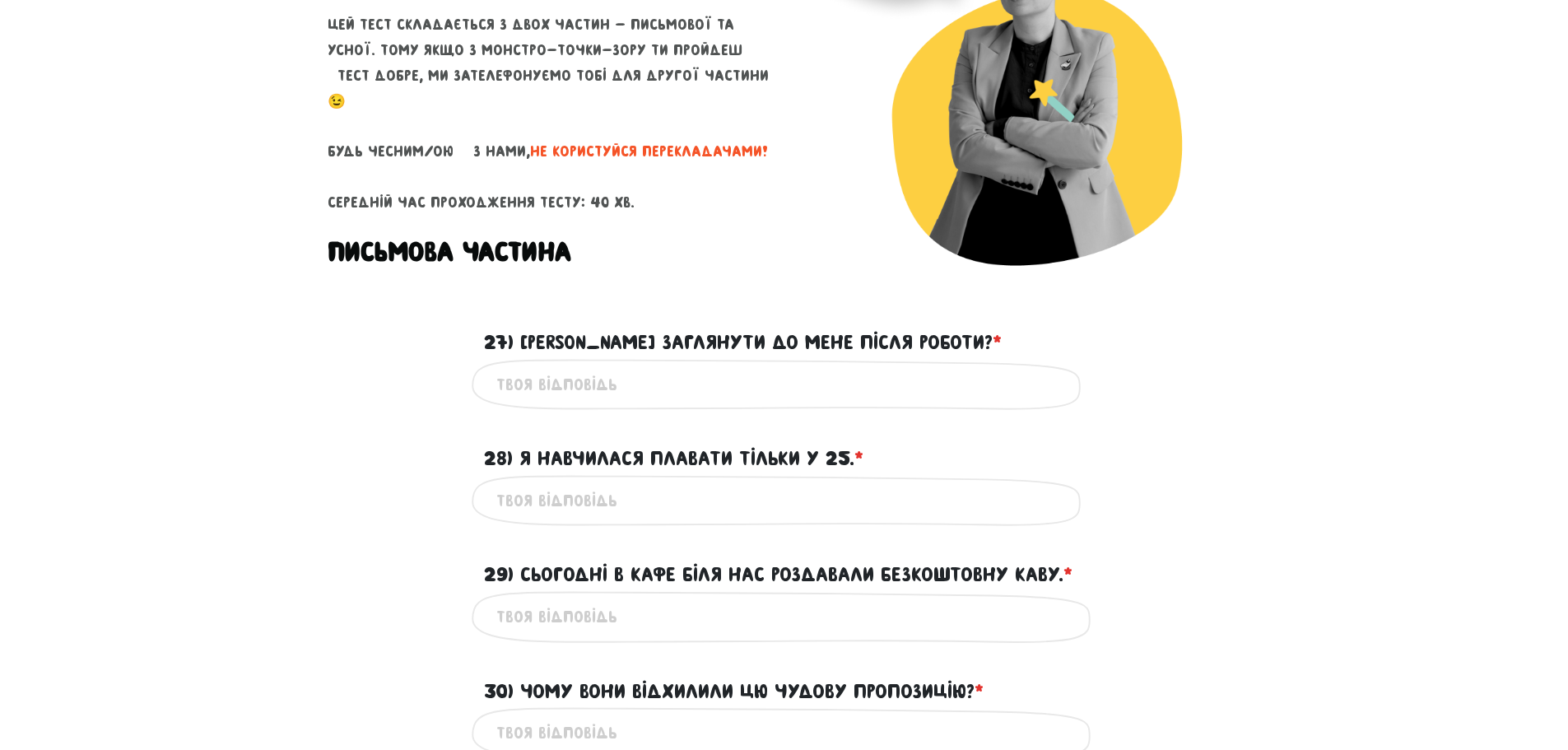
scroll to position [240, 0]
type input "can you come to me after work?"
type input "i had only learned to swim when i was 25"
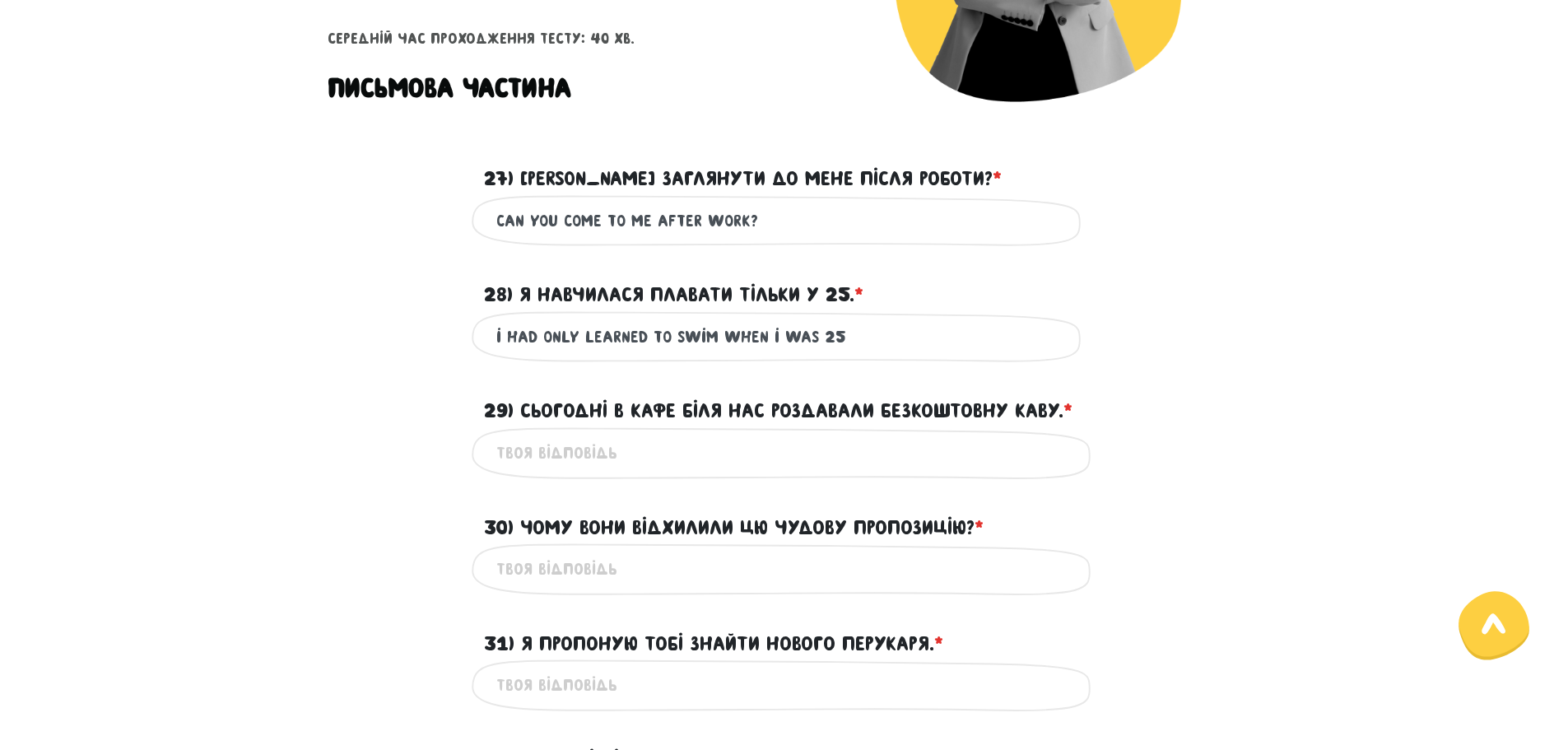
scroll to position [404, 0]
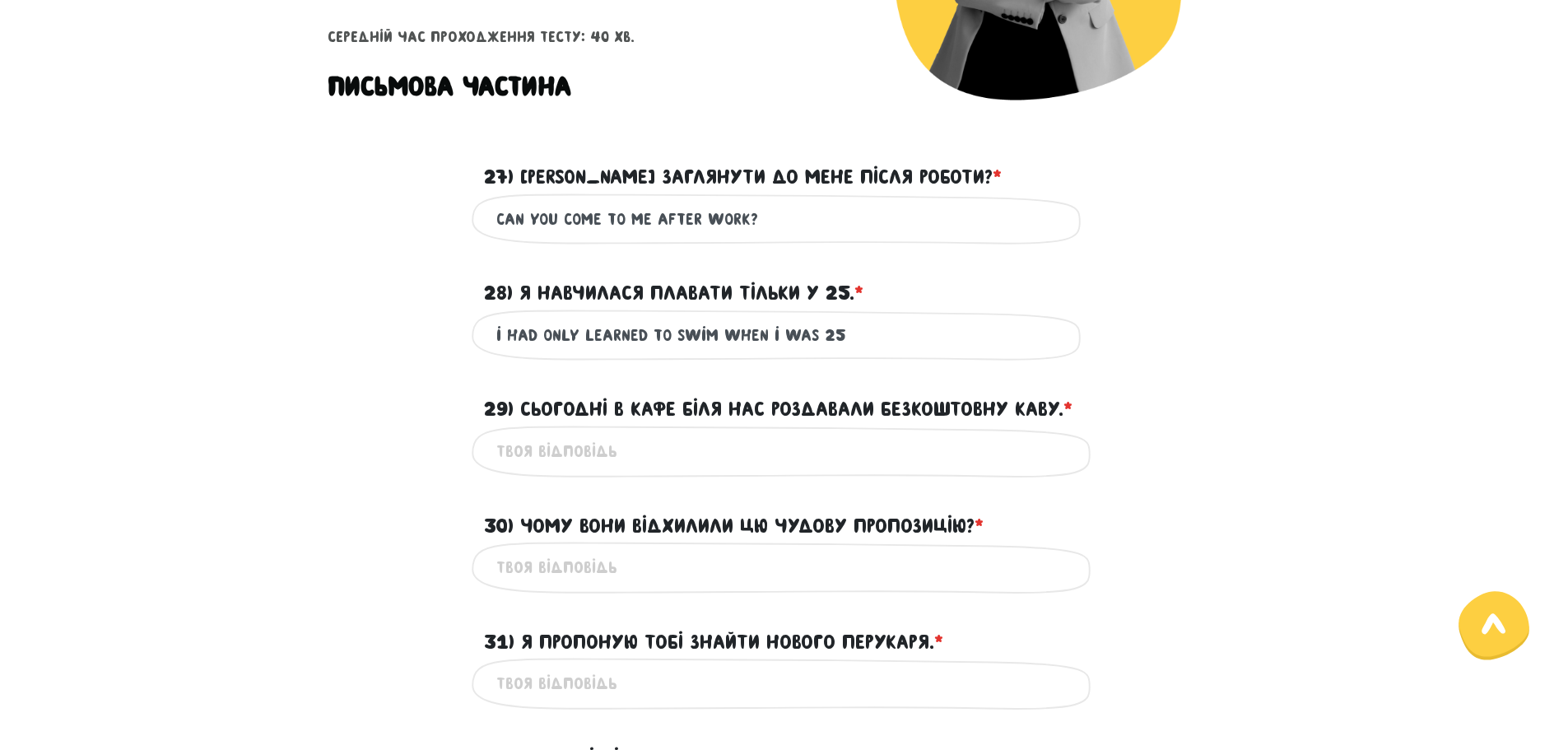
type input "t"
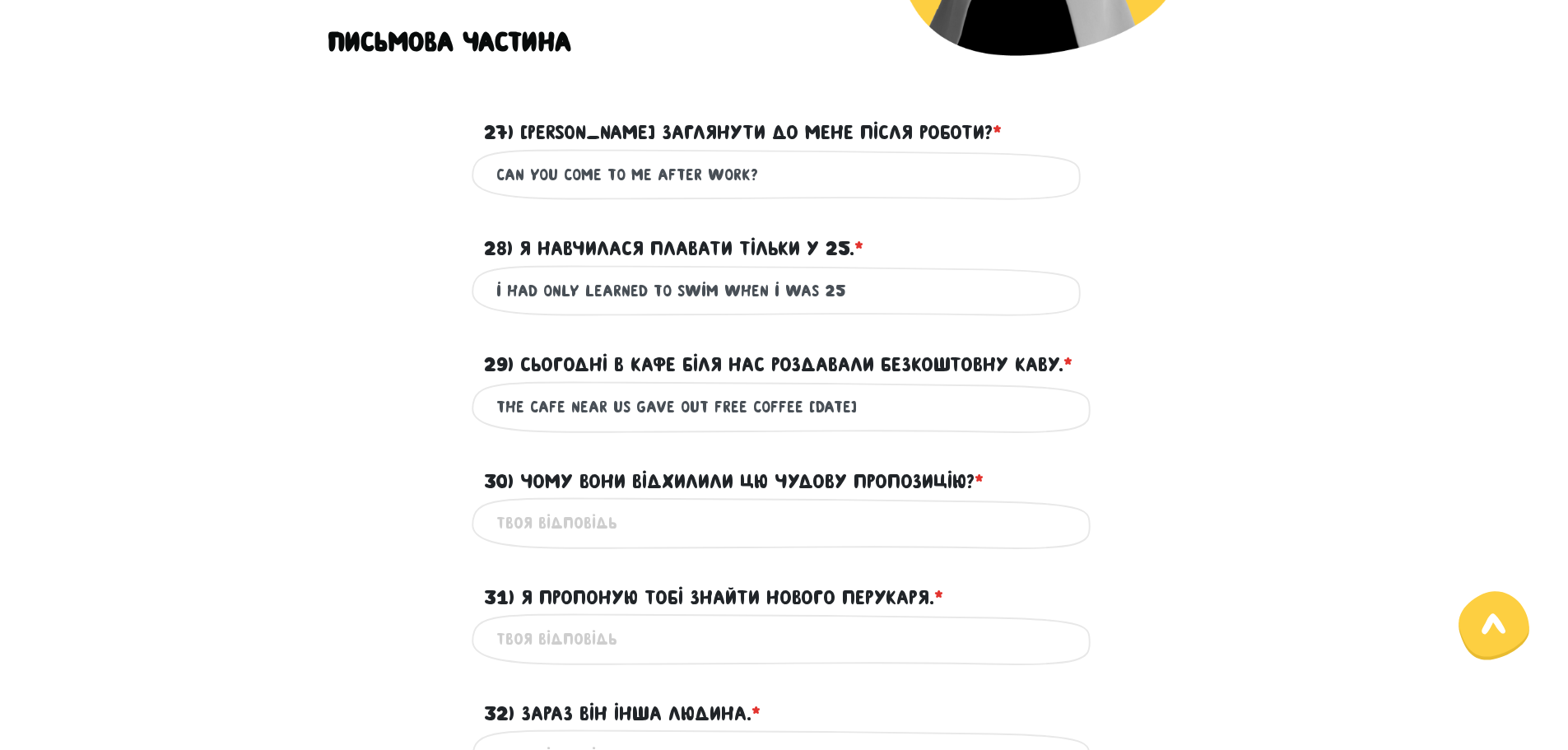
scroll to position [486, 0]
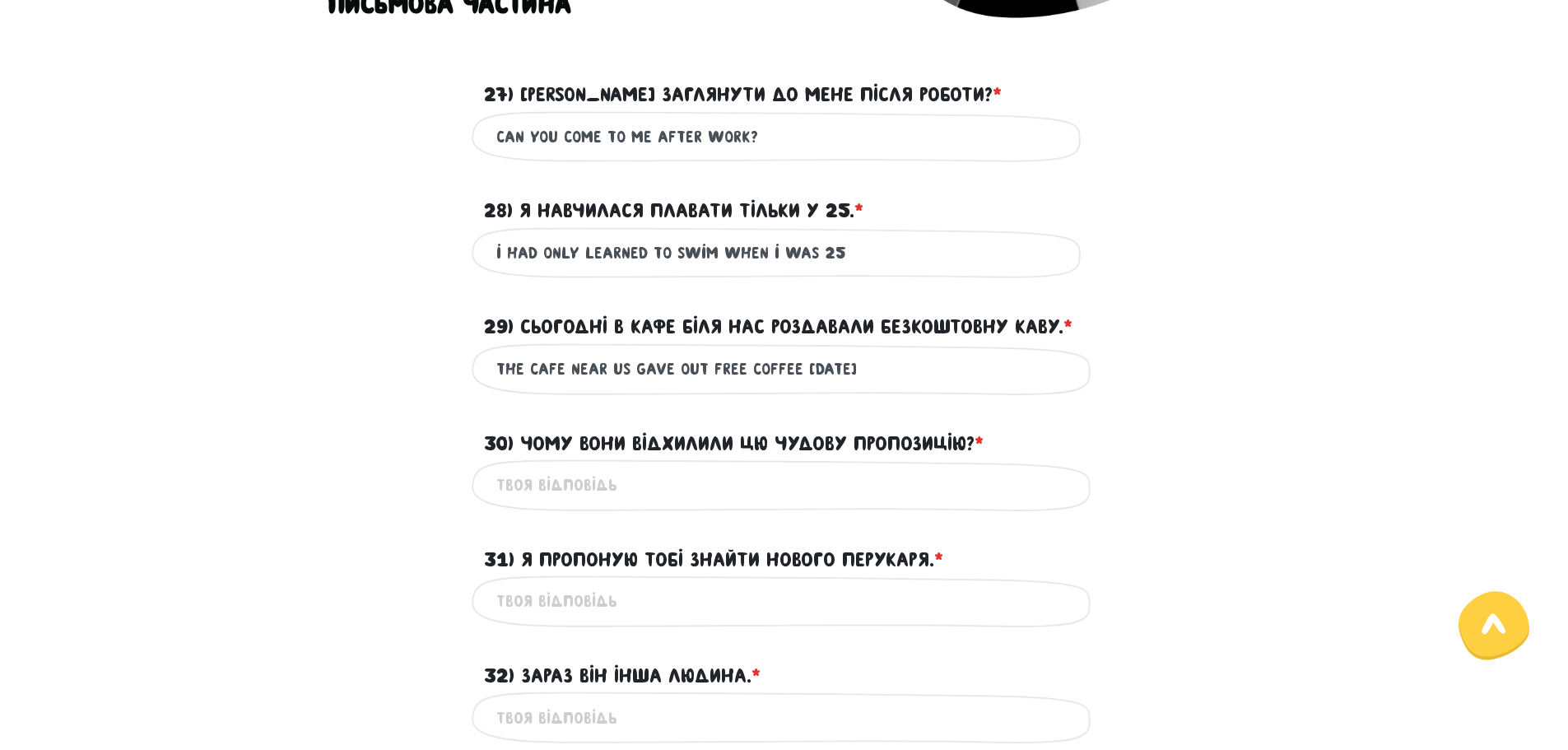
type input "the cafe near us gave out free coffee [DATE]"
click at [806, 486] on input "why did they turned down this wonderul offer" at bounding box center [784, 485] width 576 height 37
click at [637, 485] on input "why did they turned down this wonderful offer" at bounding box center [784, 485] width 576 height 37
type input "why did they turn down this wonderful offer"
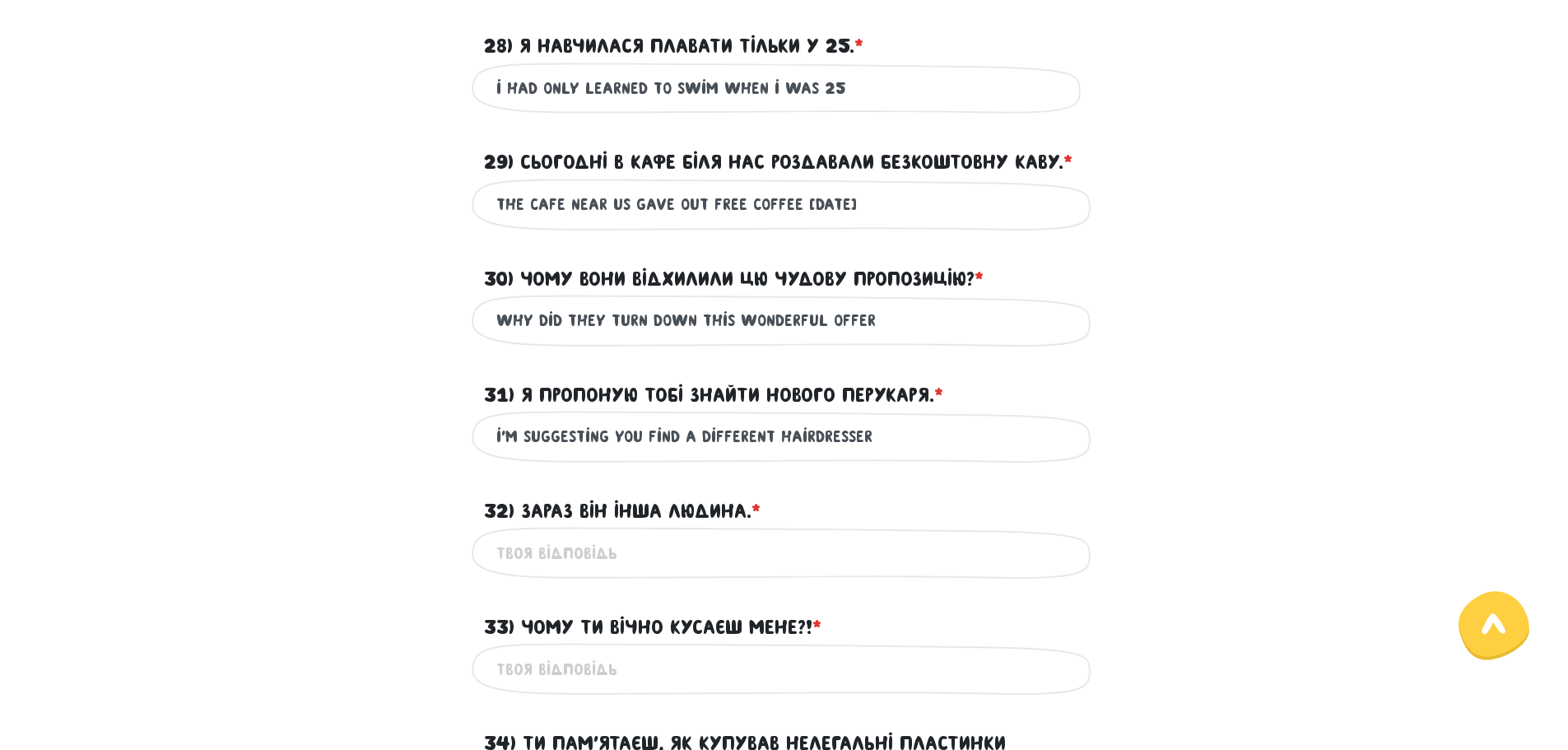
scroll to position [733, 0]
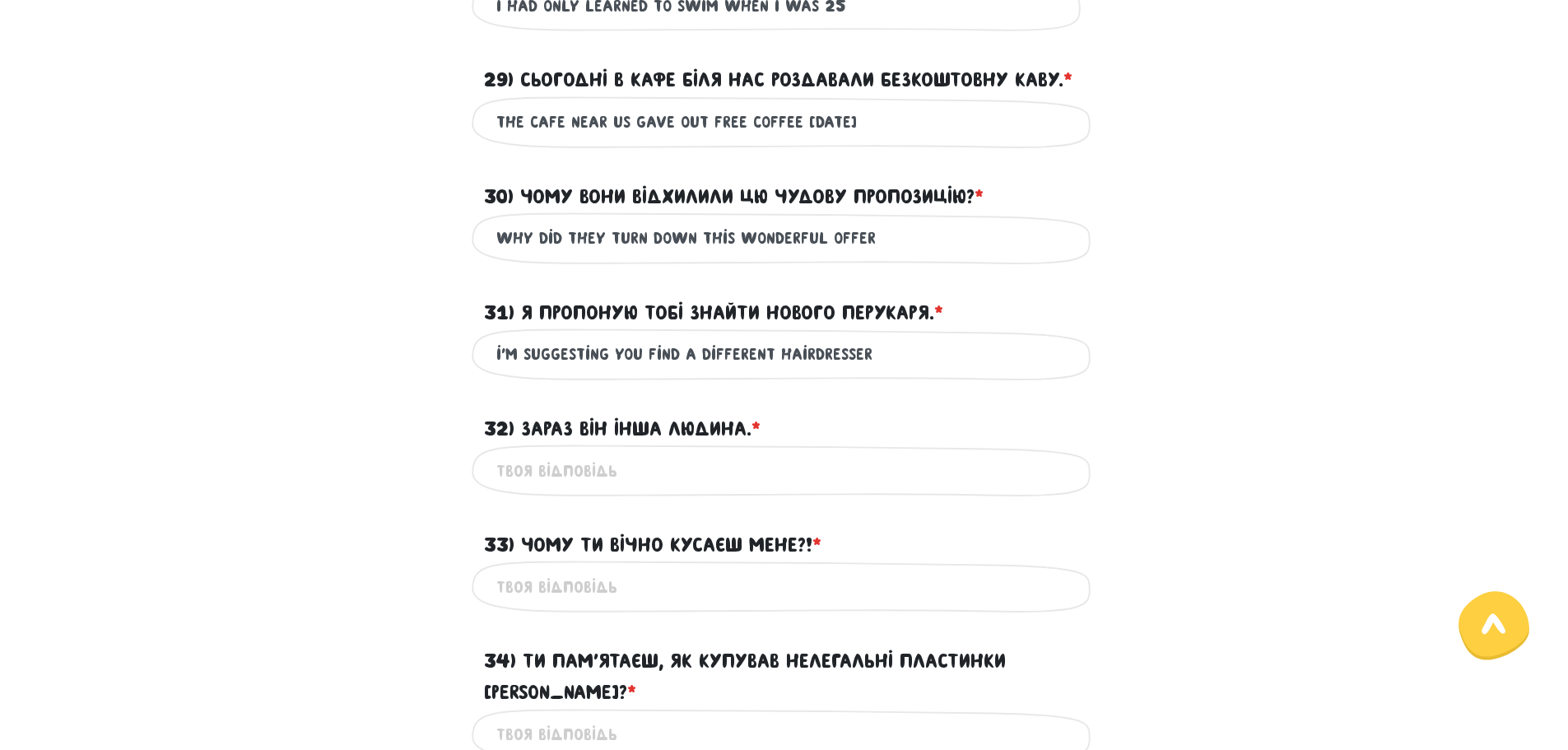
click at [813, 349] on input "i'm suggesting you find a different hairdresser" at bounding box center [784, 354] width 576 height 37
type input "i'm suggesting you find a [PERSON_NAME]"
type input "he is a different person now"
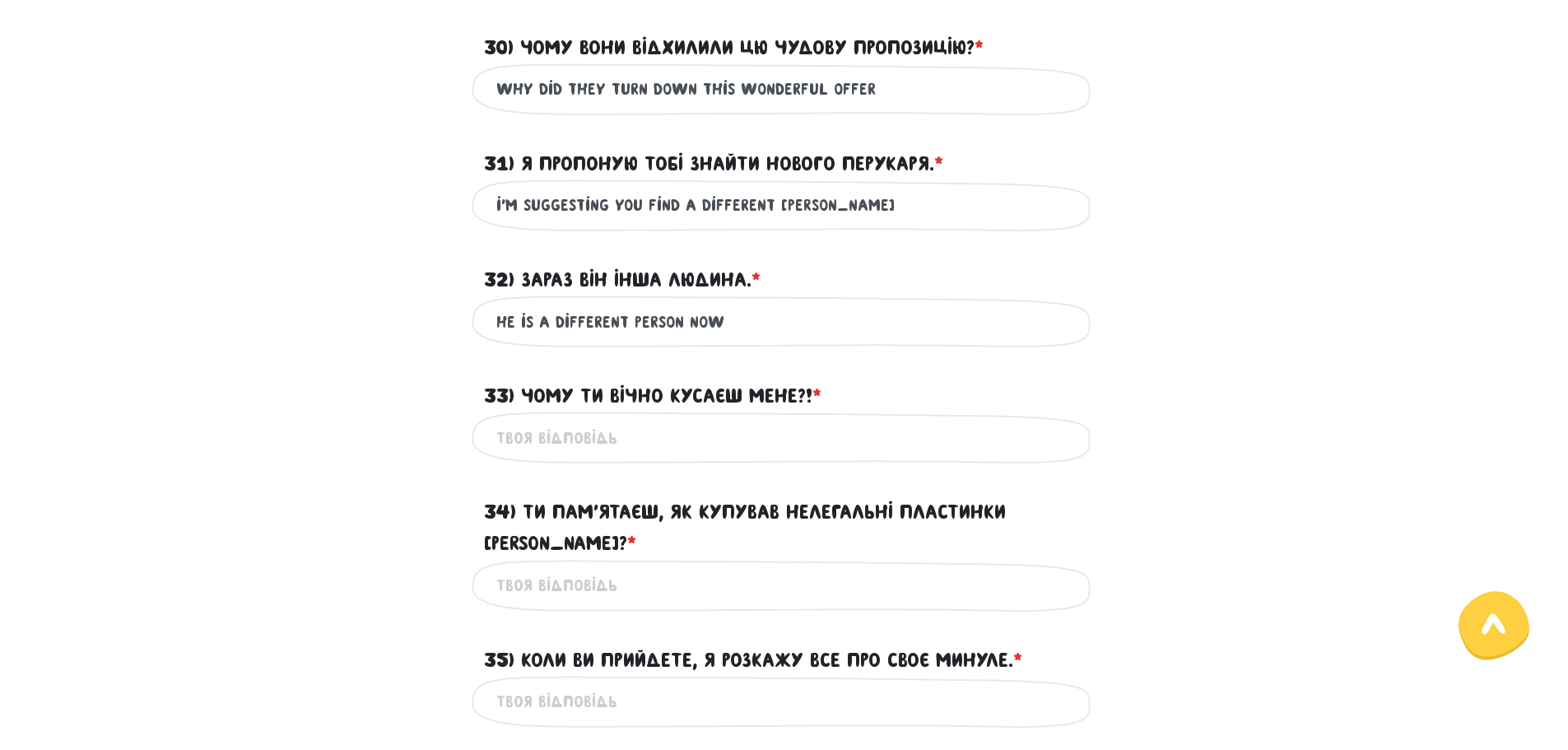
scroll to position [898, 0]
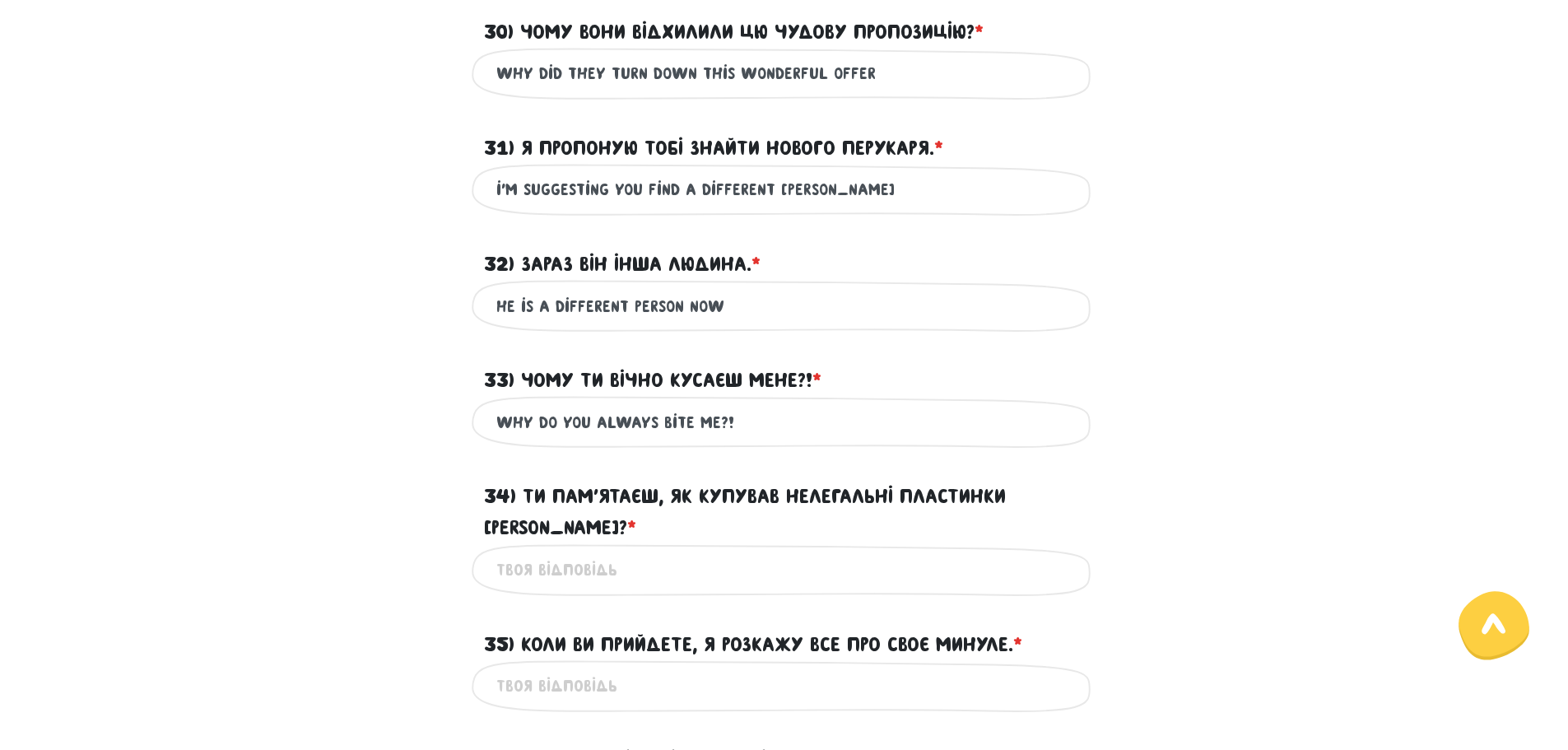
type input "why do you always bite me?!"
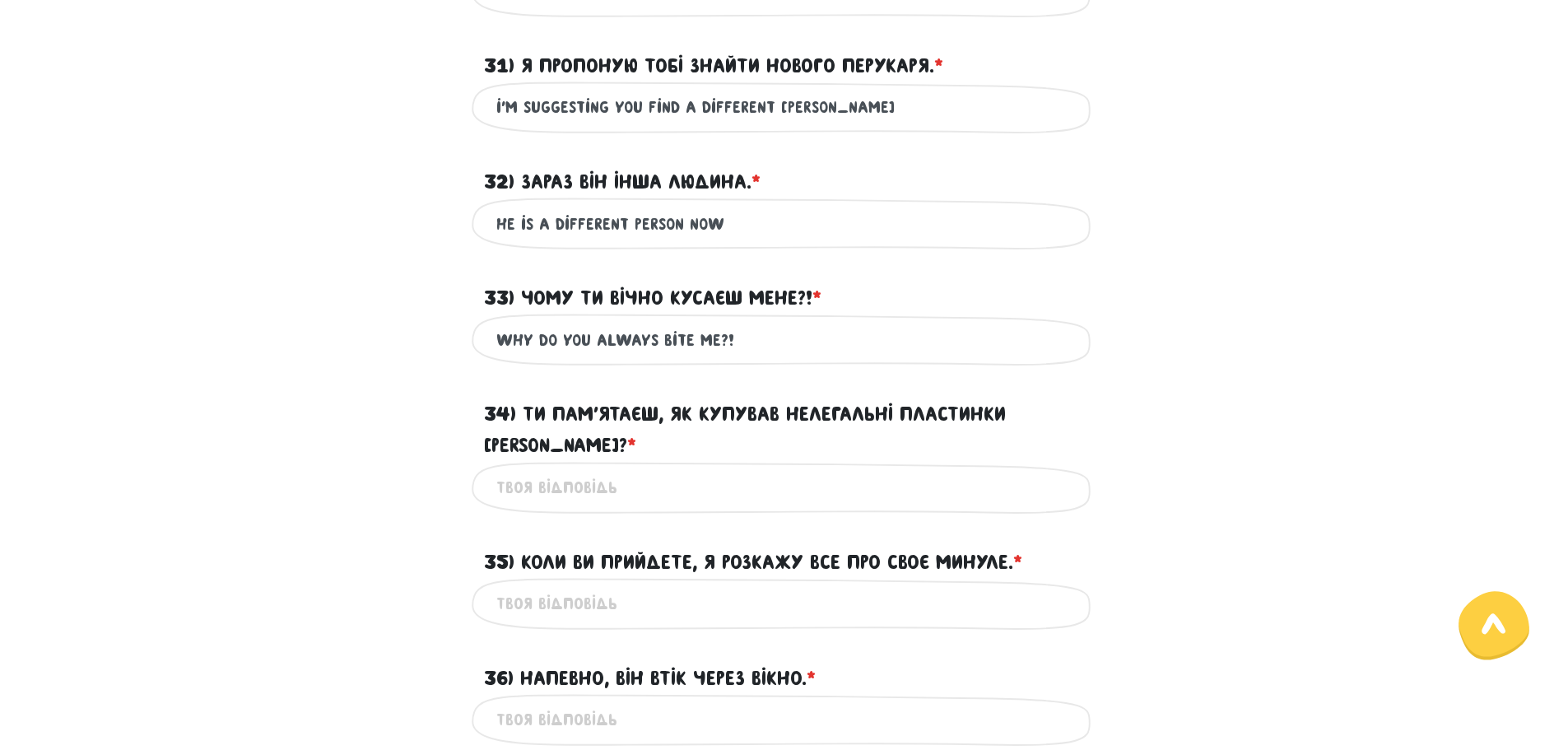
scroll to position [1062, 0]
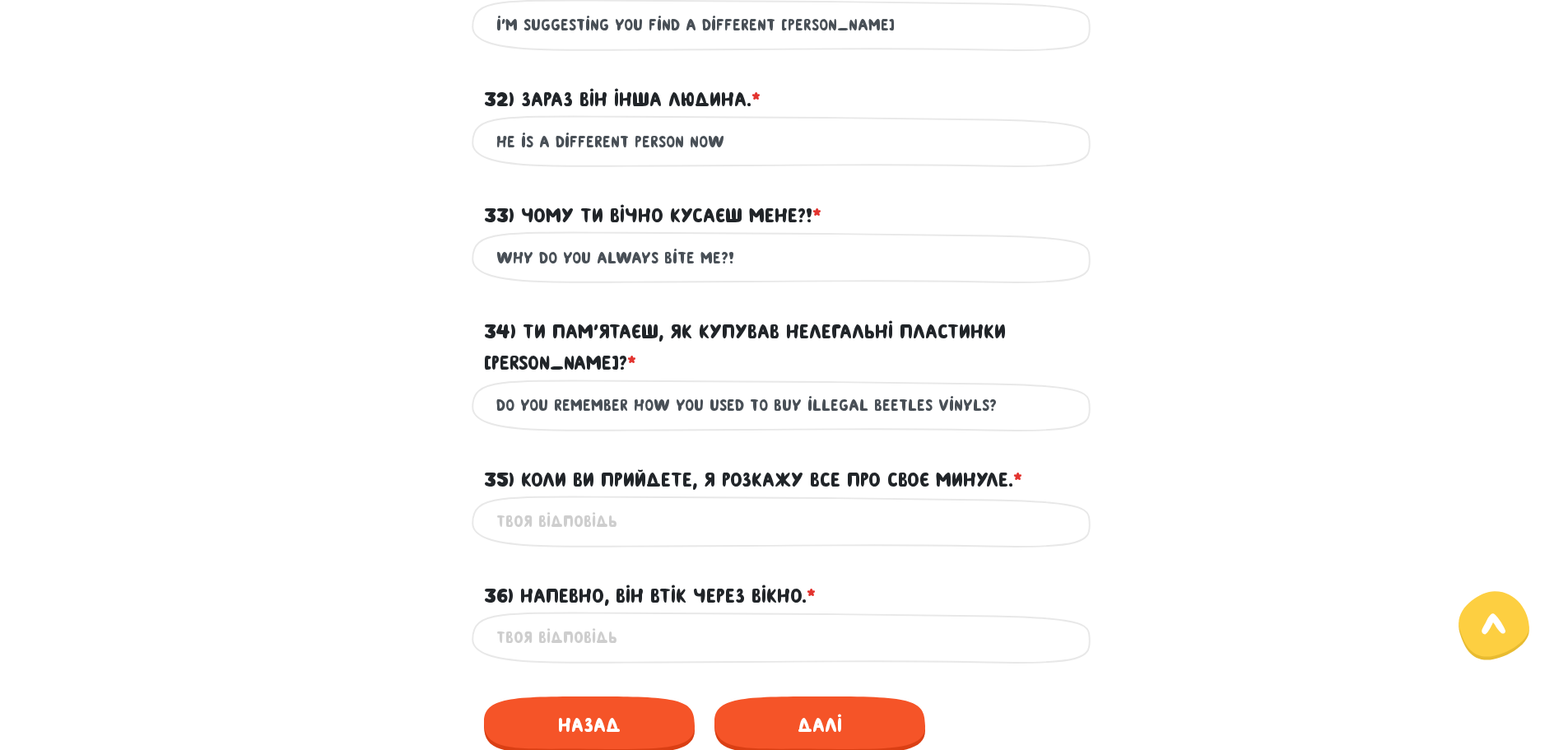
type input "do you remember how you used to buy illegal beetles vinyls?"
type input "when you come i'll tell you all about my past"
click at [793, 619] on input "it's likely he" at bounding box center [784, 638] width 576 height 37
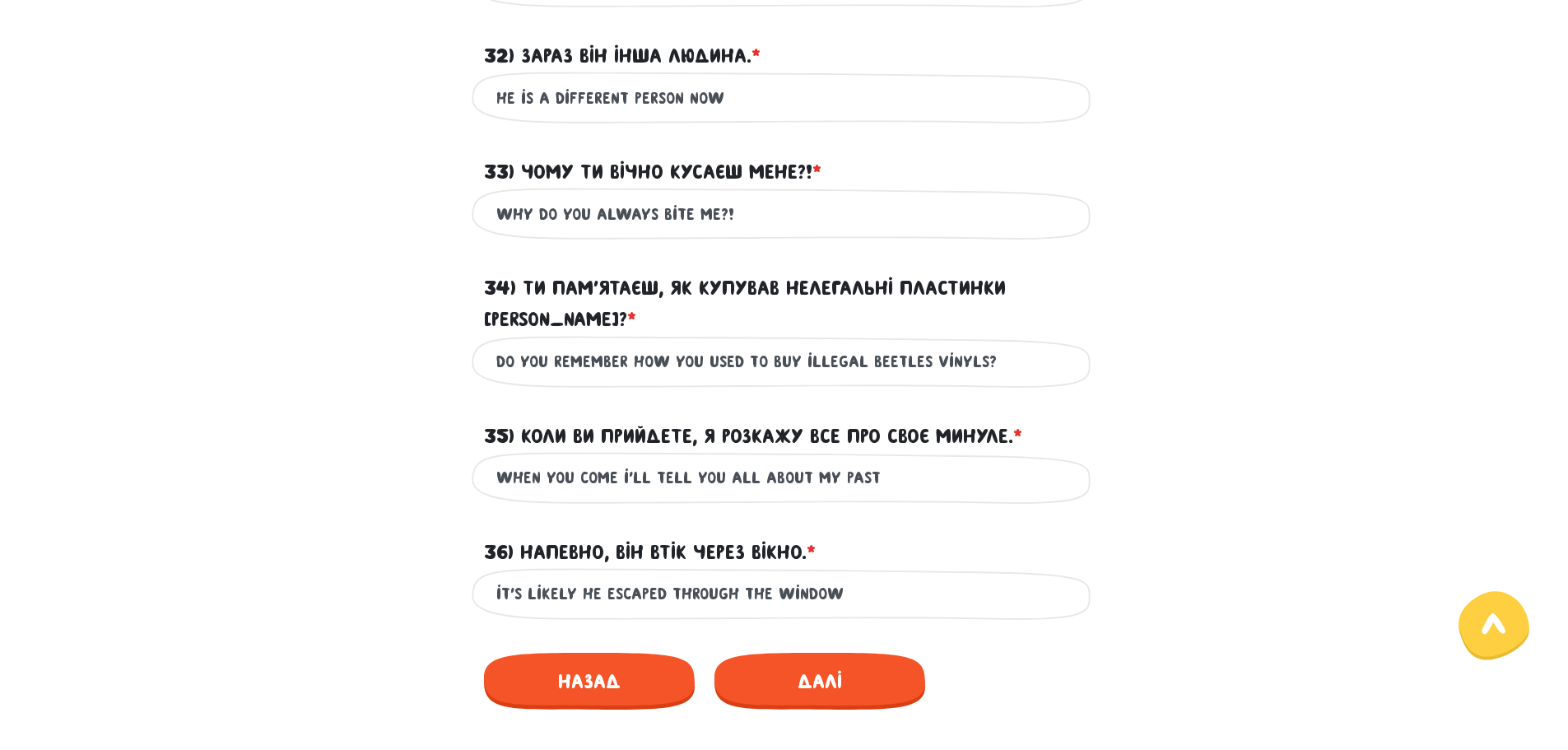
scroll to position [1145, 0]
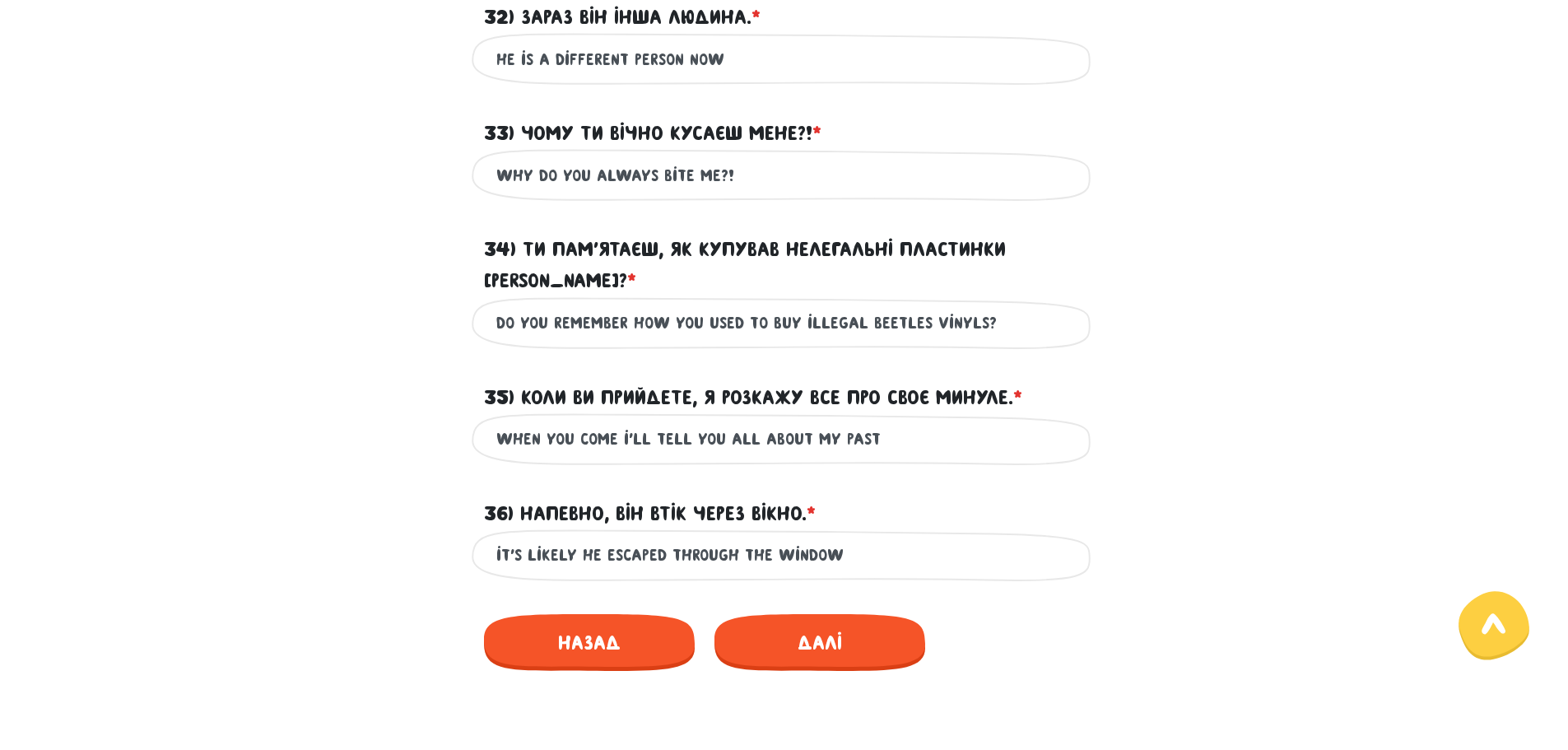
drag, startPoint x: 574, startPoint y: 521, endPoint x: 446, endPoint y: 533, distance: 128.6
click at [446, 533] on div "it's likely he escaped through the window Це обов'язкове поле" at bounding box center [784, 555] width 938 height 52
type input "it's likely he escaped through the window"
click at [446, 533] on div "it's likely he escaped through the window Це обов'язкове поле" at bounding box center [784, 555] width 938 height 52
click at [884, 627] on span "Далі" at bounding box center [819, 642] width 211 height 57
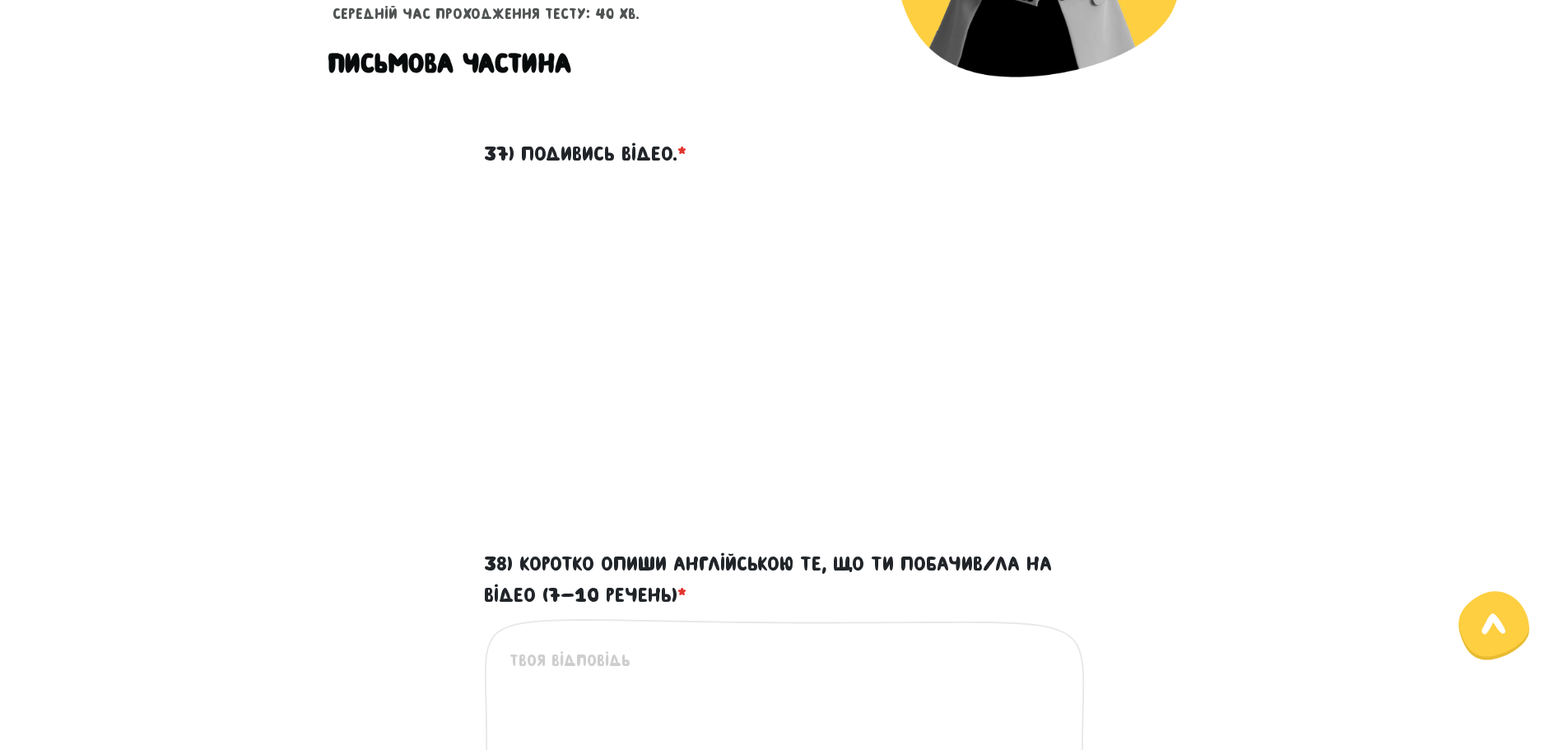
scroll to position [307, 0]
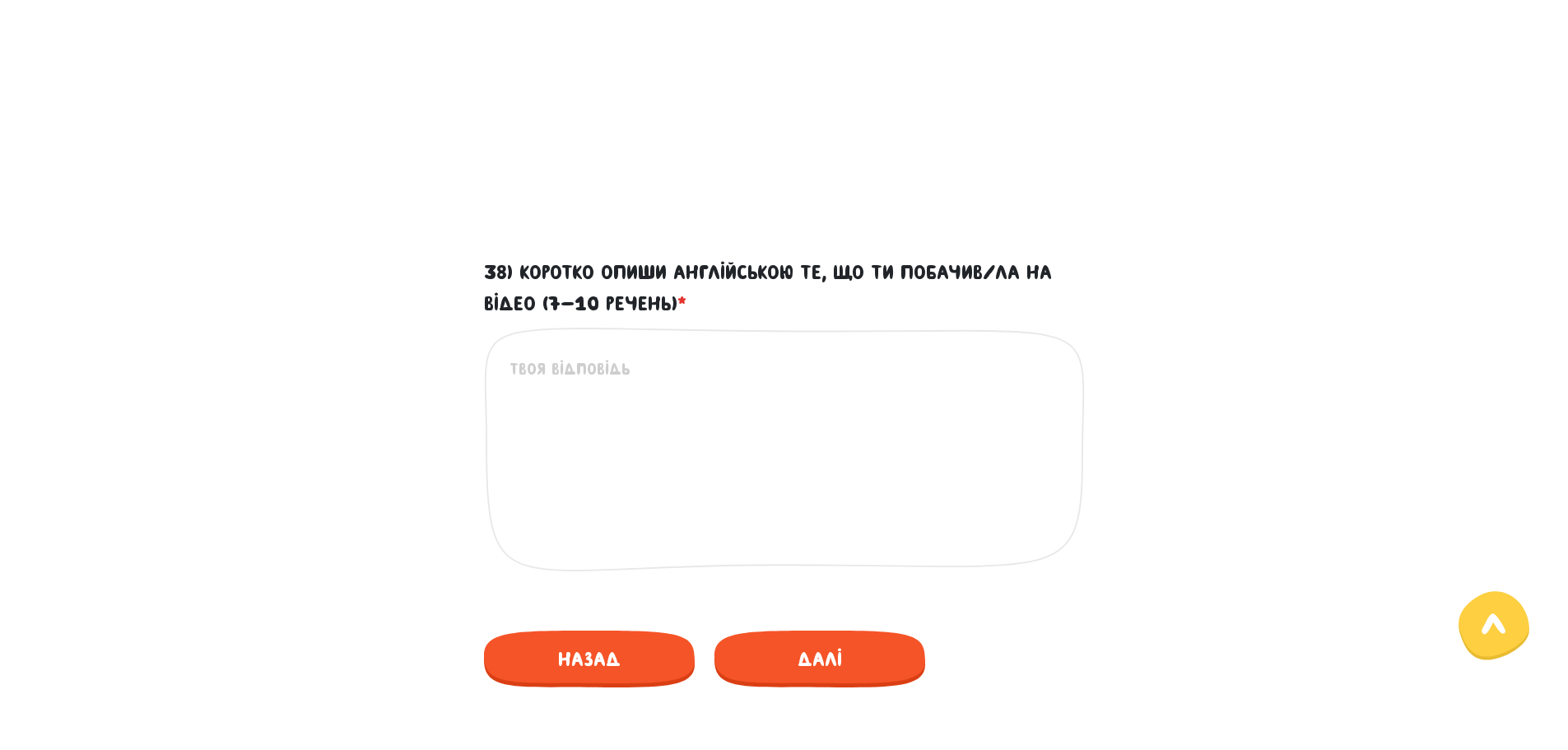
click at [673, 424] on textarea "38) Коротко опиши англійською те, що ти побачив/ла на відео (7-10 речень) *" at bounding box center [785, 458] width 551 height 203
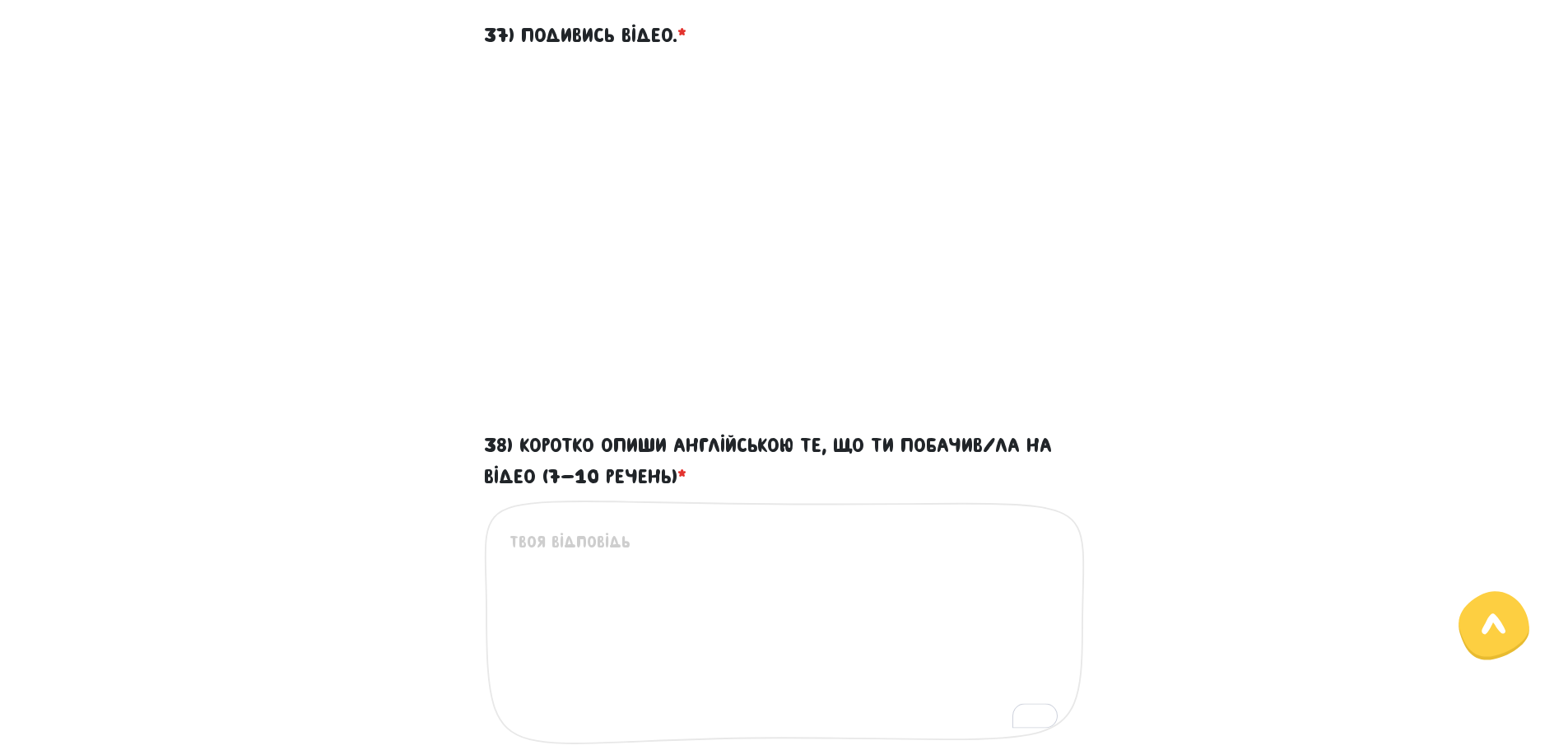
scroll to position [554, 0]
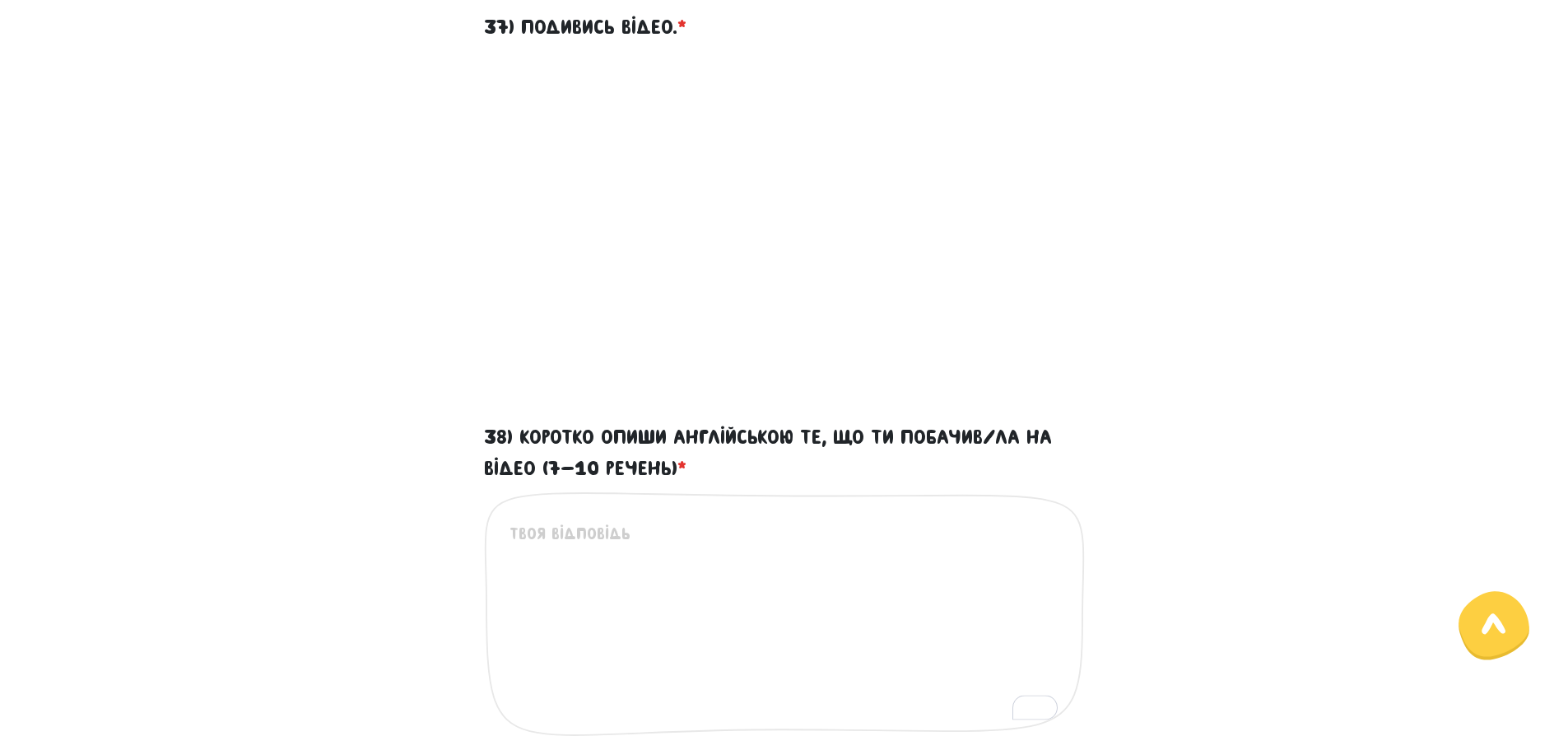
click at [912, 608] on textarea "38) Коротко опиши англійською те, що ти побачив/ла на відео (7-10 речень) *" at bounding box center [785, 622] width 551 height 203
click at [941, 537] on textarea "a mom and her daughter were going somewhere" at bounding box center [785, 622] width 551 height 203
click at [914, 548] on textarea "a mom and her daughter were going somewhere," at bounding box center [785, 622] width 551 height 203
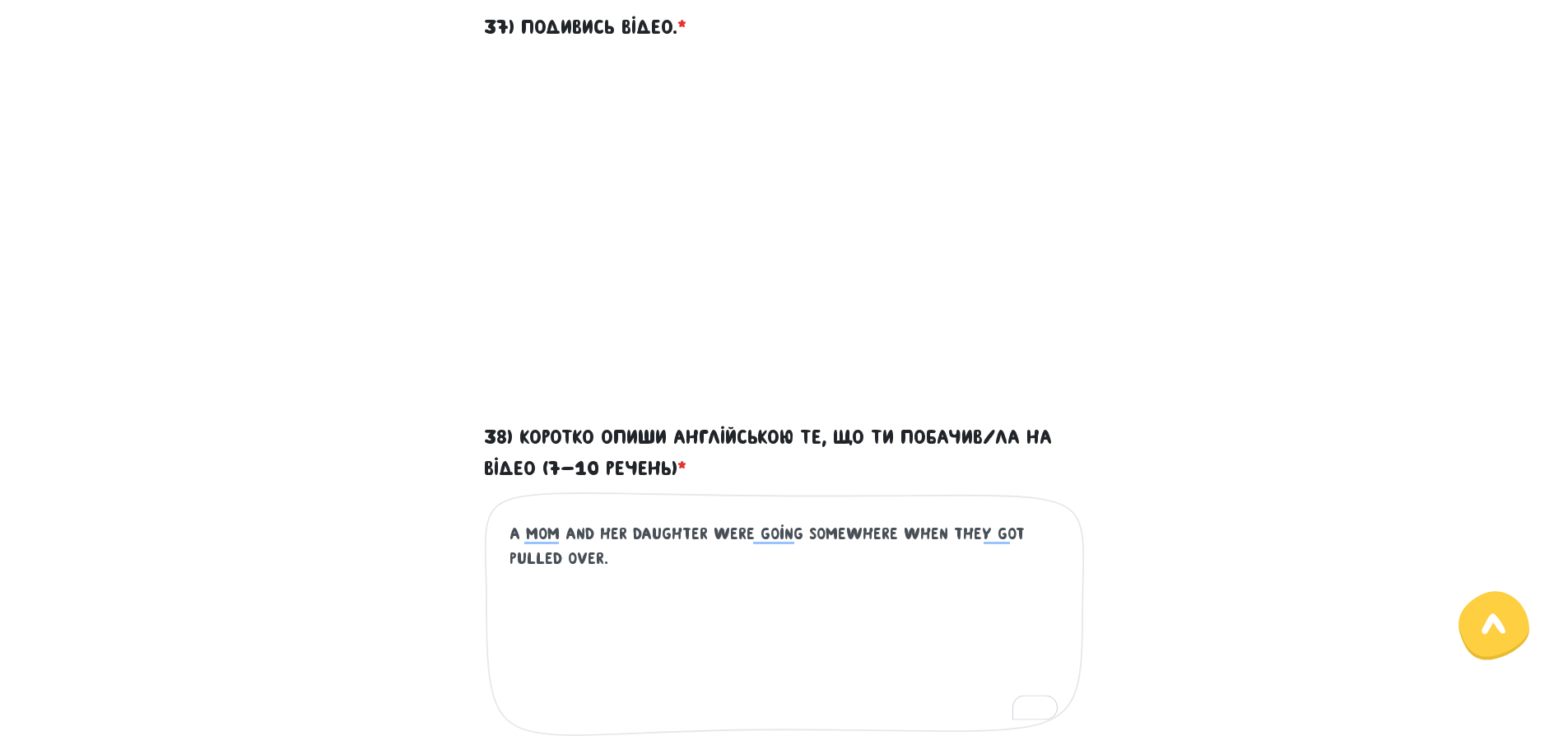
click at [628, 551] on textarea "A mom and her daughter were going somewhere when they got pulled over." at bounding box center [785, 622] width 551 height 203
click at [814, 538] on textarea "A mother and her daughter were traveling somewhere when they were pulled over." at bounding box center [785, 622] width 551 height 203
click at [631, 563] on textarea "A mother and her daughter were going somewhere when they were pulled over." at bounding box center [785, 622] width 551 height 203
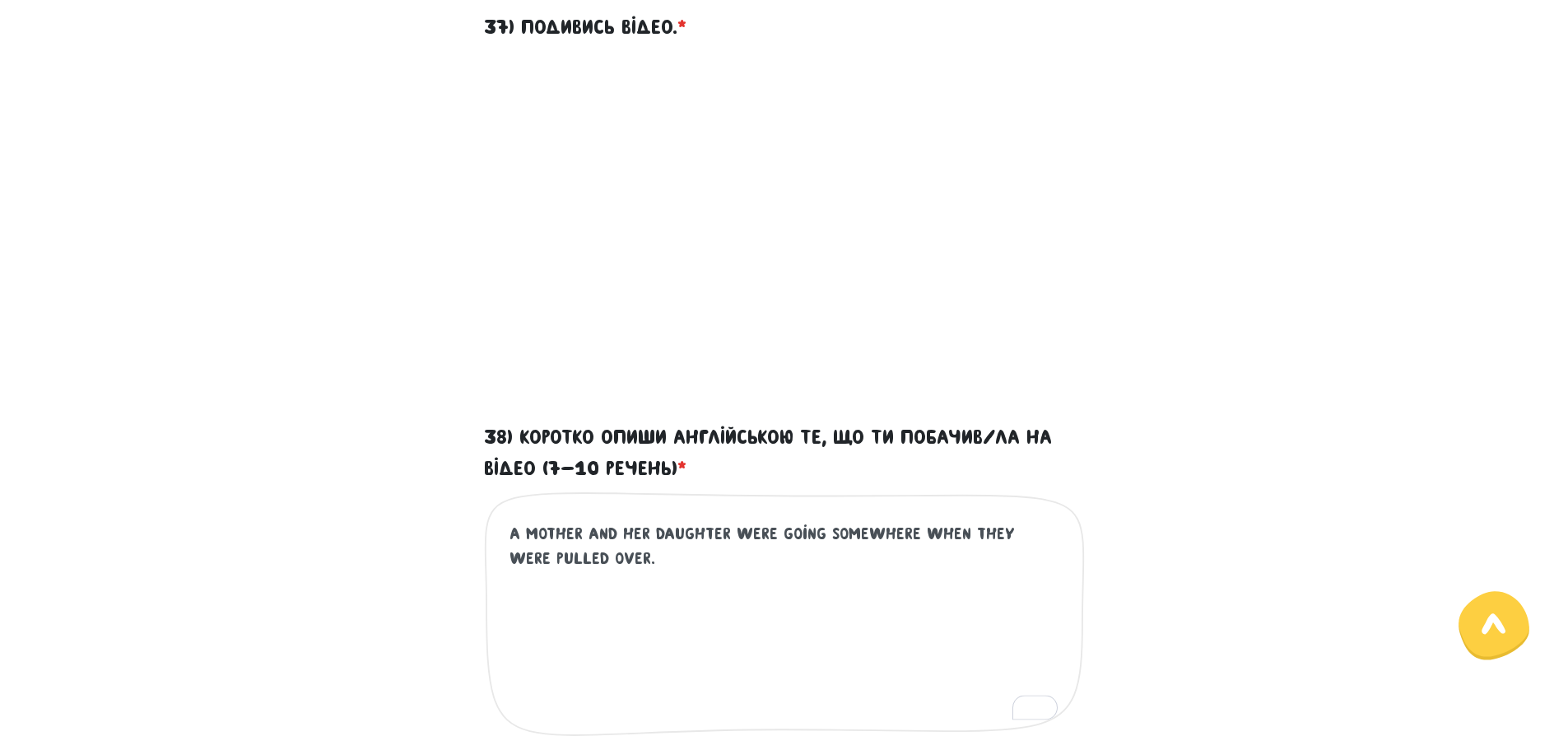
click at [512, 533] on textarea "A mother and her daughter were going somewhere when they were pulled over." at bounding box center [785, 622] width 551 height 203
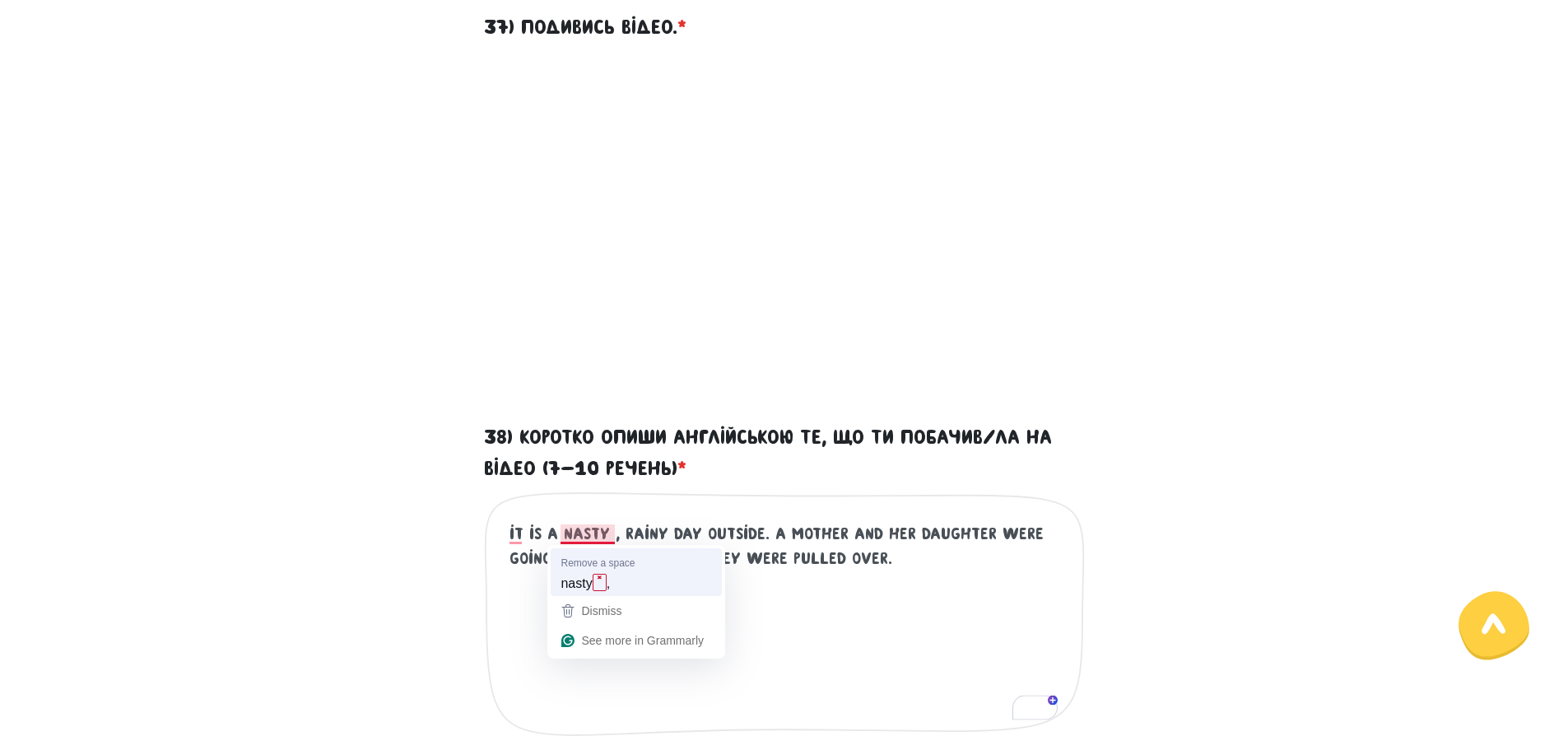
type textarea "it is a nasty, rainy day outside. A mother and her daughter were going somewher…"
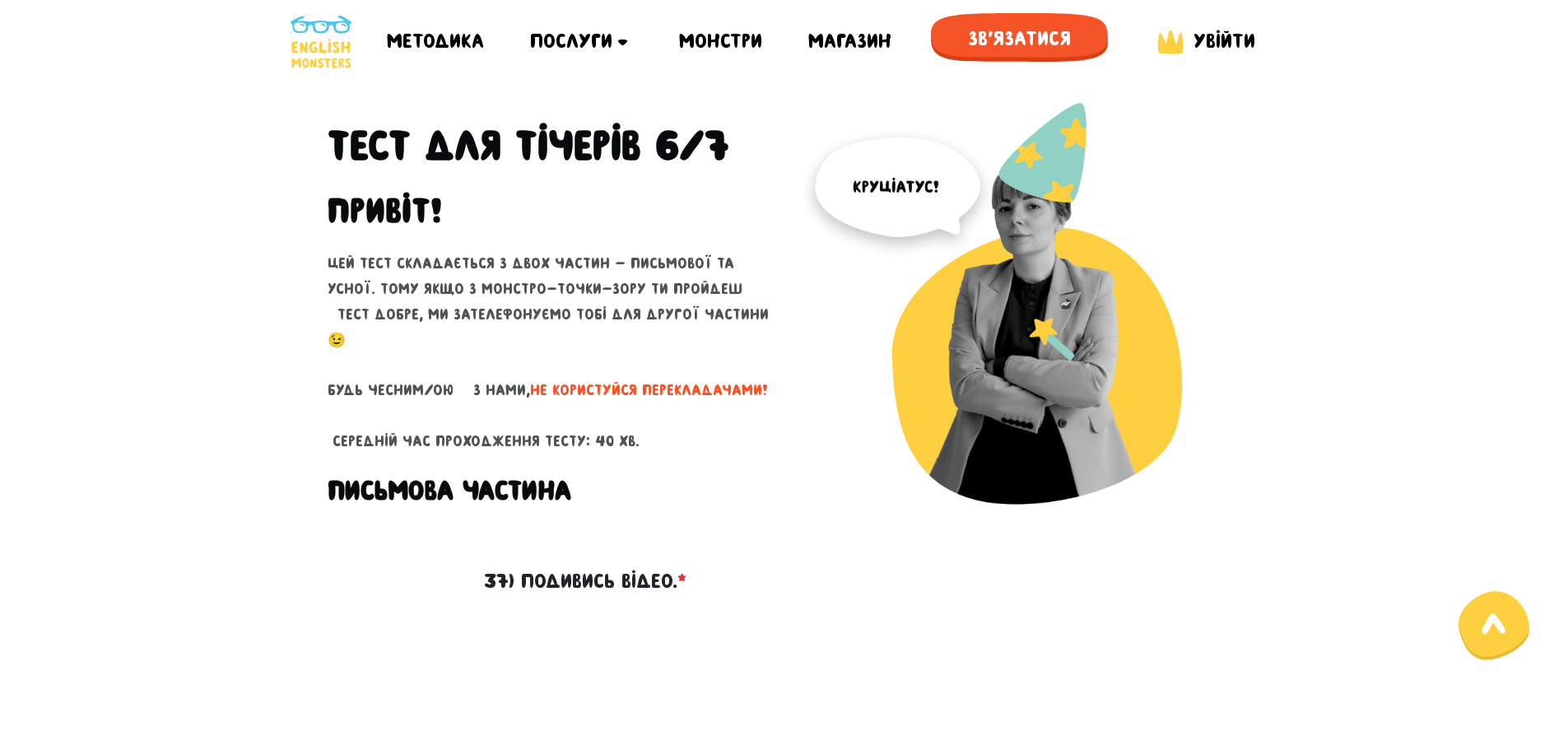
scroll to position [554, 0]
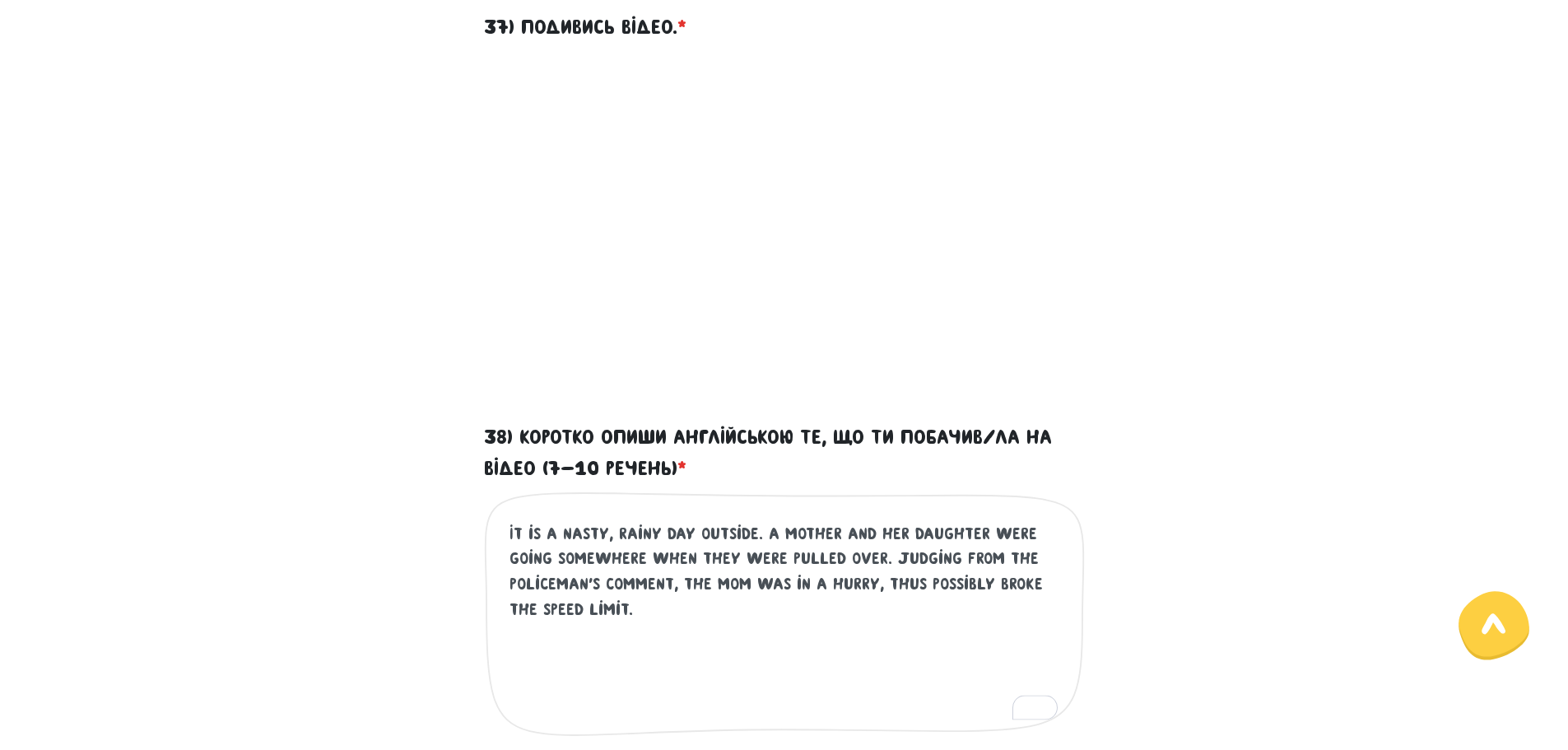
click at [736, 613] on textarea "It is a nasty, rainy day outside. A mother and her daughter were going somewher…" at bounding box center [785, 622] width 551 height 203
click at [790, 629] on textarea "It is a nasty, rainy day outside. A mother and her daughter were going somewher…" at bounding box center [785, 622] width 551 height 203
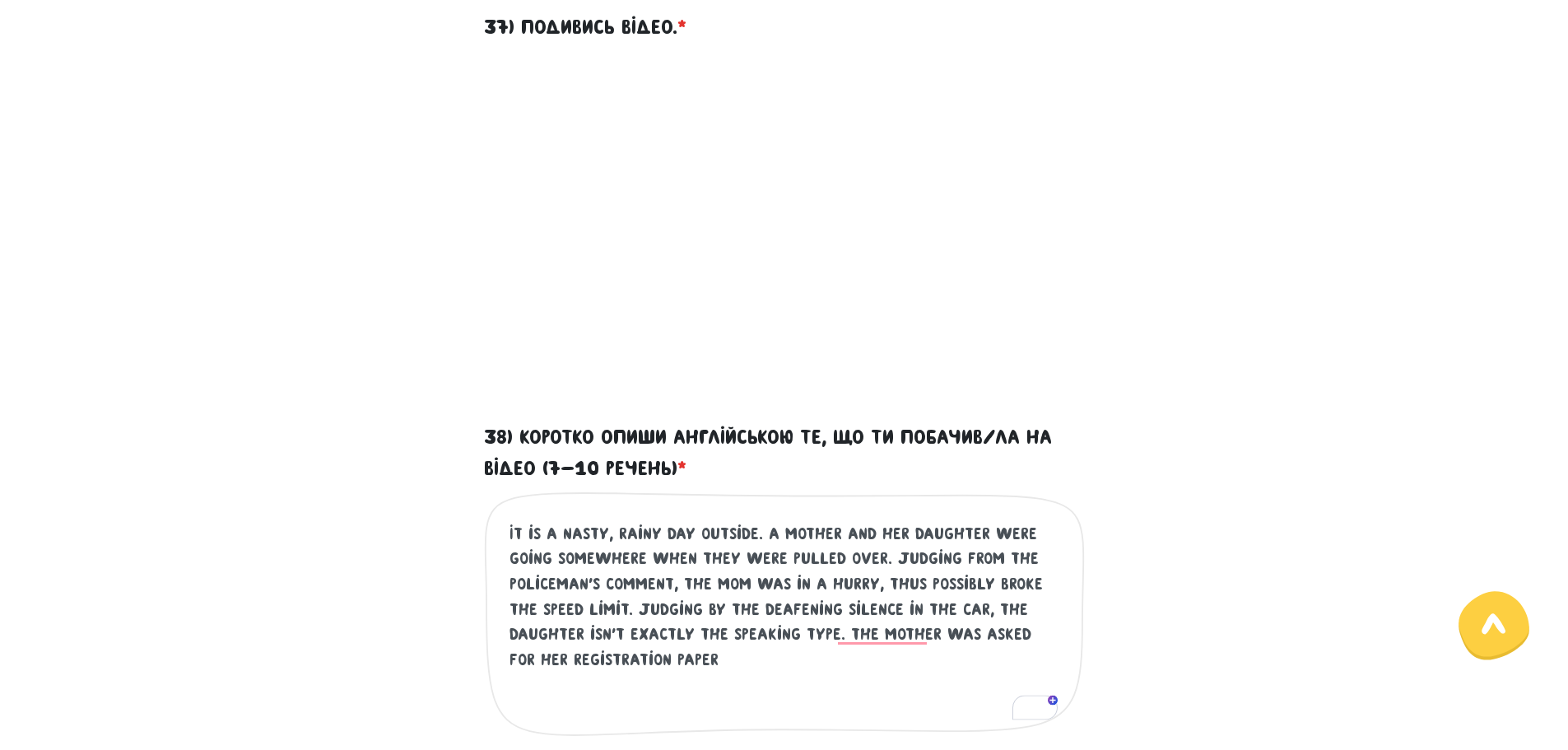
click at [729, 664] on textarea "It is a nasty, rainy day outside. A mother and her daughter were going somewher…" at bounding box center [785, 622] width 551 height 203
click at [750, 669] on textarea "It is a nasty, rainy day outside. A mother and her daughter were going somewher…" at bounding box center [785, 622] width 551 height 203
click at [862, 658] on textarea "It is a nasty, rainy day outside. A mother and her daughter were going somewher…" at bounding box center [785, 622] width 551 height 203
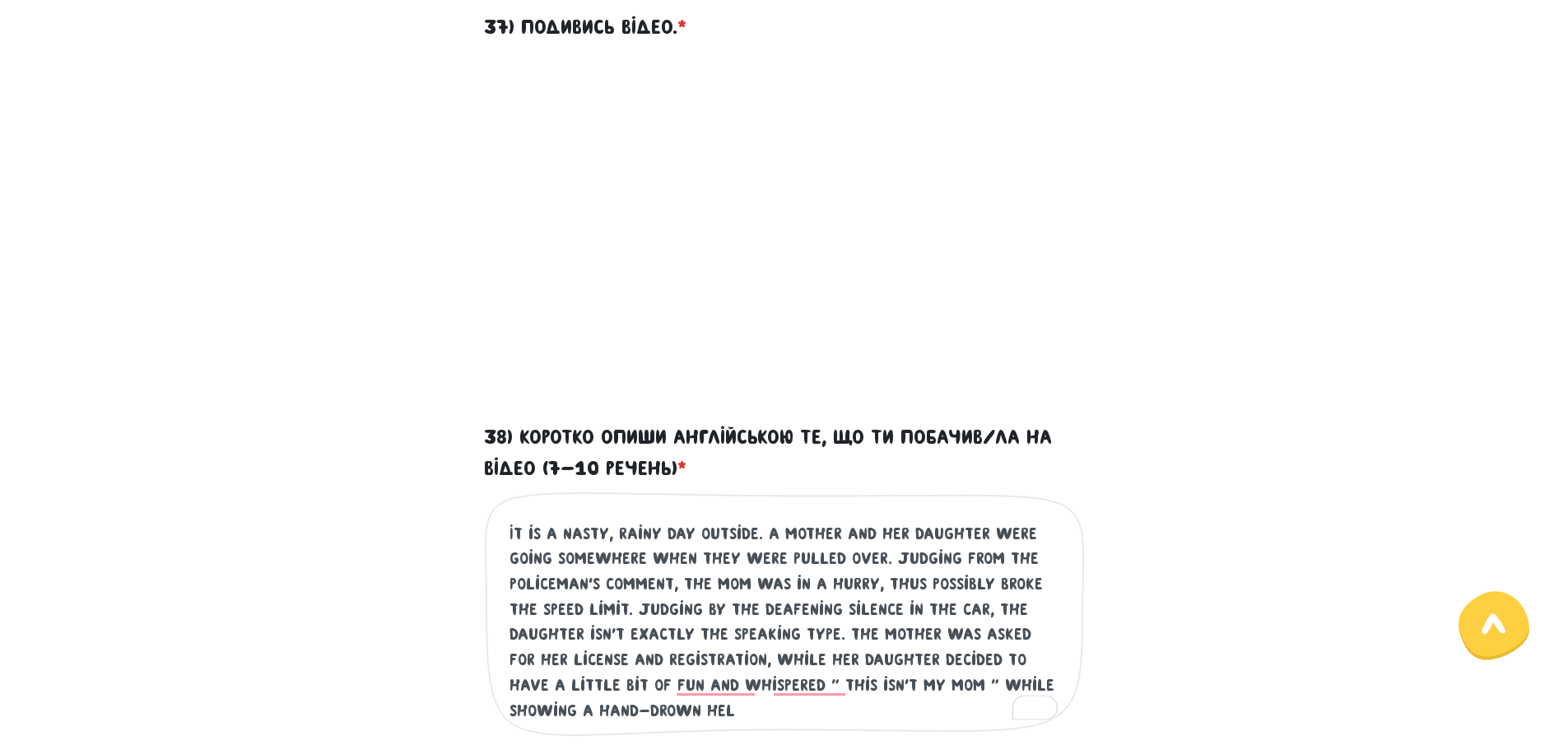
type textarea "It is a nasty, rainy day outside. A mother and her daughter were going somewher…"
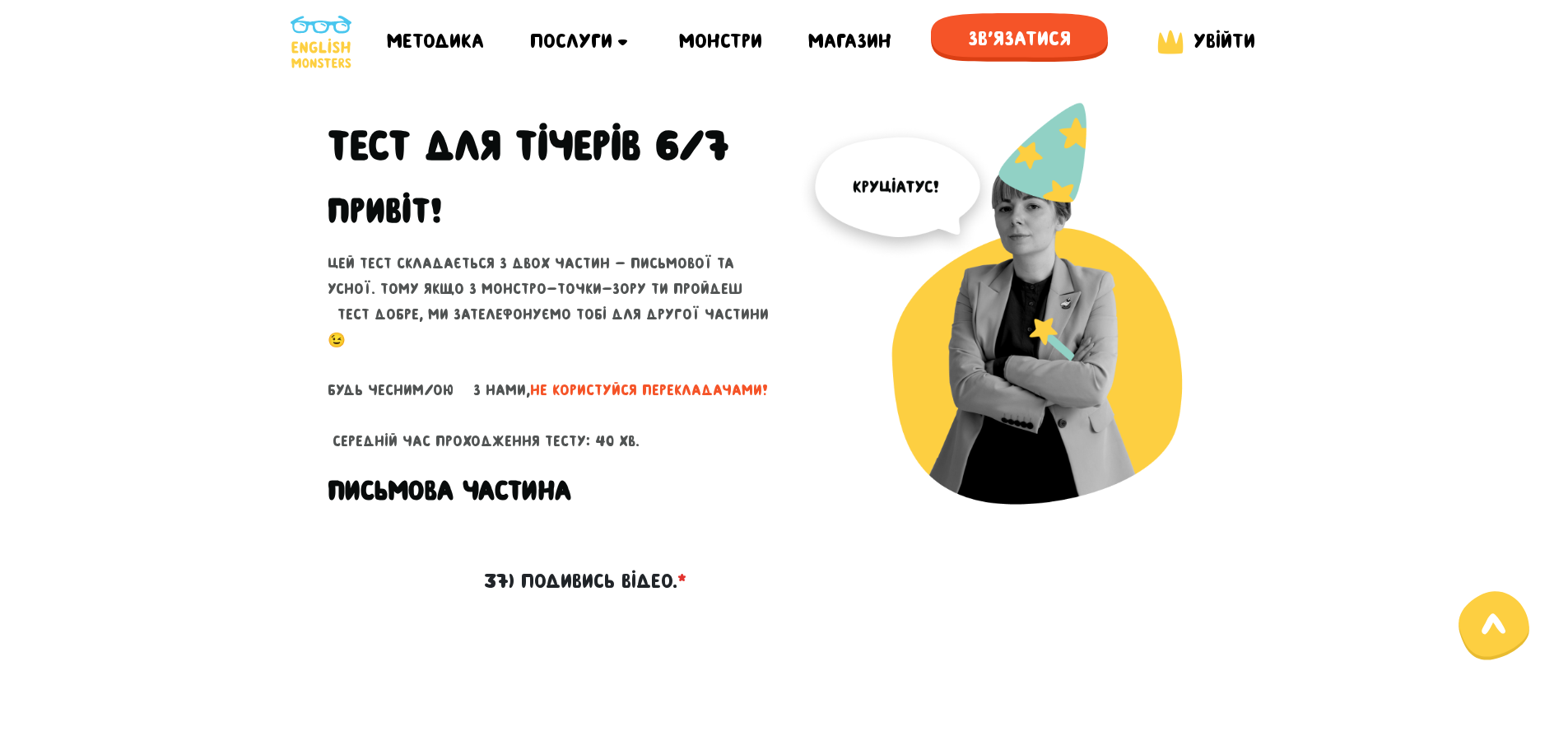
scroll to position [554, 0]
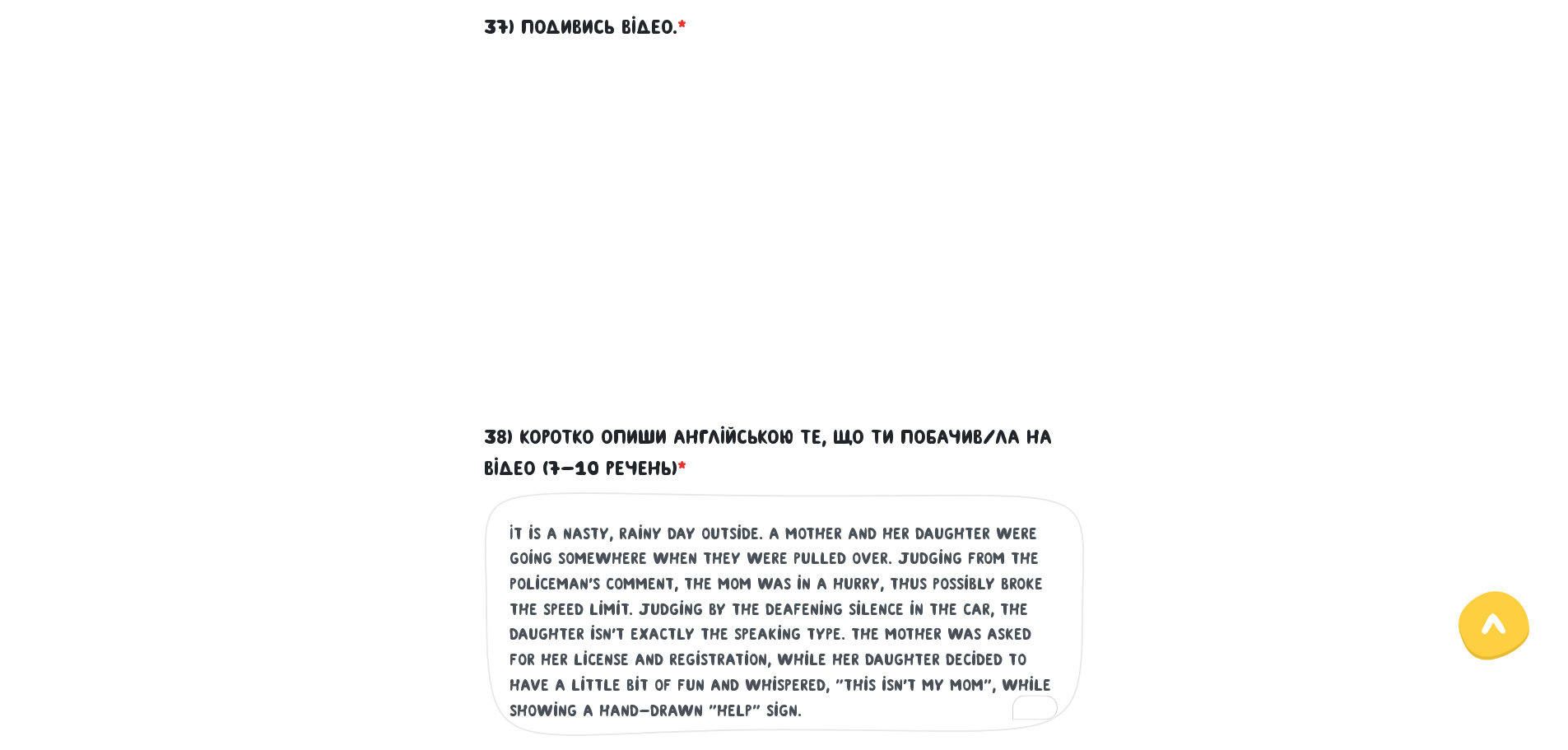
click at [860, 710] on textarea "It is a nasty, rainy day outside. A mother and her daughter were going somewher…" at bounding box center [785, 622] width 551 height 203
click at [918, 713] on textarea "It is a nasty, rainy day outside. A mother and her daughter were going somewher…" at bounding box center [785, 622] width 551 height 203
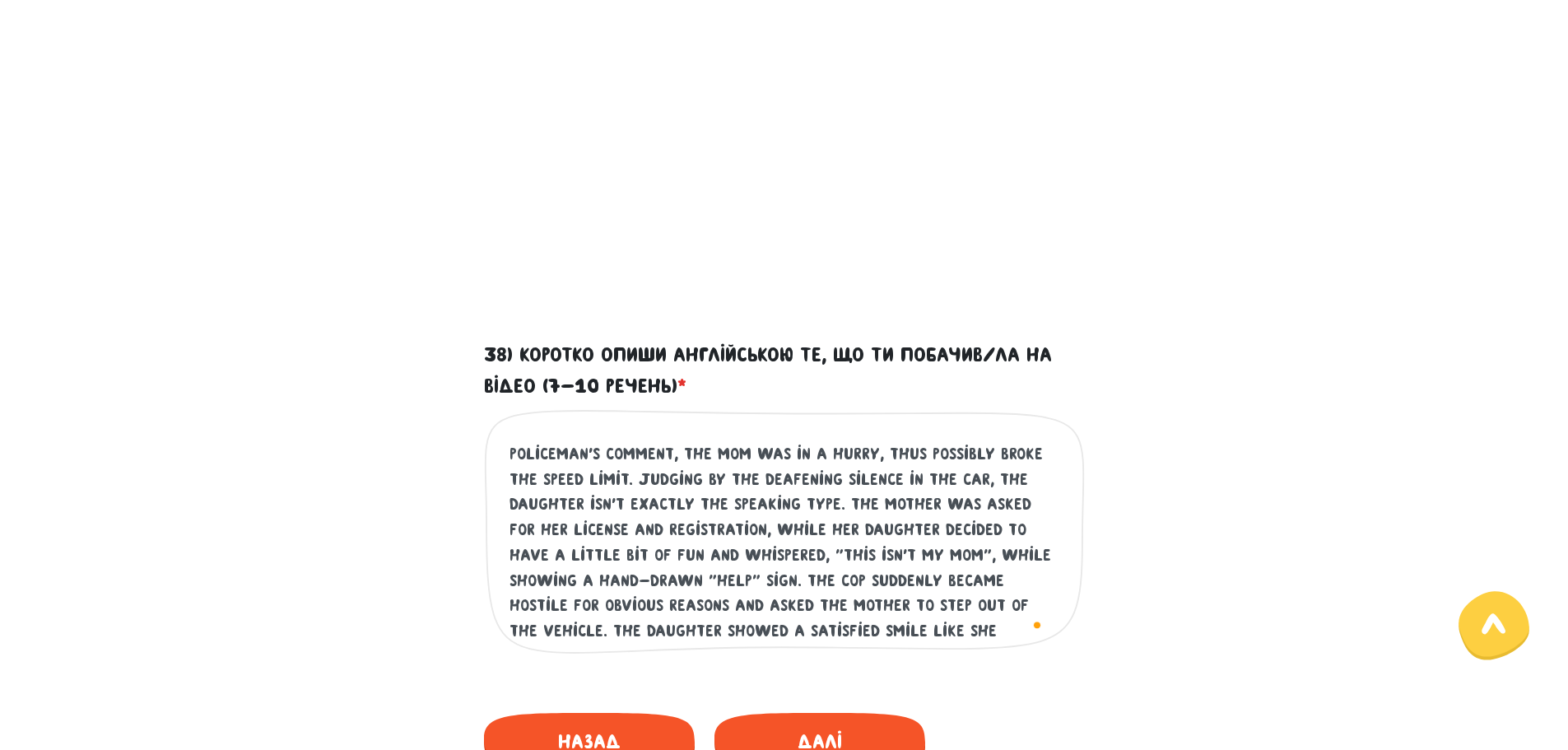
scroll to position [73, 0]
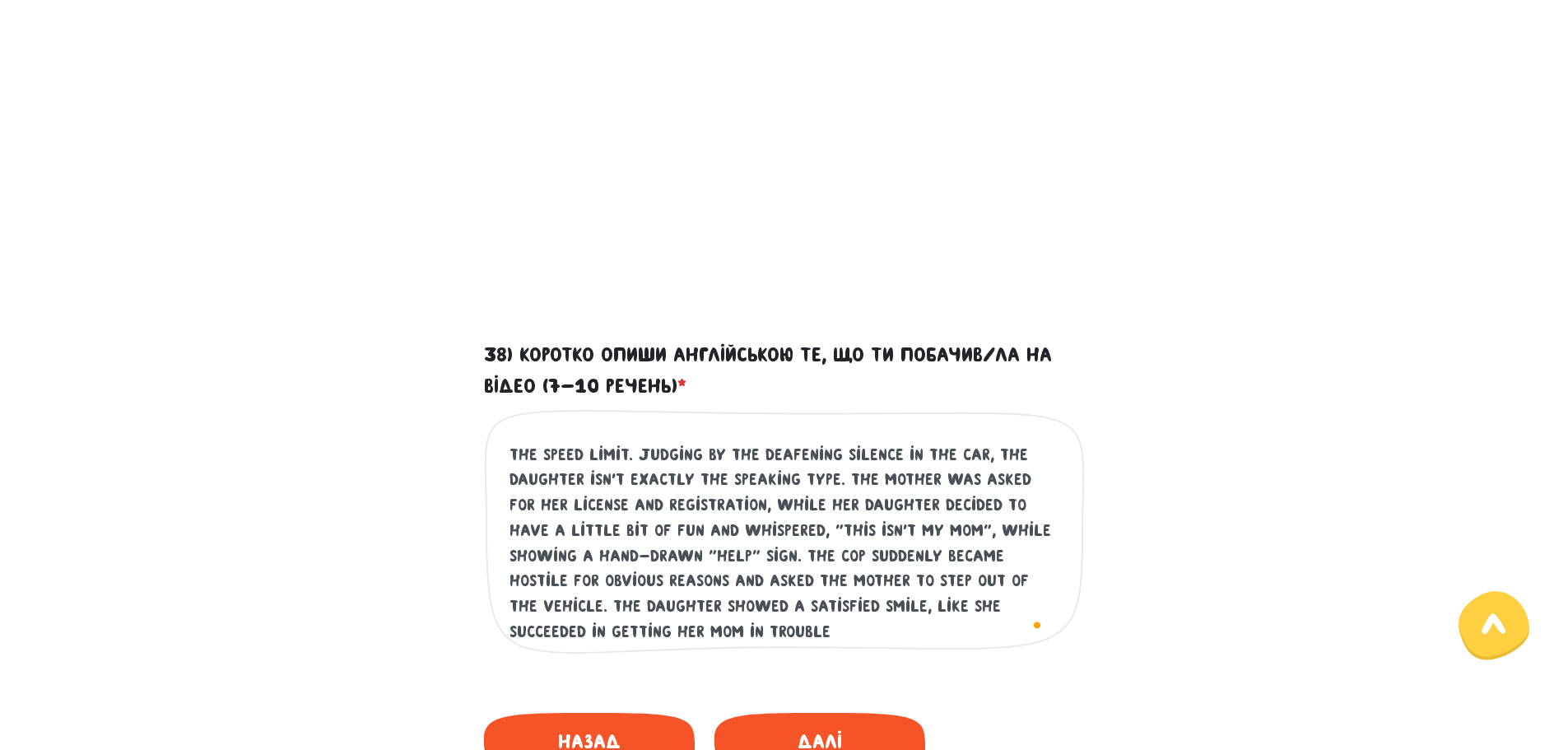
click at [774, 637] on textarea "It is a nasty, rainy day outside. A mother and her daughter were going somewher…" at bounding box center [785, 540] width 551 height 203
click at [805, 632] on textarea "It is a nasty, rainy day outside. A mother and her daughter were going somewher…" at bounding box center [785, 540] width 551 height 203
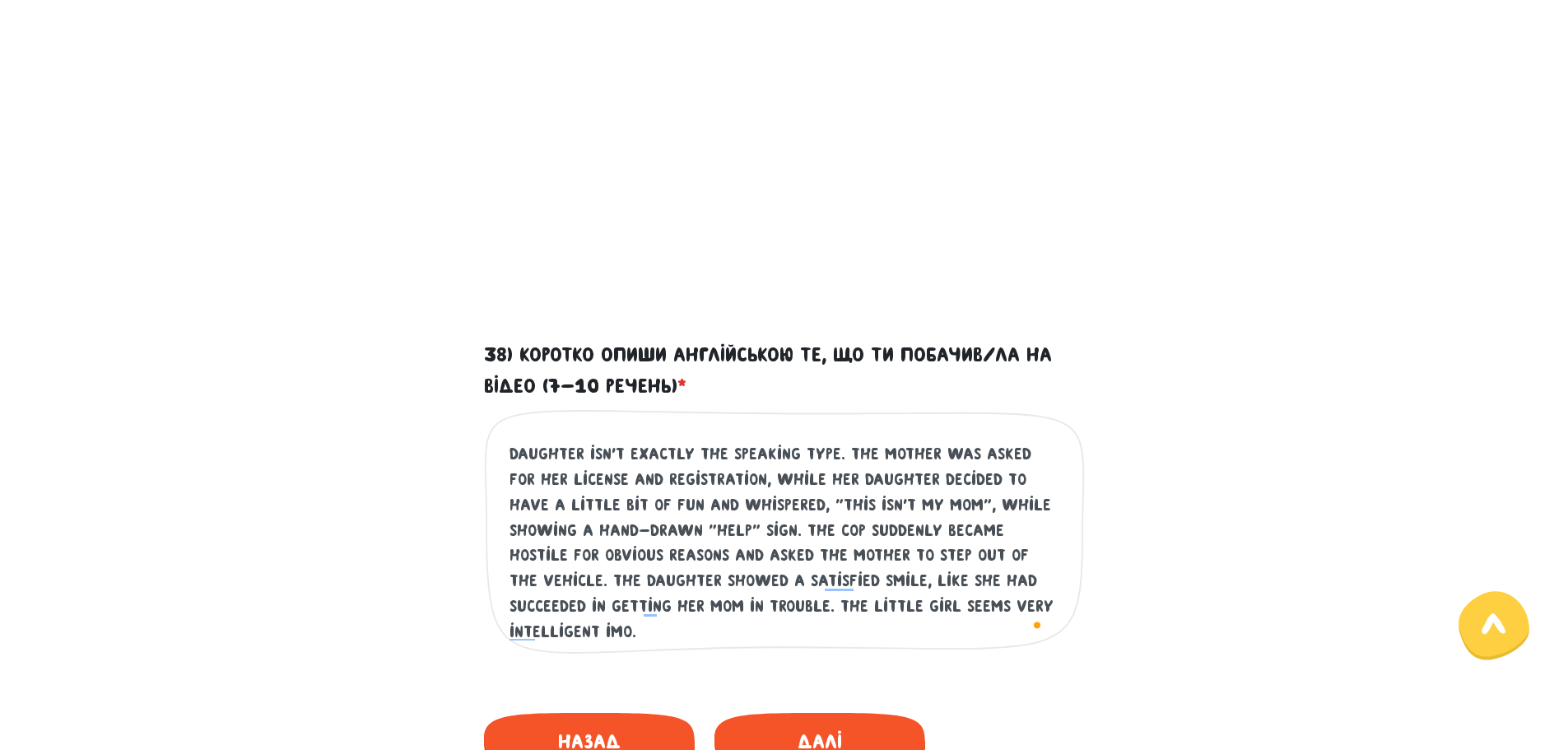
click at [798, 627] on textarea "It is a nasty, rainy day outside. A mother and her daughter were going somewher…" at bounding box center [785, 540] width 551 height 203
click at [714, 633] on textarea "It is a nasty, rainy day outside. A mother and her daughter were going somewher…" at bounding box center [785, 540] width 551 height 203
click at [721, 632] on textarea "It is a nasty, rainy day outside. A mother and her daughter were going somewher…" at bounding box center [785, 540] width 551 height 203
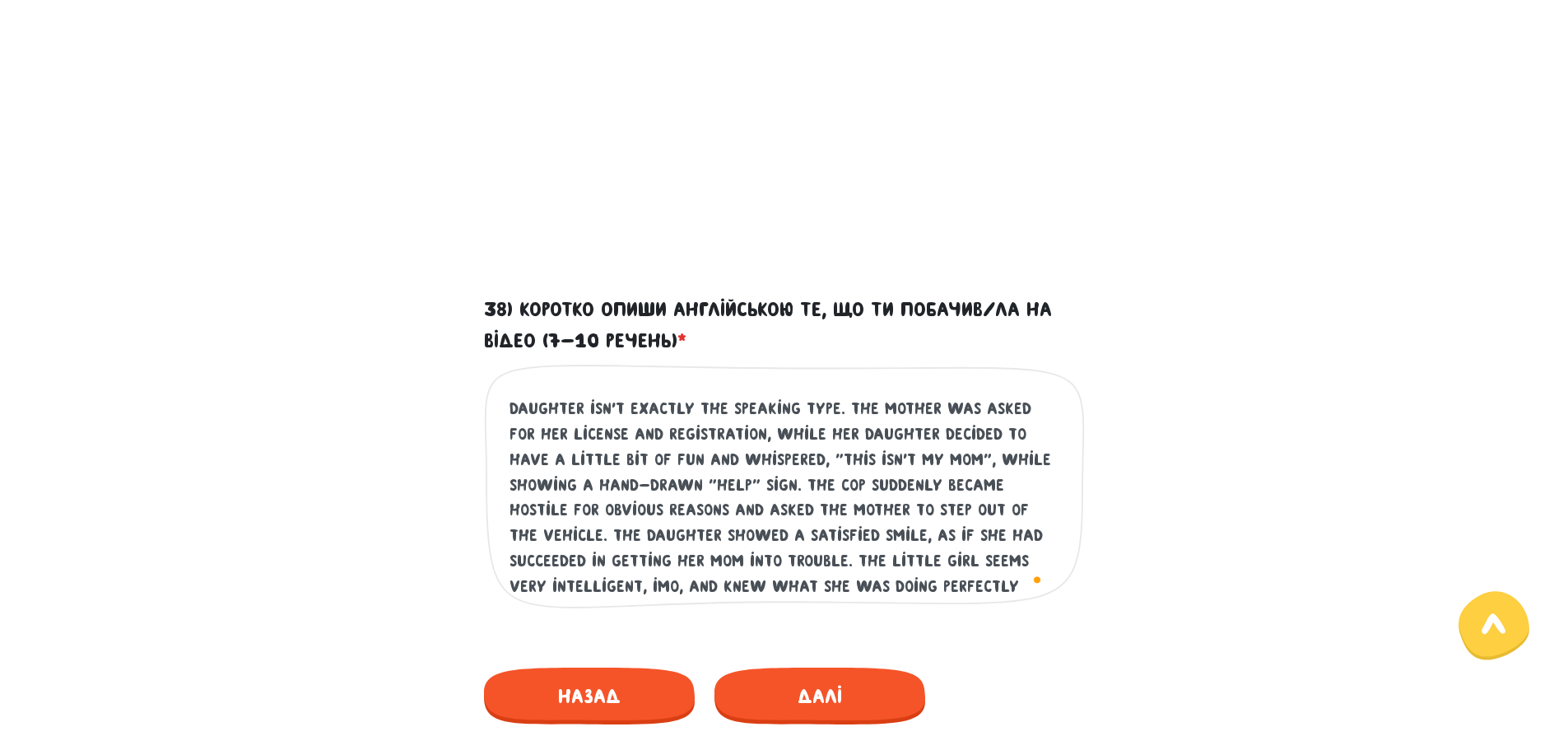
scroll to position [719, 0]
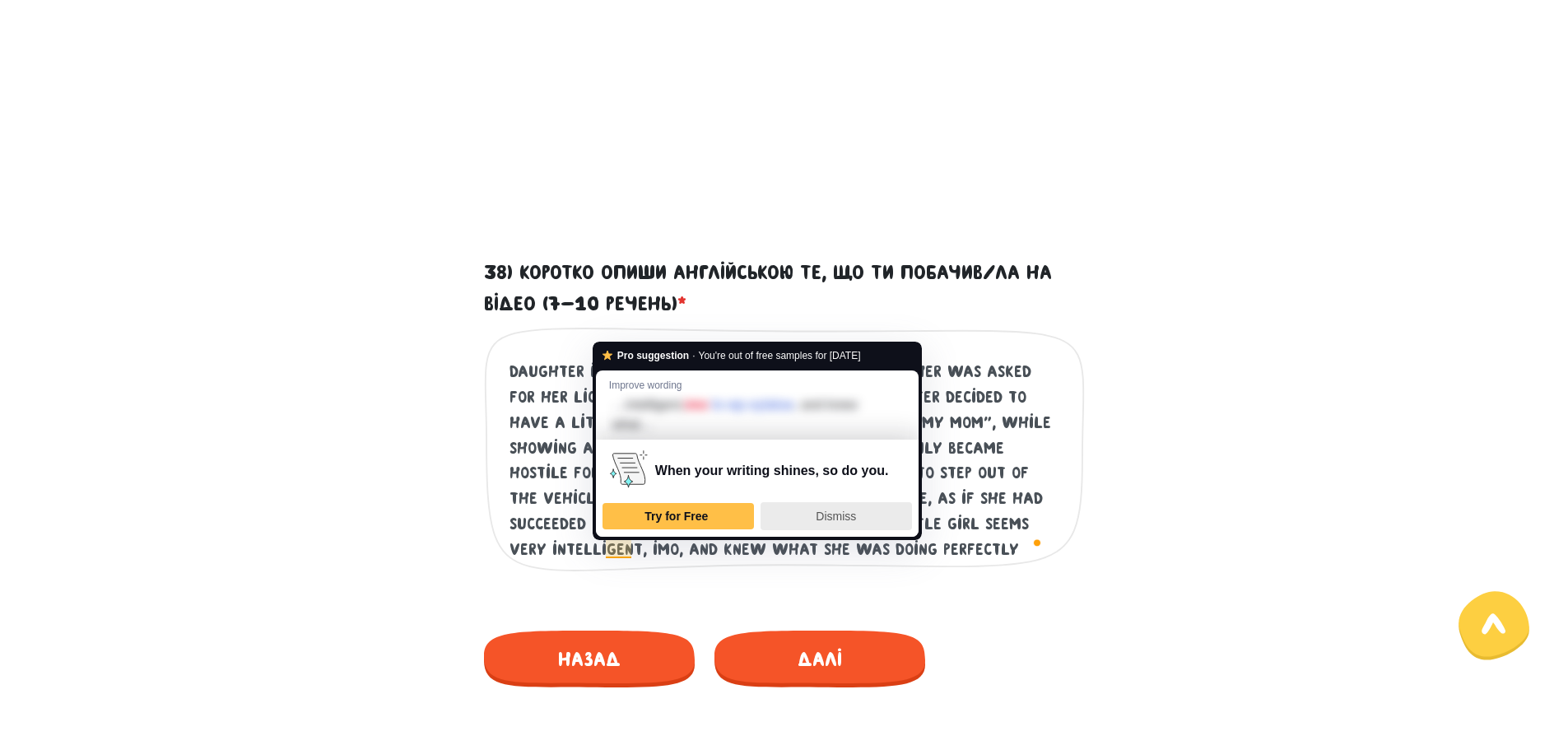
click at [806, 516] on div "Dismiss" at bounding box center [836, 516] width 136 height 27
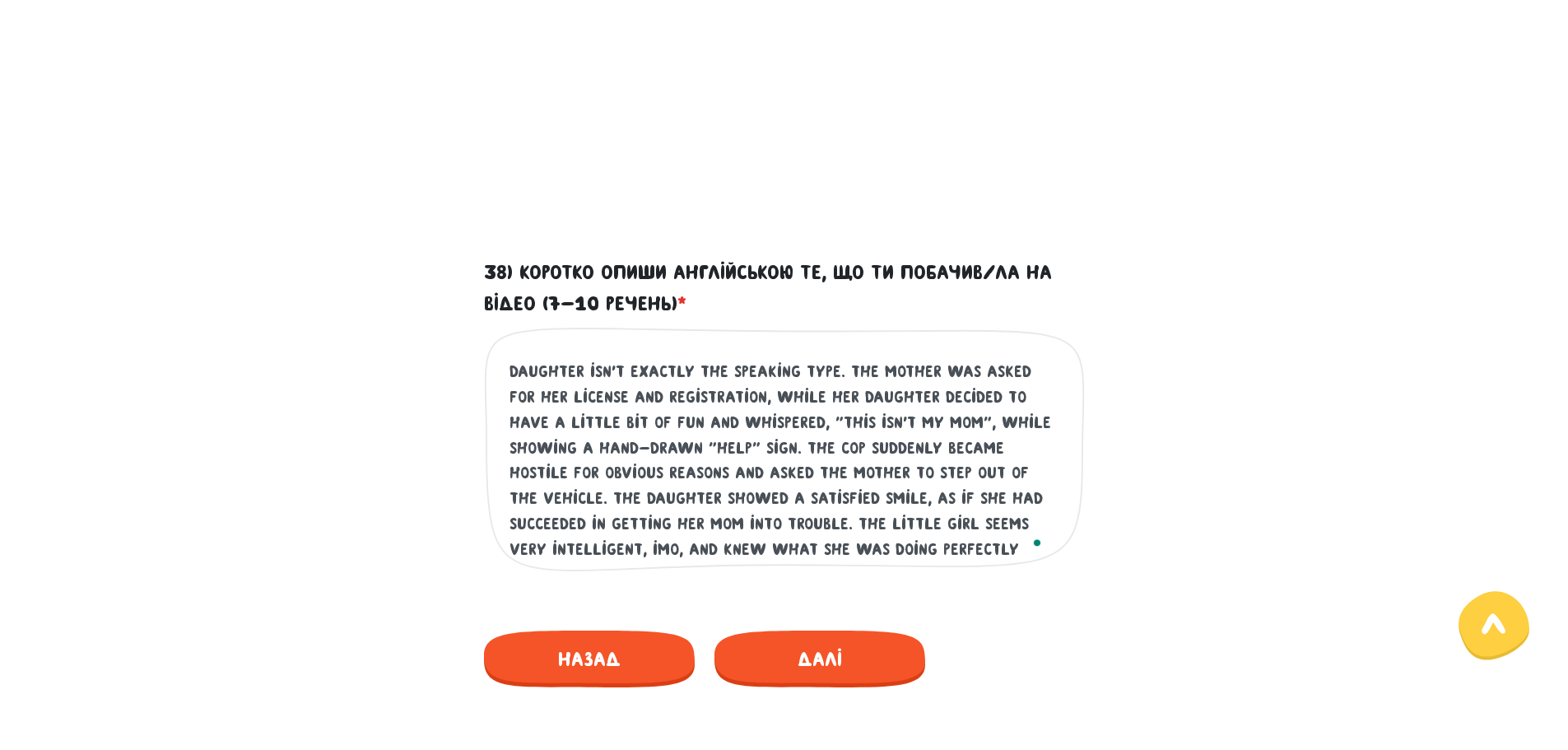
click at [618, 549] on textarea "It is a nasty, rainy day outside. A mother and her daughter were going somewher…" at bounding box center [785, 458] width 551 height 203
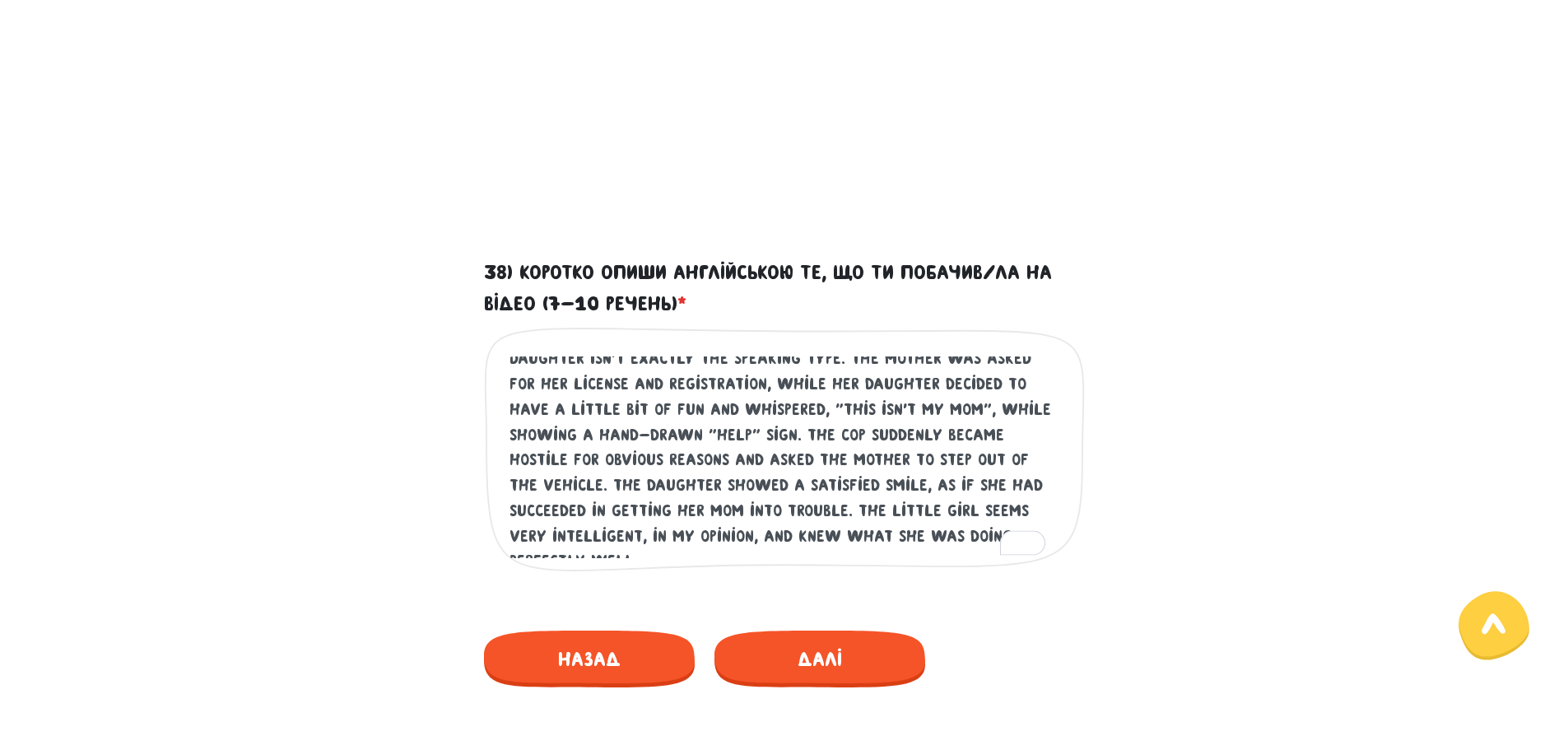
scroll to position [126, 0]
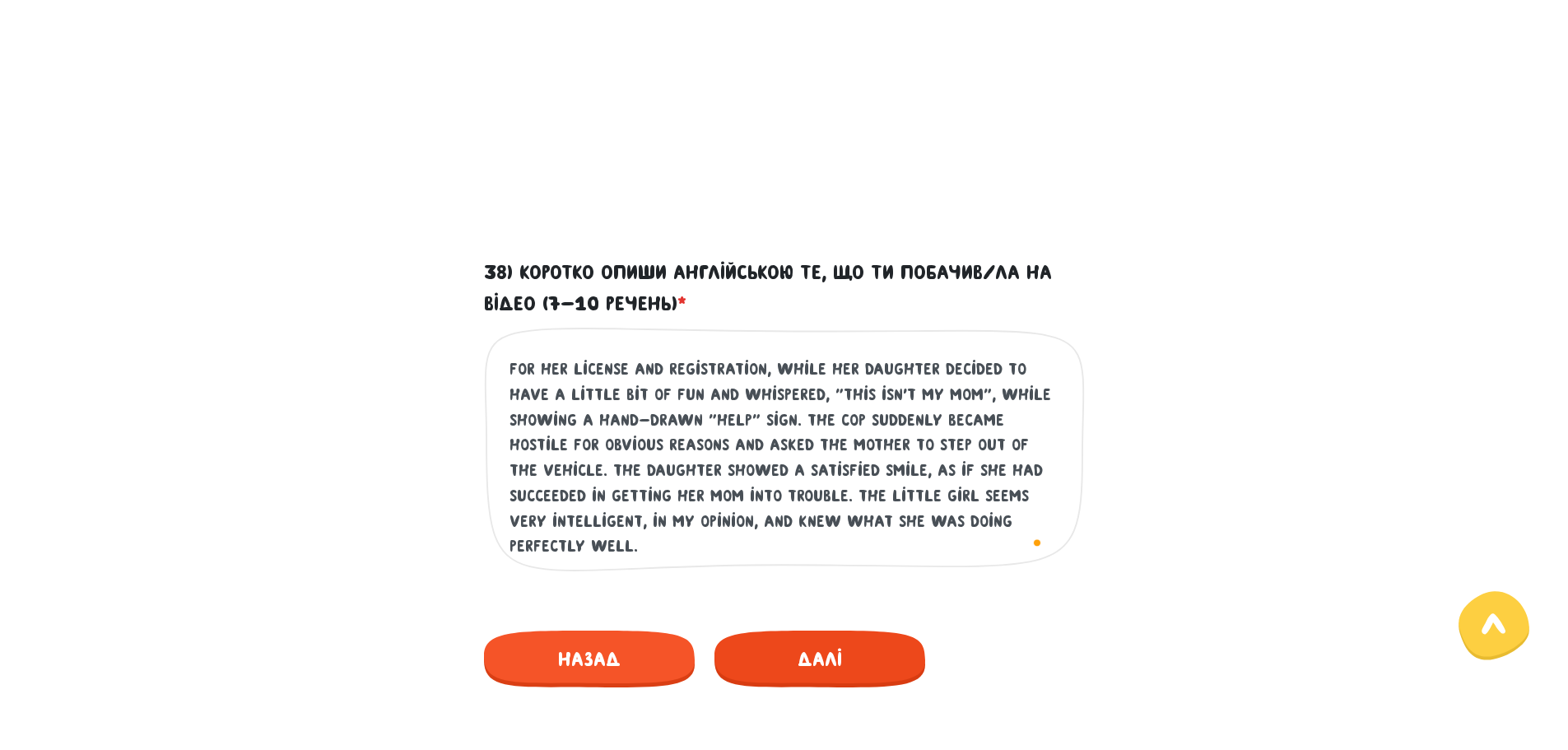
type textarea "It is a nasty, rainy day outside. A mother and her daughter were going somewher…"
click at [836, 643] on span "Далі" at bounding box center [819, 659] width 211 height 57
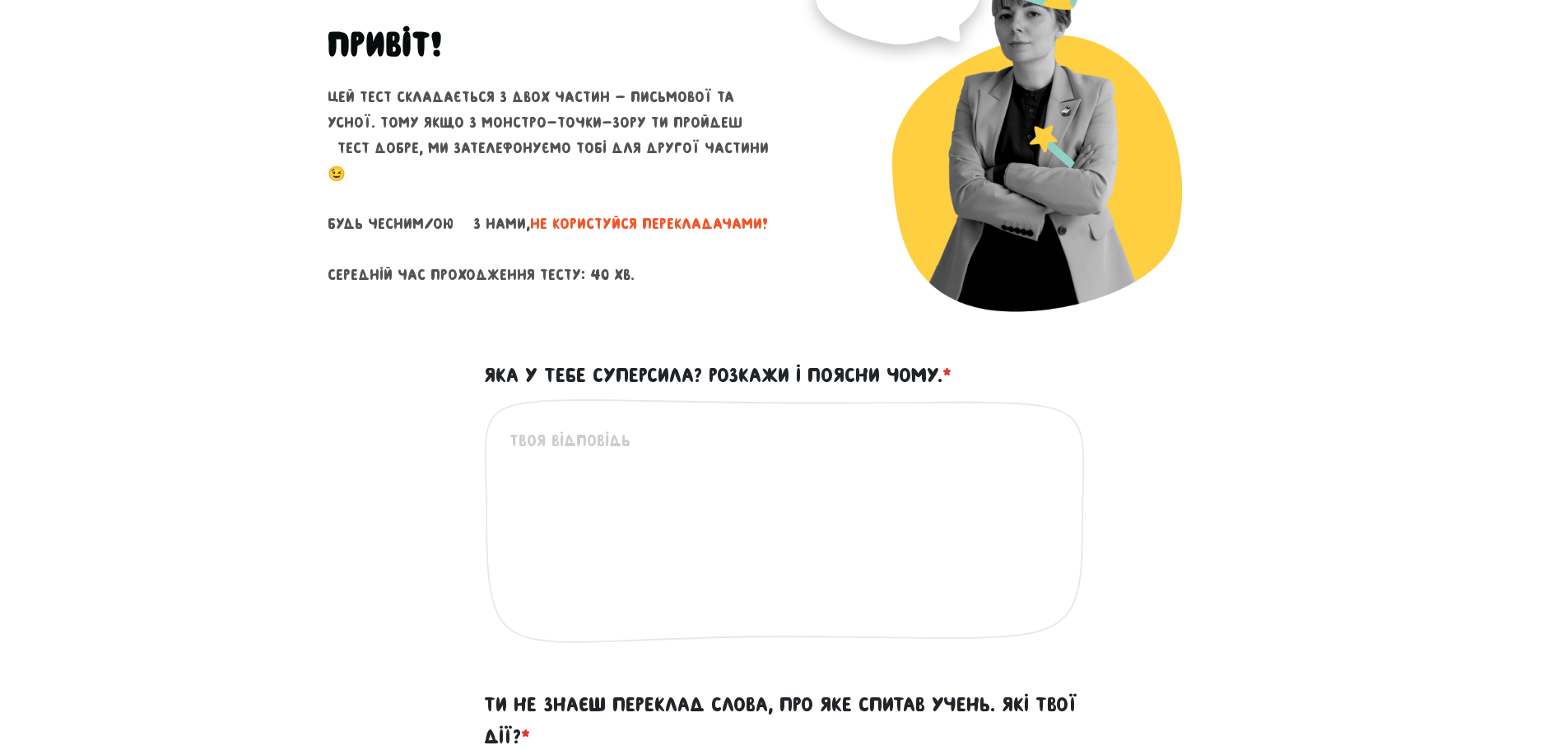
scroll to position [152, 0]
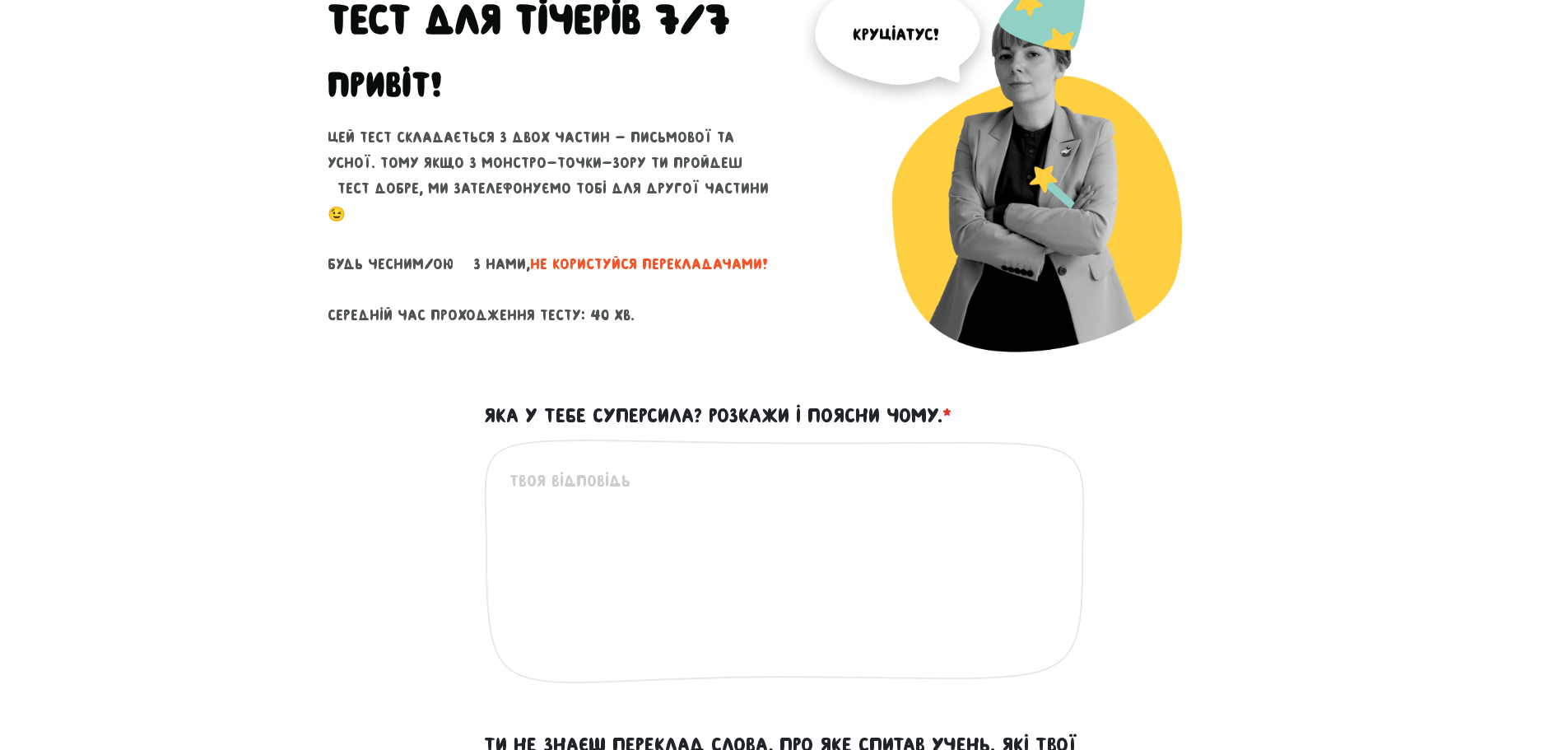
click at [810, 476] on textarea "Яка у тебе суперсила? Розкажи і поясни чому. *" at bounding box center [785, 569] width 551 height 203
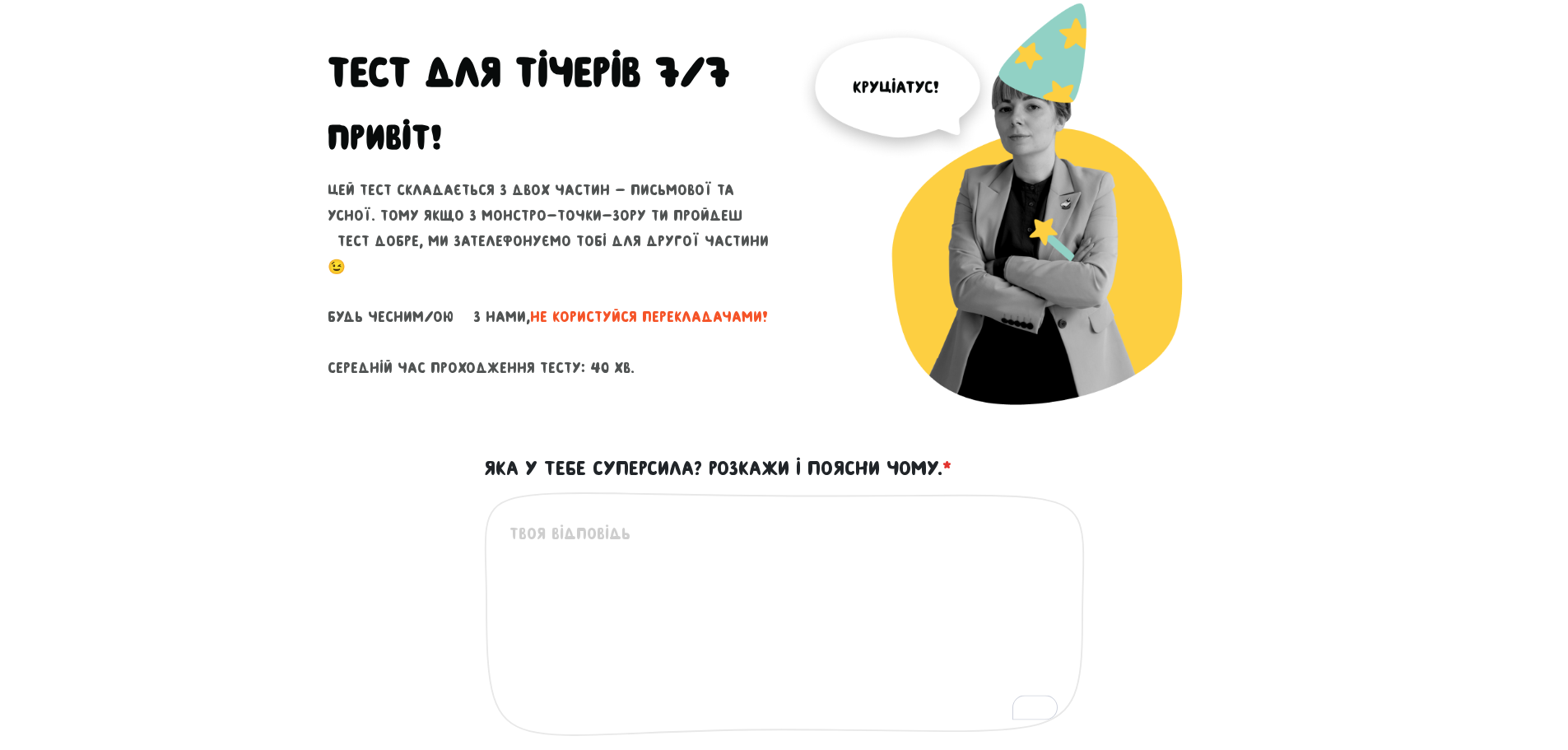
scroll to position [70, 0]
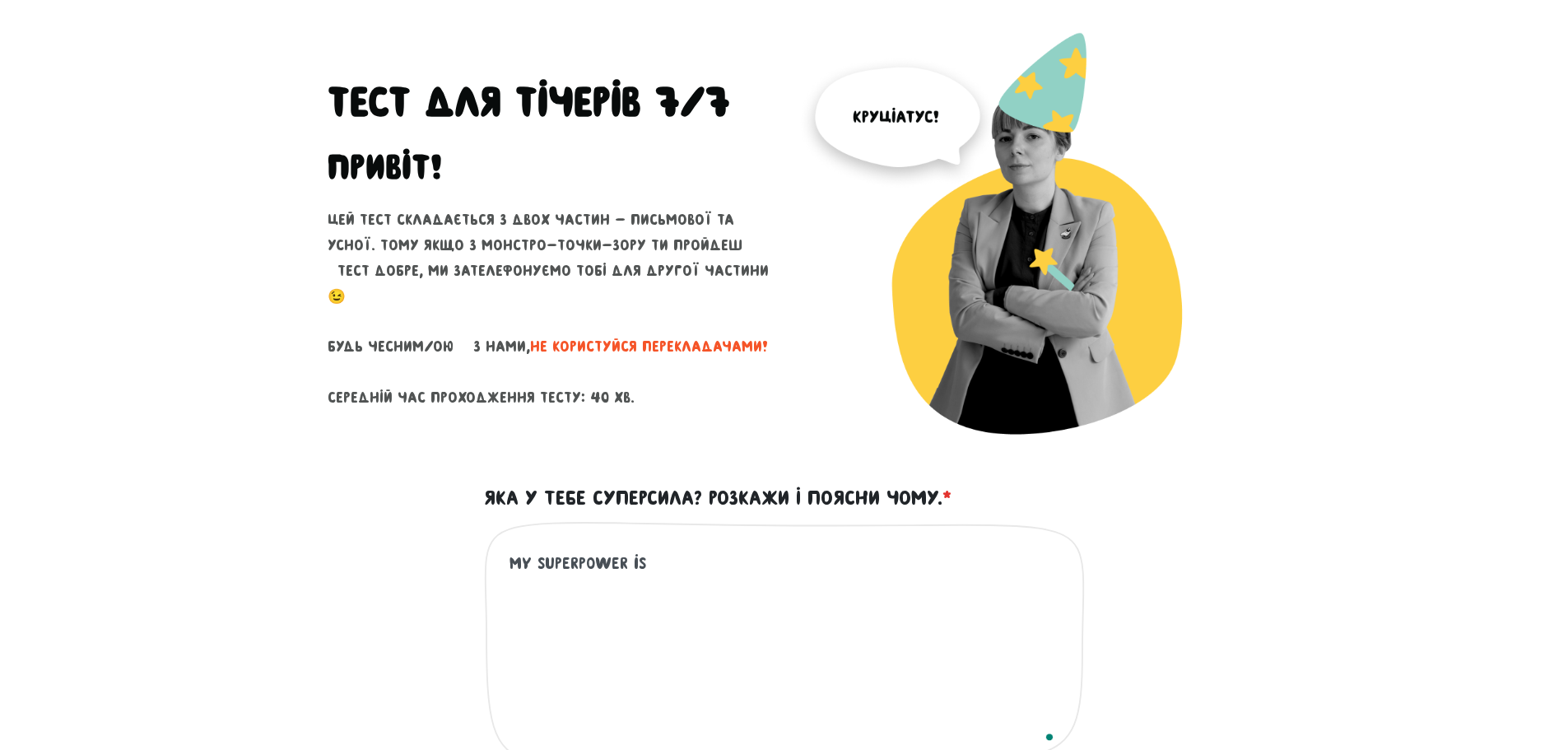
type textarea "my superpower is"
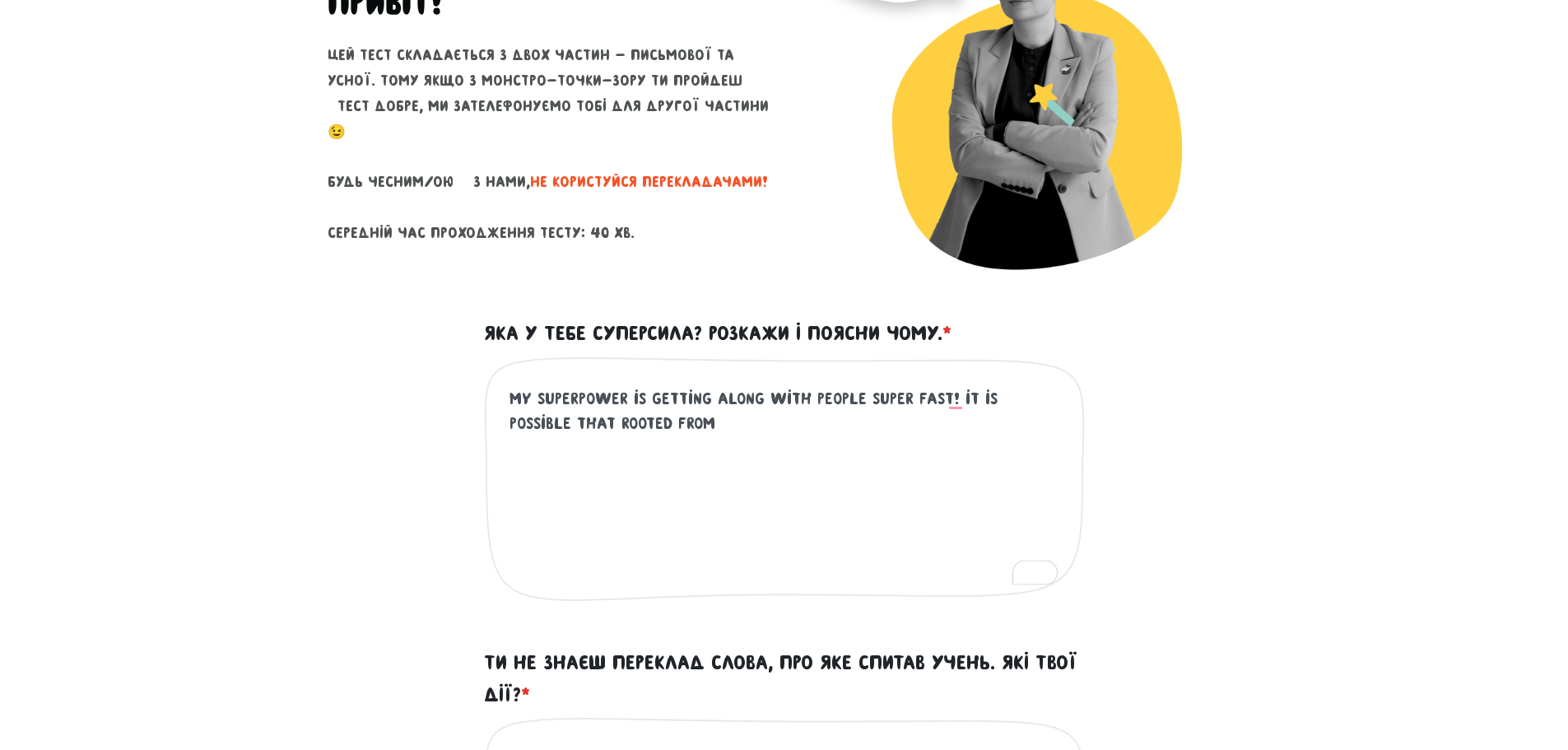
scroll to position [126, 0]
click at [644, 423] on textarea "My superpower is getting along with people super fast! it is possible that root…" at bounding box center [785, 487] width 551 height 203
drag, startPoint x: 635, startPoint y: 421, endPoint x: 614, endPoint y: 421, distance: 21.0
click at [614, 421] on textarea "My superpower is getting along with people super fast! it is possible that root…" at bounding box center [785, 487] width 551 height 203
drag, startPoint x: 650, startPoint y: 428, endPoint x: 555, endPoint y: 428, distance: 95.0
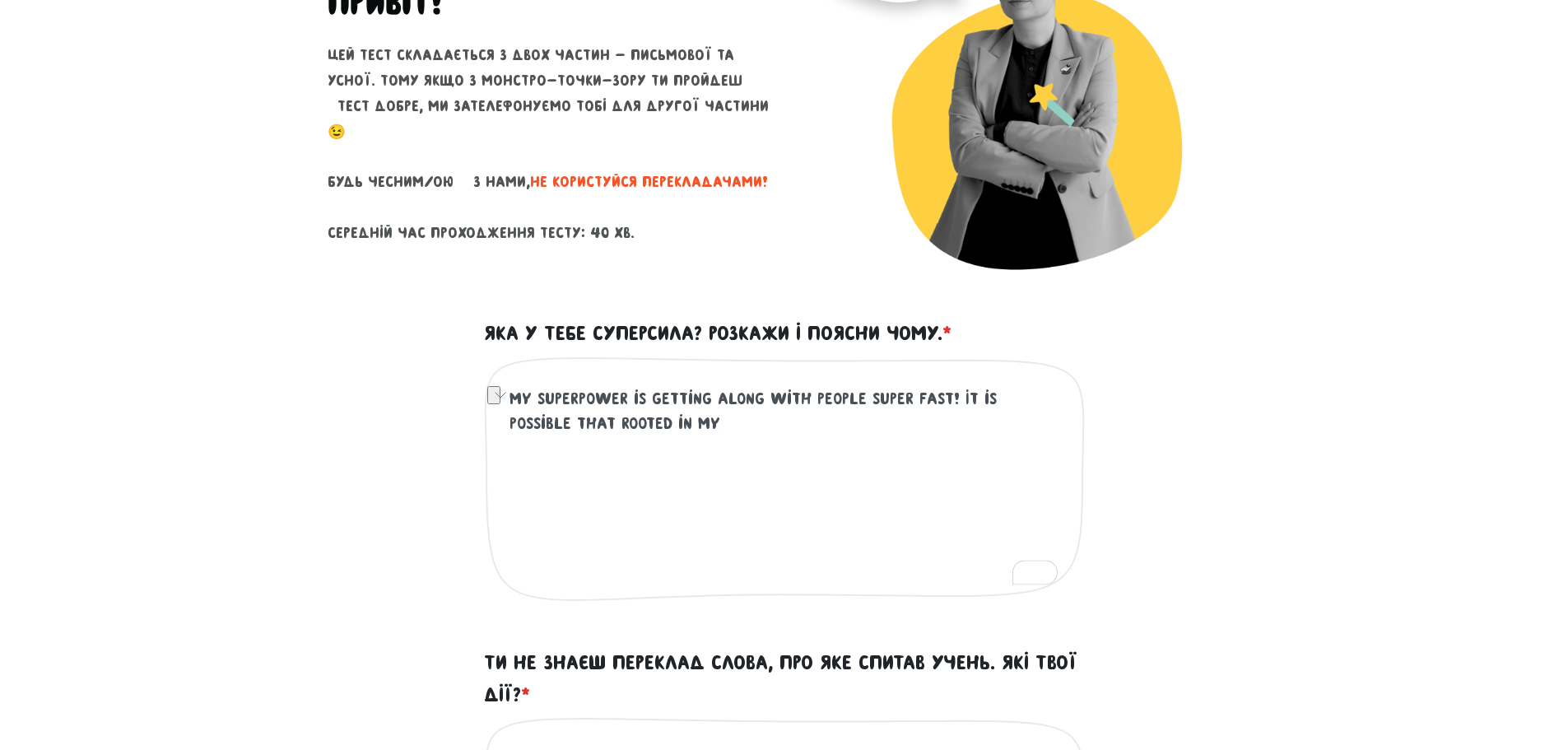
click at [555, 428] on textarea "My superpower is getting along with people super fast! It is possible that root…" at bounding box center [785, 487] width 551 height 203
drag, startPoint x: 591, startPoint y: 432, endPoint x: 542, endPoint y: 422, distance: 50.0
click at [542, 422] on textarea "My superpower is getting along with people super fast! That may root from" at bounding box center [785, 487] width 551 height 203
type textarea "My superpower is getting along with people super fast! That may have stemmed fr…"
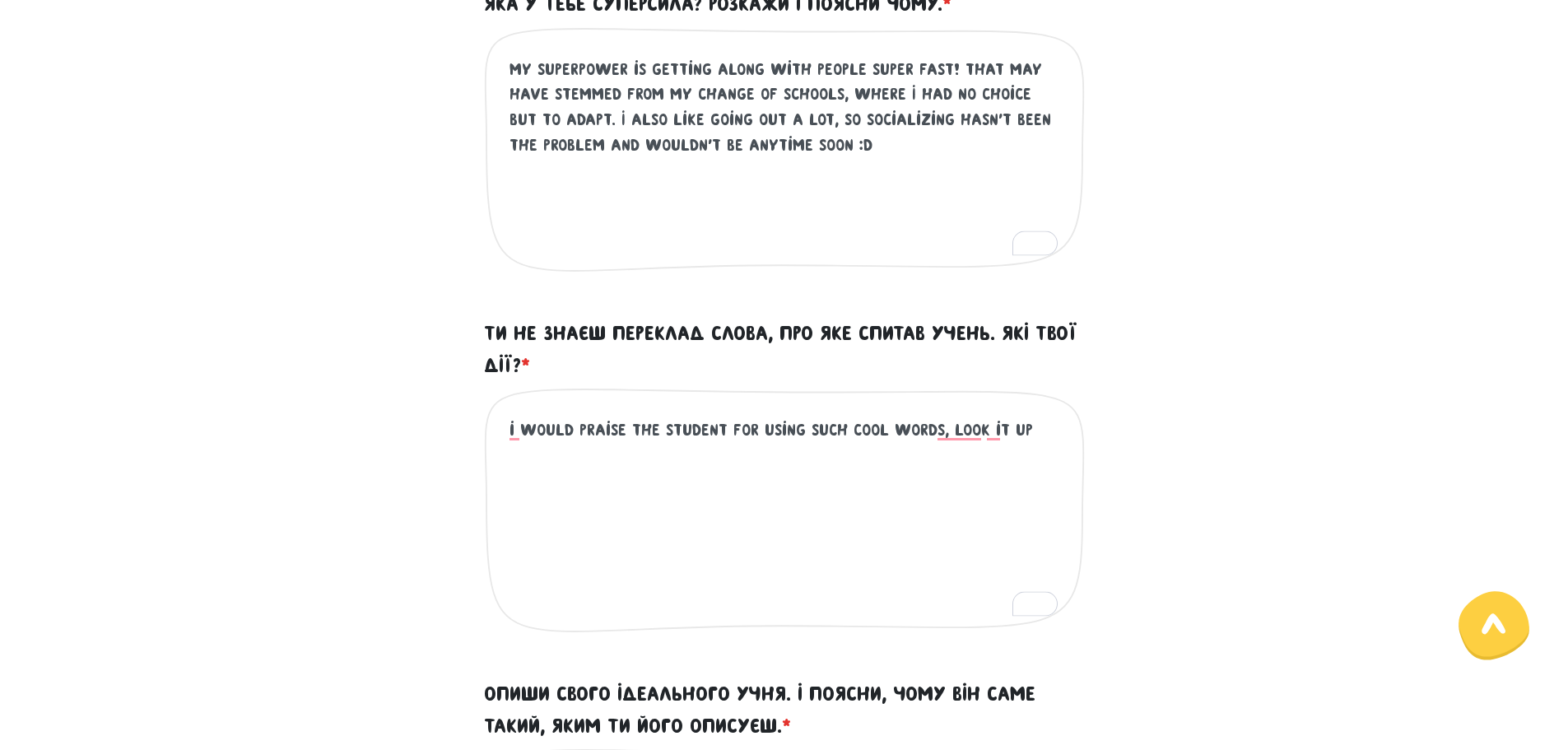
scroll to position [126, 0]
click at [944, 435] on textarea "i would praise the student for using such cool words. Look it up" at bounding box center [785, 519] width 551 height 203
click at [944, 435] on textarea "i would praise the student for using such cool words, Look it up" at bounding box center [785, 519] width 551 height 203
click at [1014, 416] on div "i would praise the student for using such cool words, Look it up Це обов'язкове…" at bounding box center [784, 523] width 601 height 272
click at [1025, 429] on textarea "i would praise the student for using such cool words, Look it up" at bounding box center [785, 519] width 551 height 203
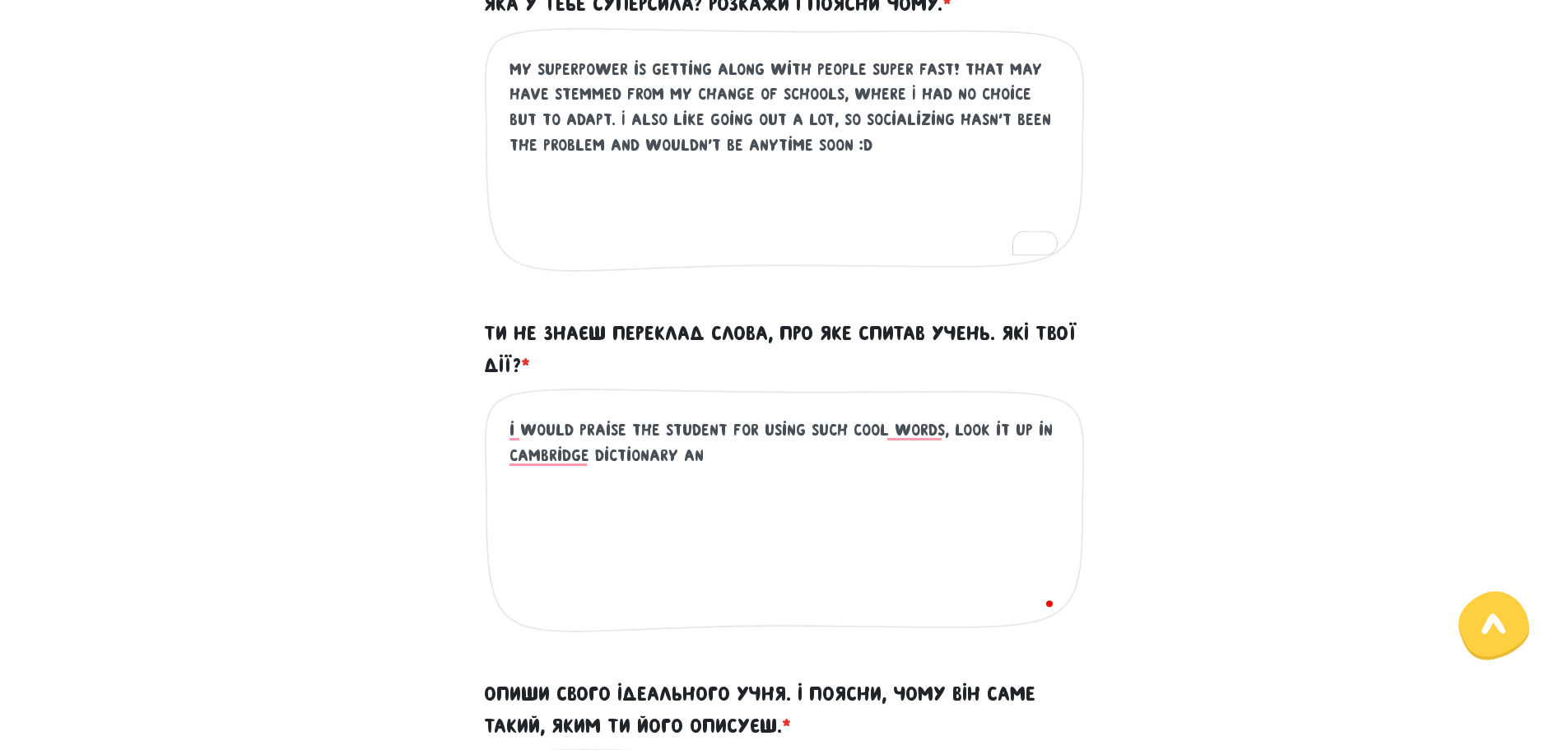
type textarea "i would praise the student for using such cool words, Look it up in cambridge d…"
